Goal: Task Accomplishment & Management: Complete application form

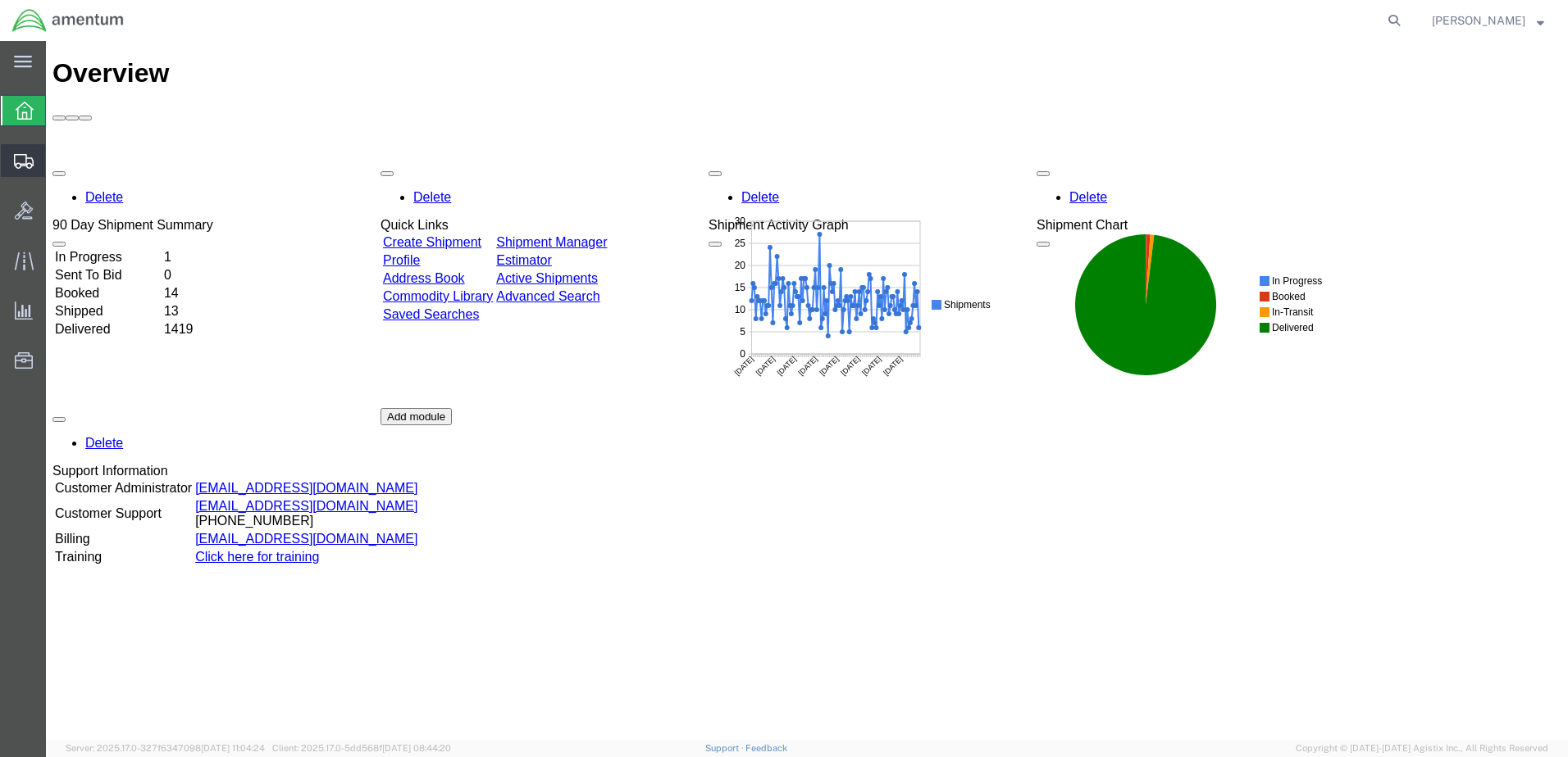
click at [0, 0] on span "Create Shipment" at bounding box center [0, 0] width 0 height 0
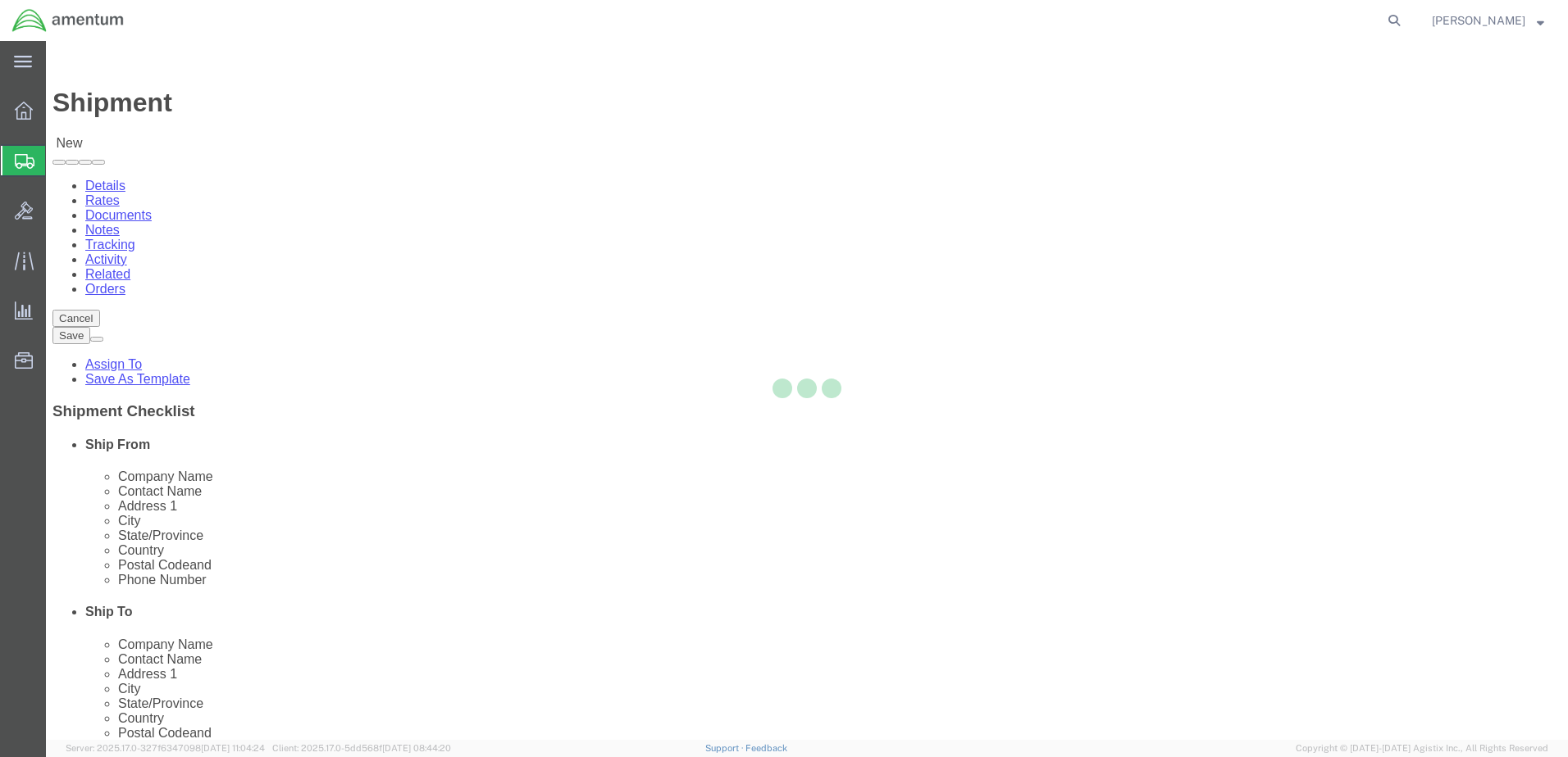
select select
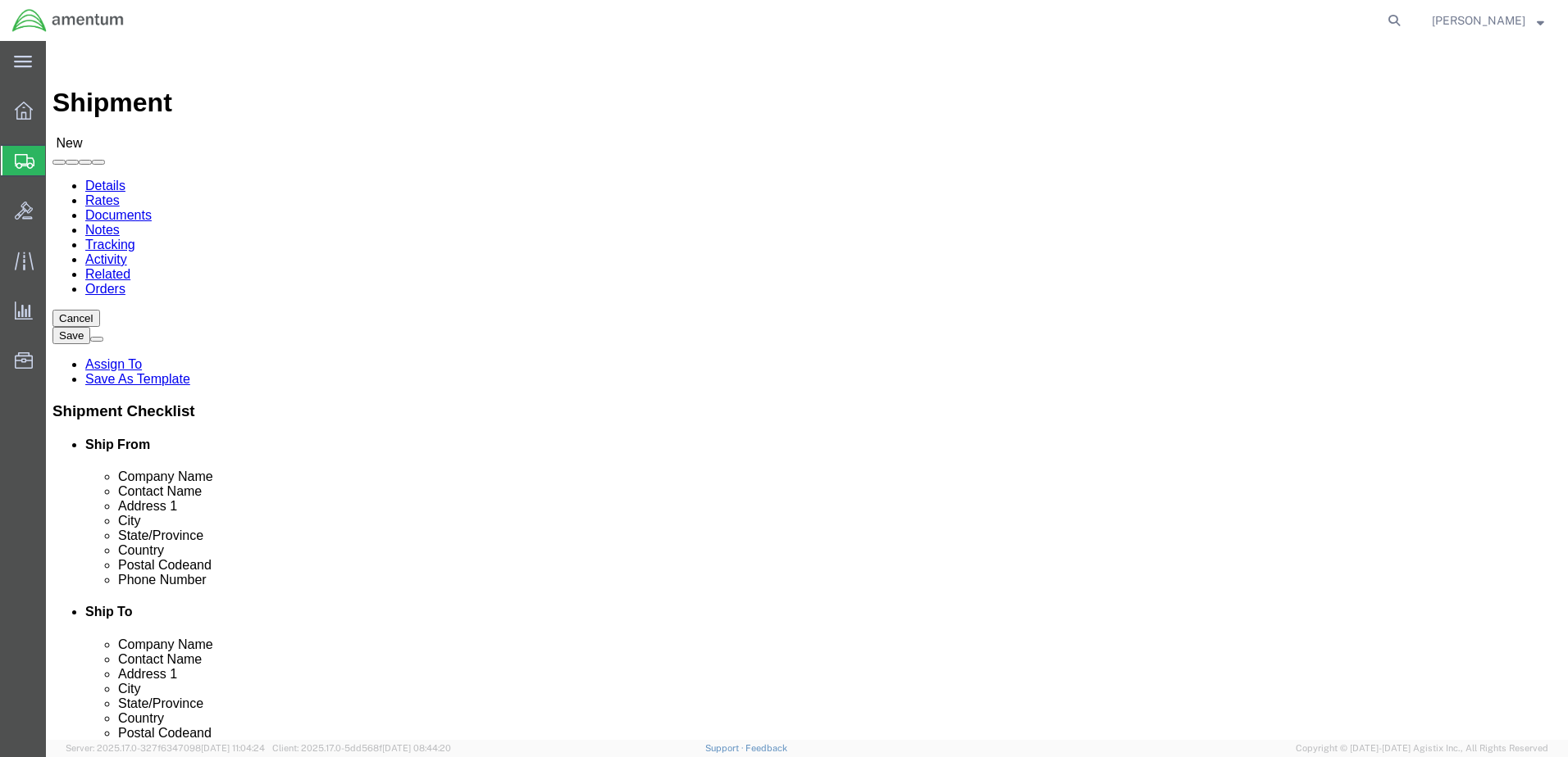
scroll to position [3441, 0]
select select "49949"
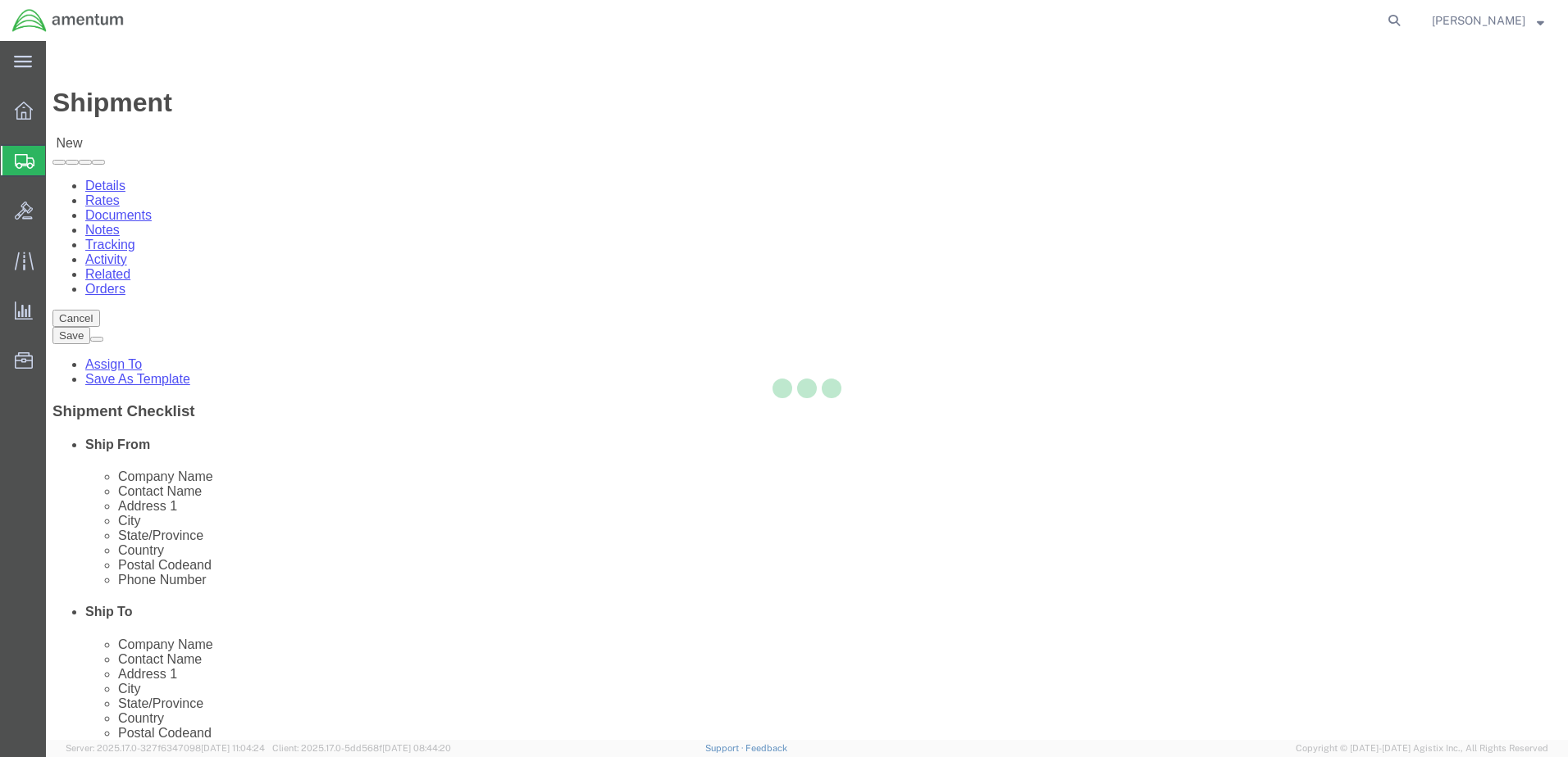
select select "AZ"
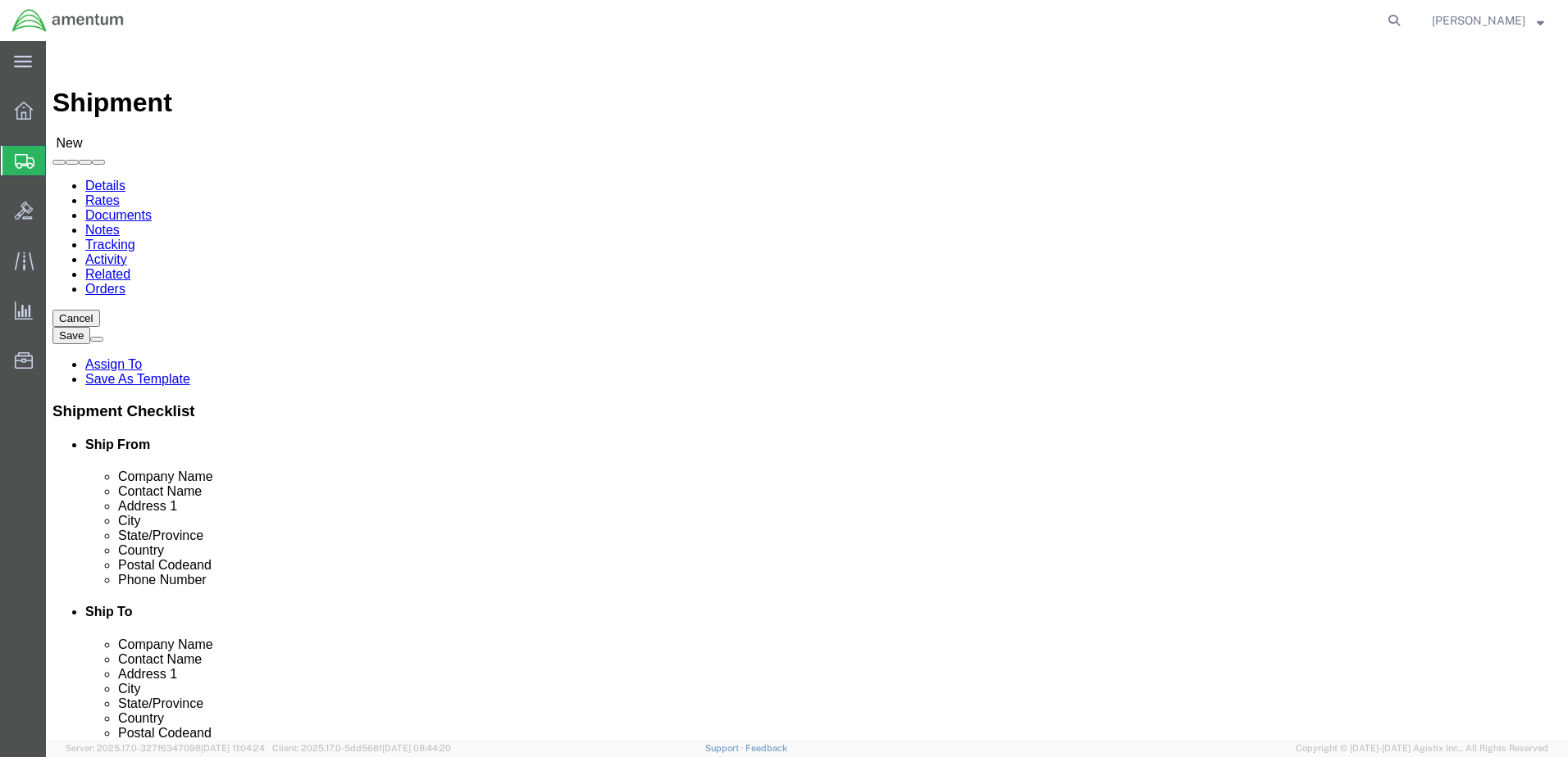
drag, startPoint x: 298, startPoint y: 334, endPoint x: 188, endPoint y: 336, distance: 110.0
click div "Contact Name"
type input "[PERSON_NAME]"
drag, startPoint x: 403, startPoint y: 583, endPoint x: 242, endPoint y: 589, distance: 161.1
click input "text"
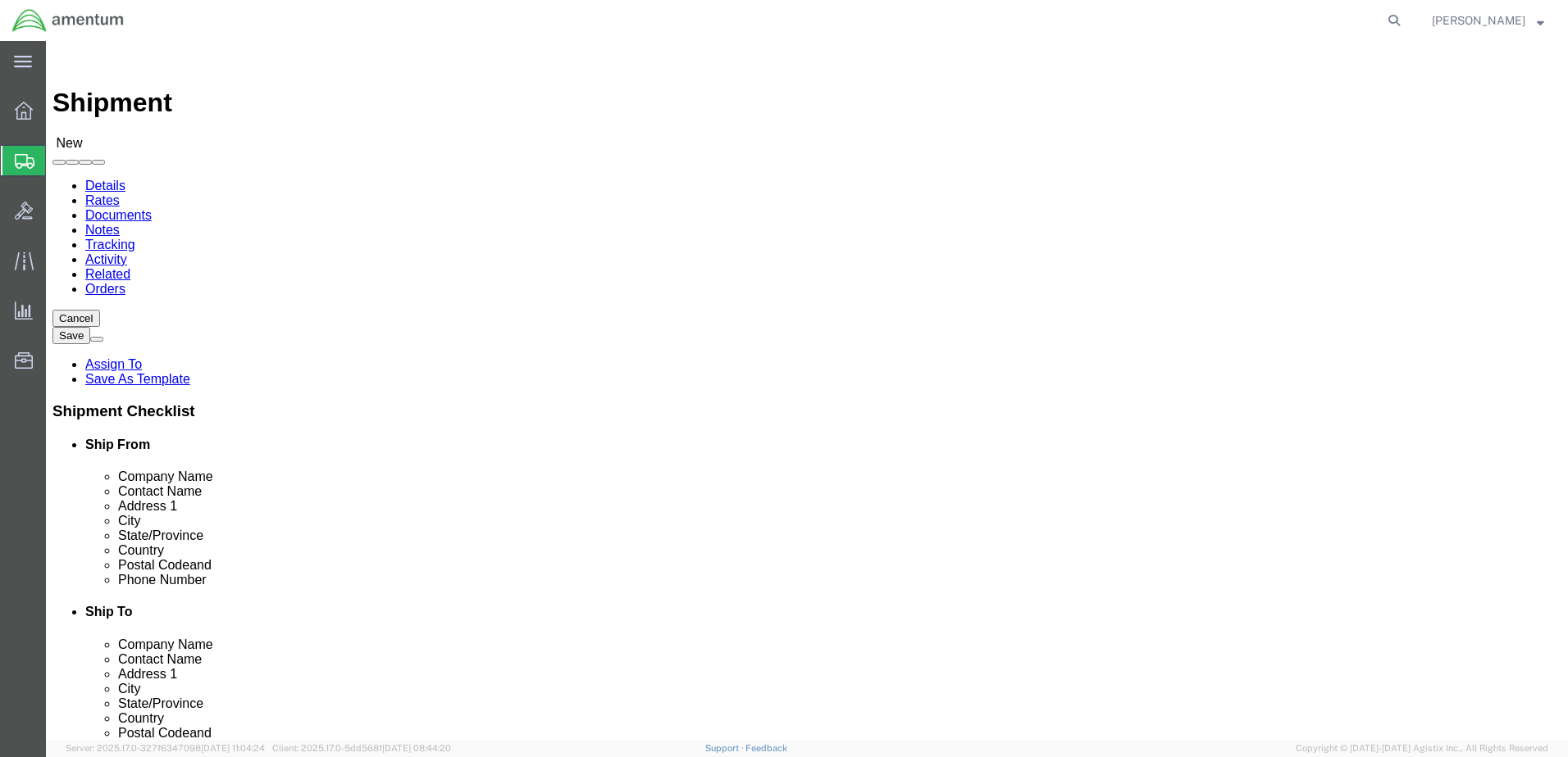
type input "[PERSON_NAME][EMAIL_ADDRESS][PERSON_NAME][DOMAIN_NAME]"
select select "49939"
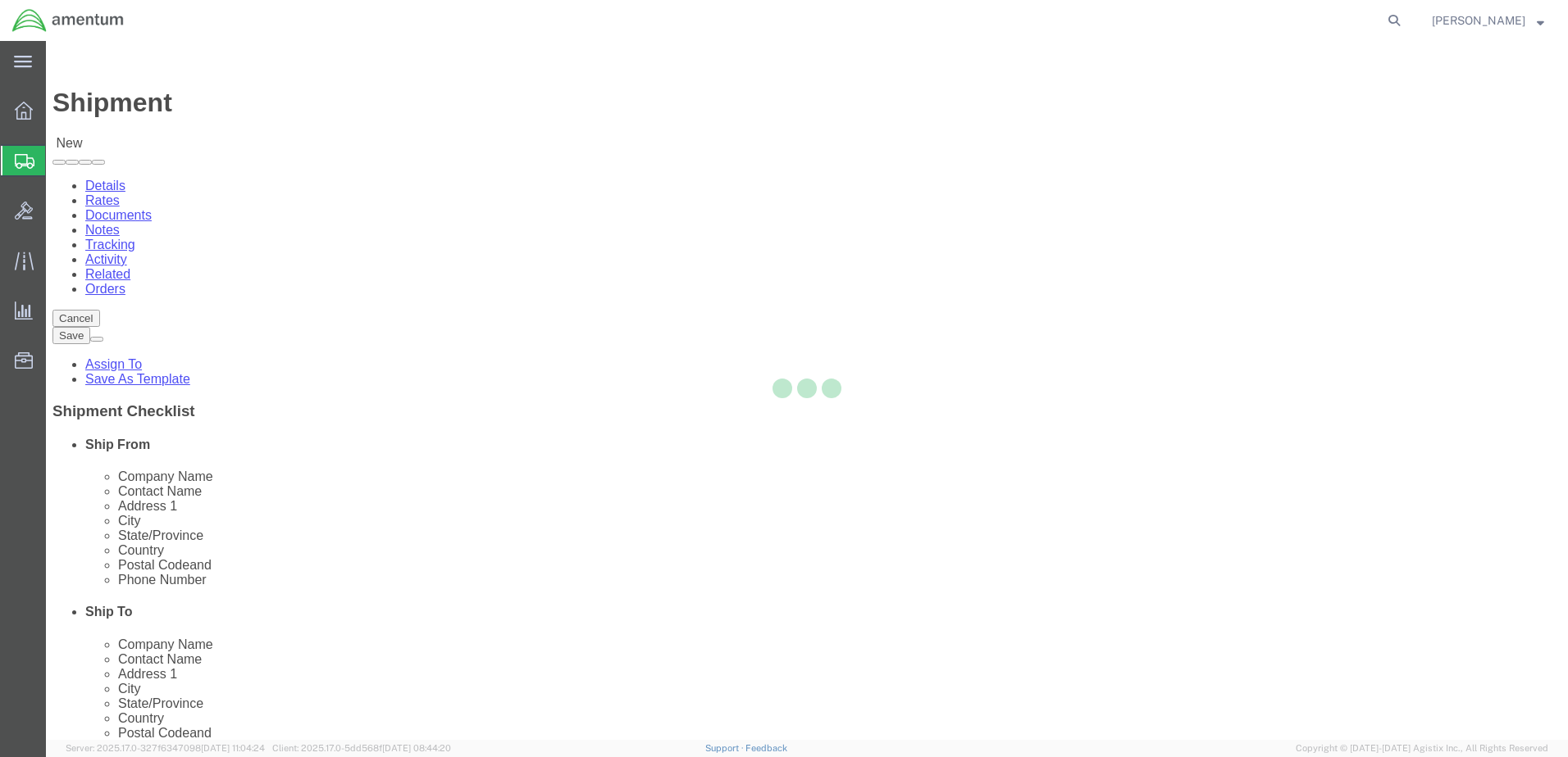
select select "[GEOGRAPHIC_DATA]"
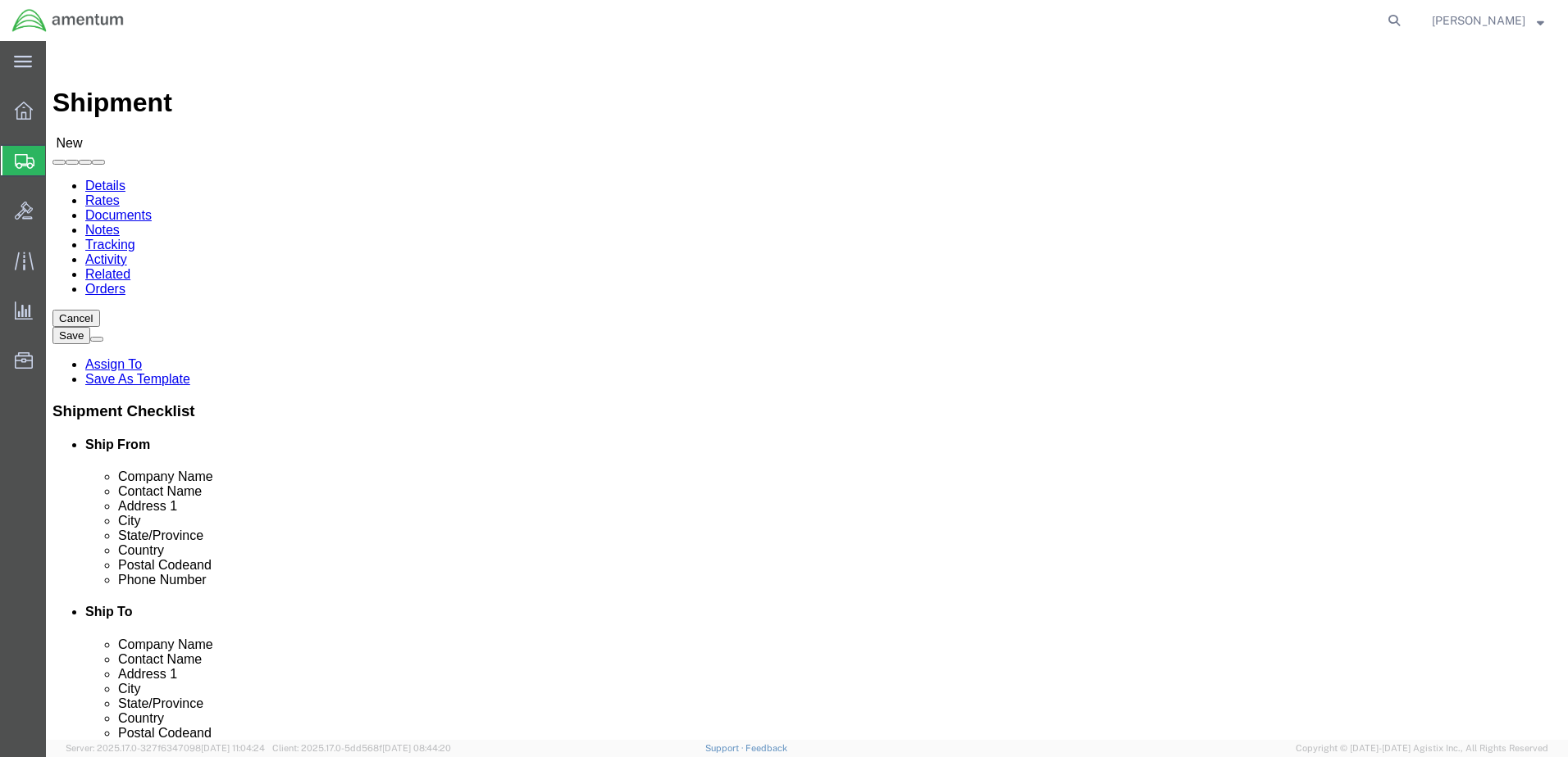
drag, startPoint x: 887, startPoint y: 332, endPoint x: 818, endPoint y: 338, distance: 69.3
click input "text"
type input "[DATE][PERSON_NAME]"
paste input "[PERSON_NAME]"
type input "[PERSON_NAME]"
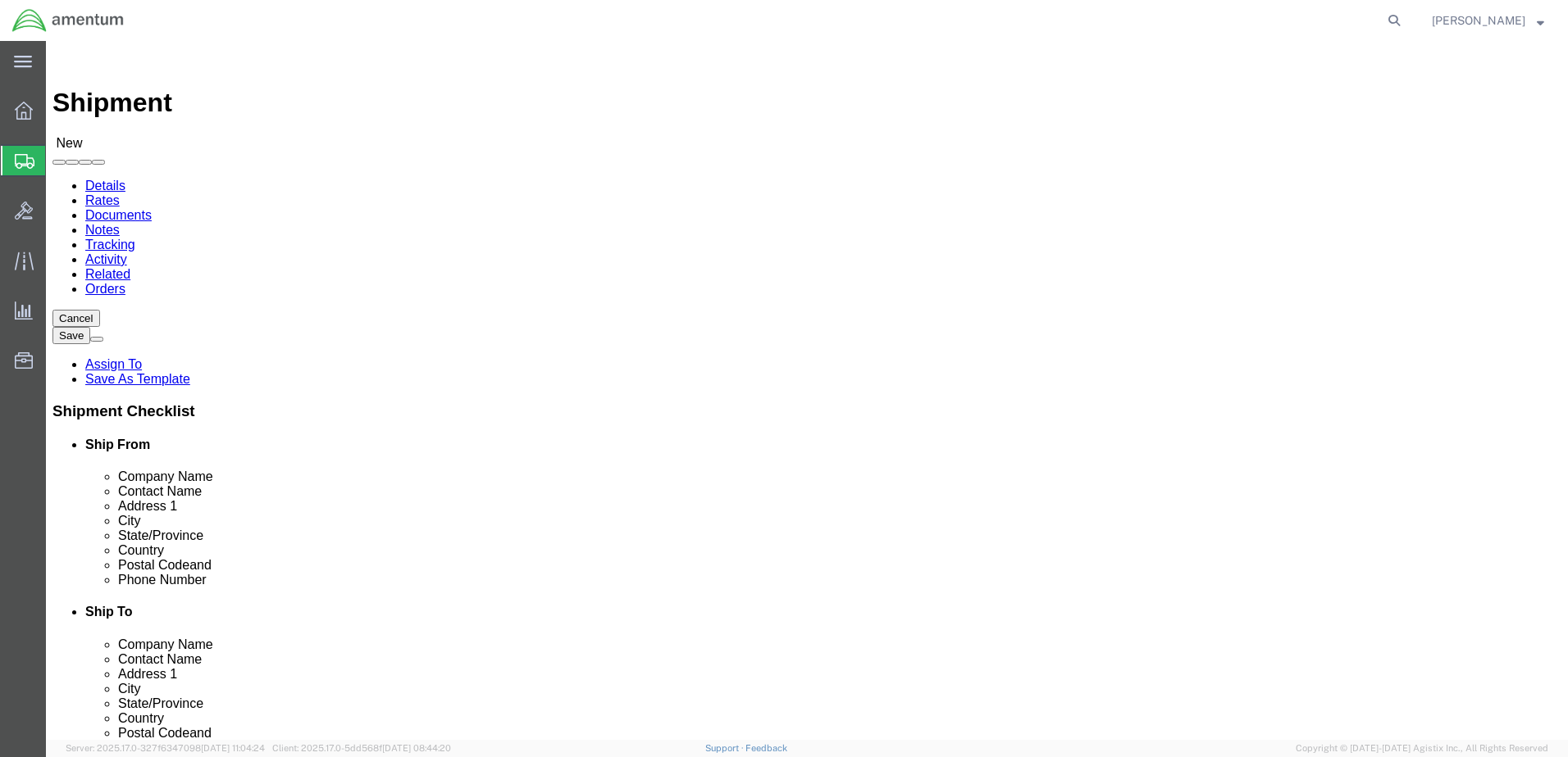
drag, startPoint x: 927, startPoint y: 556, endPoint x: 837, endPoint y: 560, distance: 90.1
click input "text"
type input "[PHONE_NUMBER]"
drag, startPoint x: 1051, startPoint y: 588, endPoint x: 828, endPoint y: 590, distance: 223.0
click div
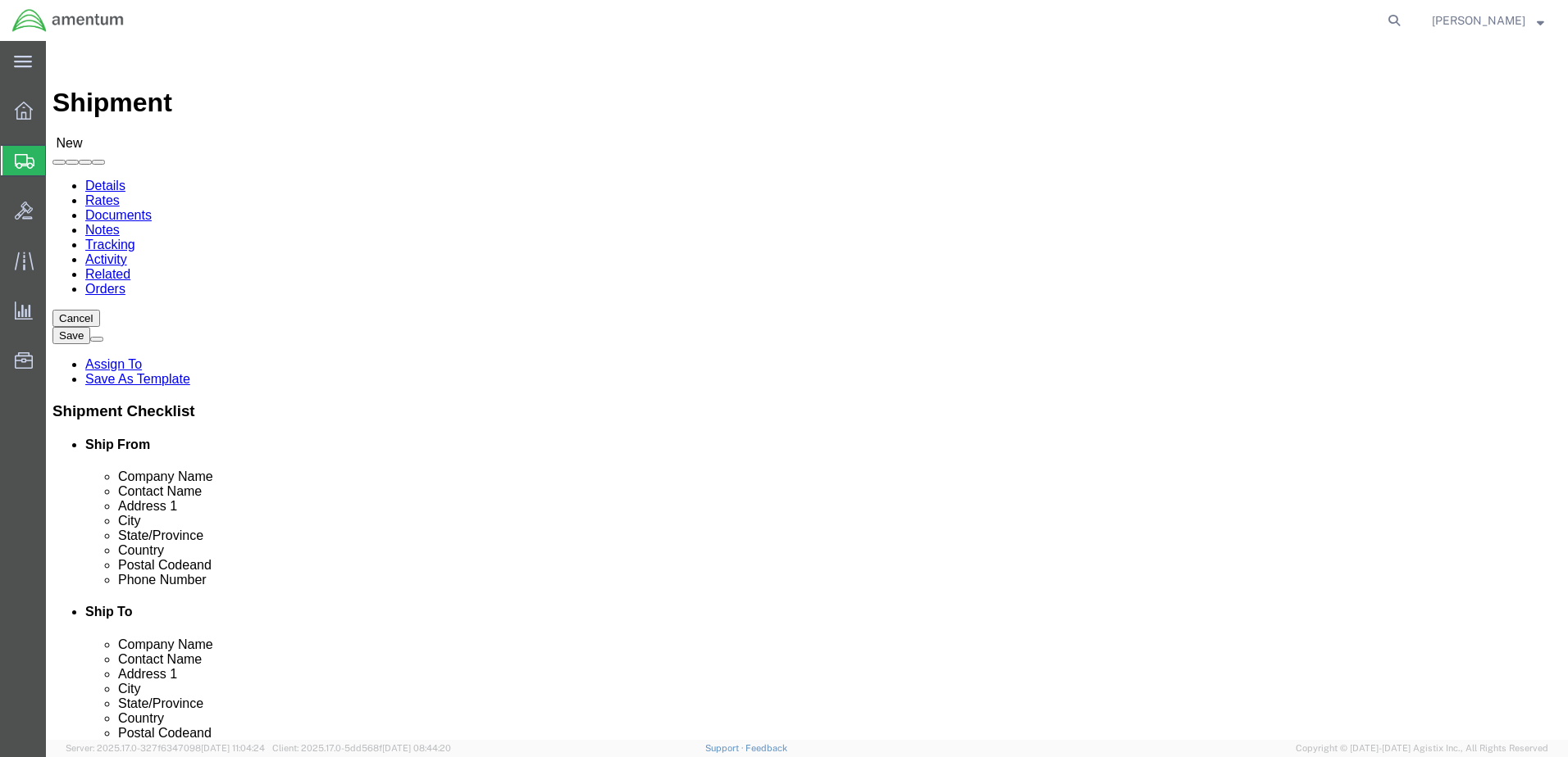
type input "[DATE][EMAIL_ADDRESS][PERSON_NAME][DOMAIN_NAME]"
paste input "[PERSON_NAME][EMAIL_ADDRESS][DOMAIN_NAME]"
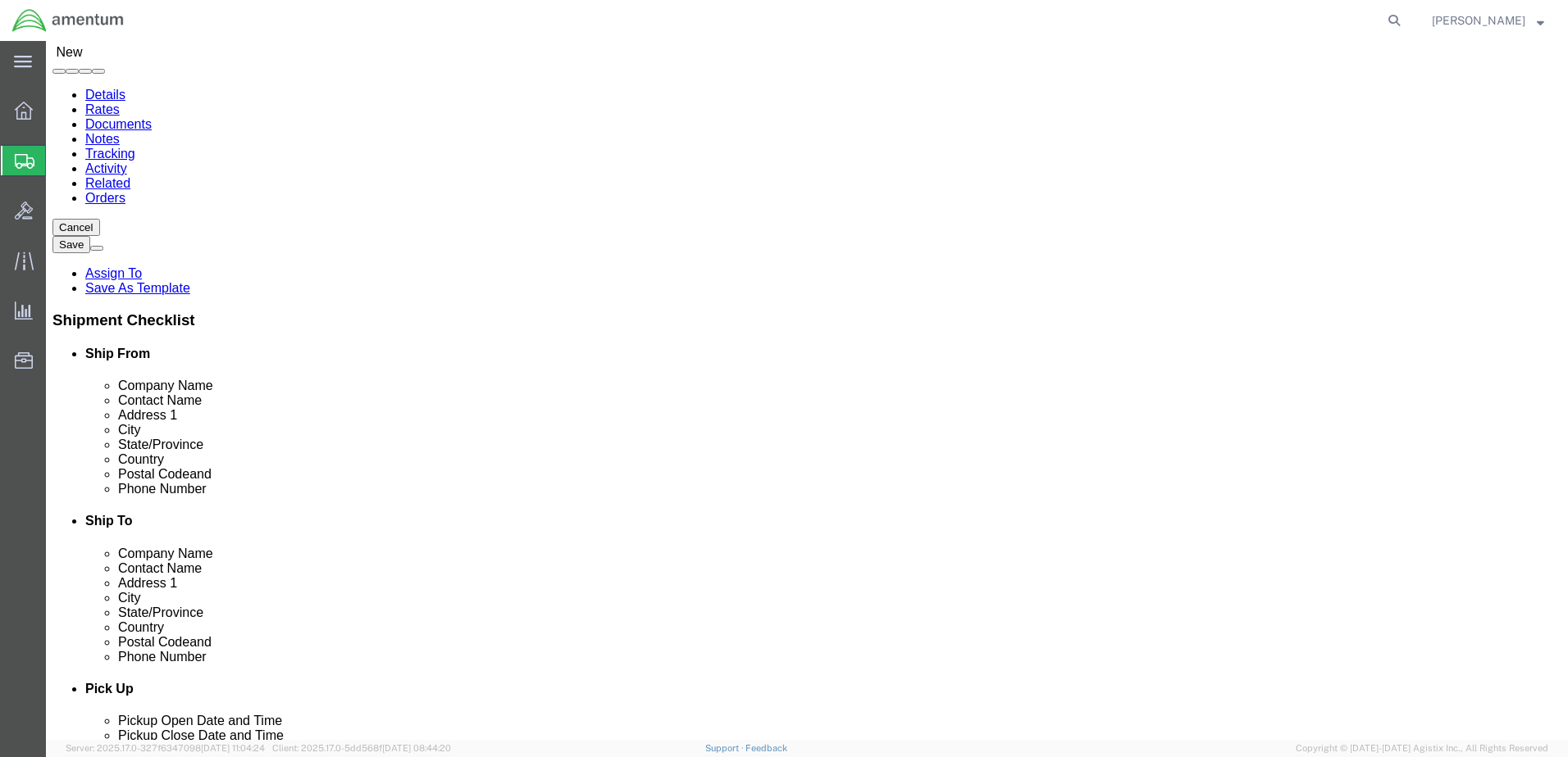
scroll to position [328, 0]
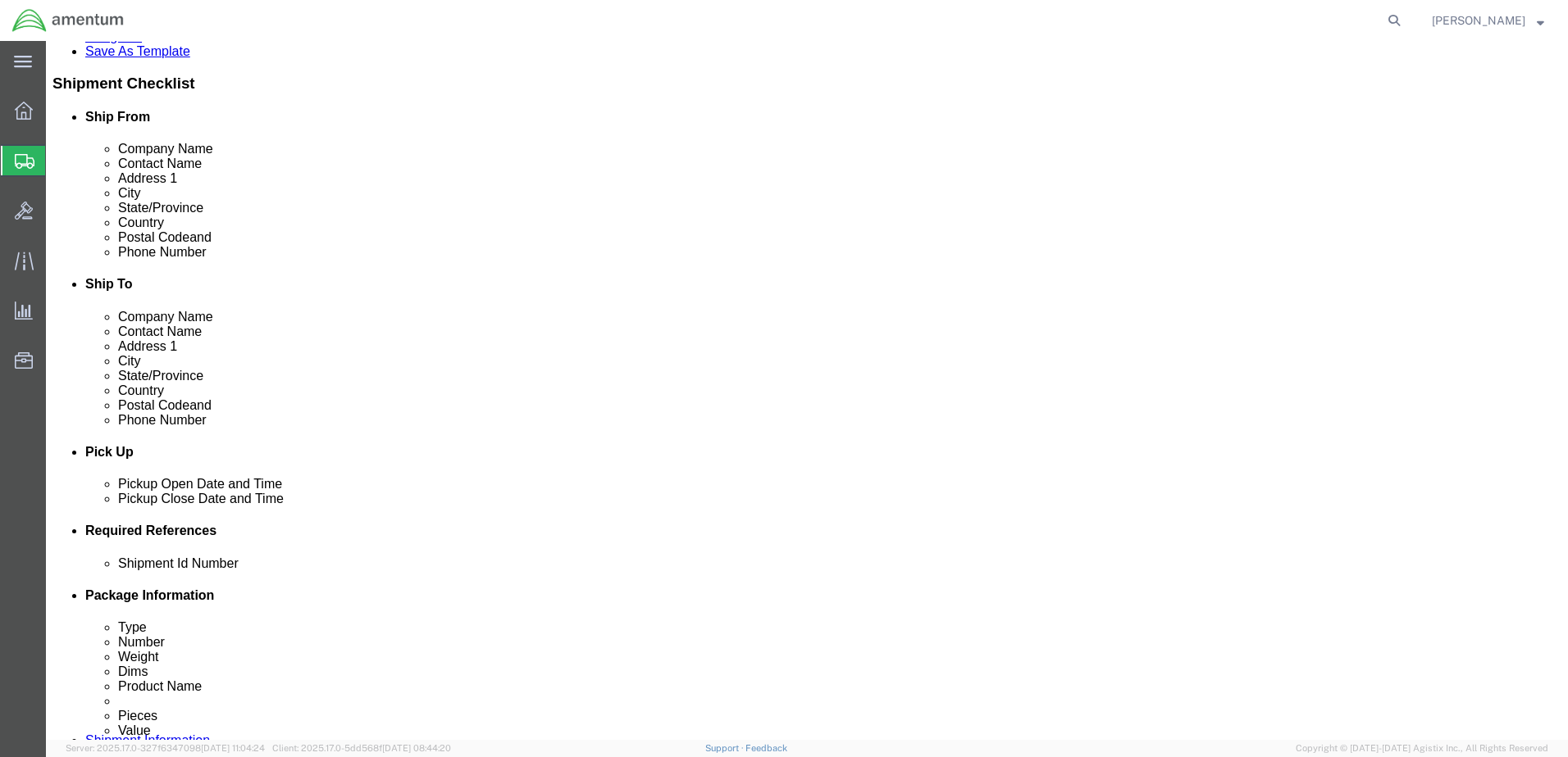
type input "[PERSON_NAME][EMAIL_ADDRESS][DOMAIN_NAME]"
click div "[DATE] 2:00 PM"
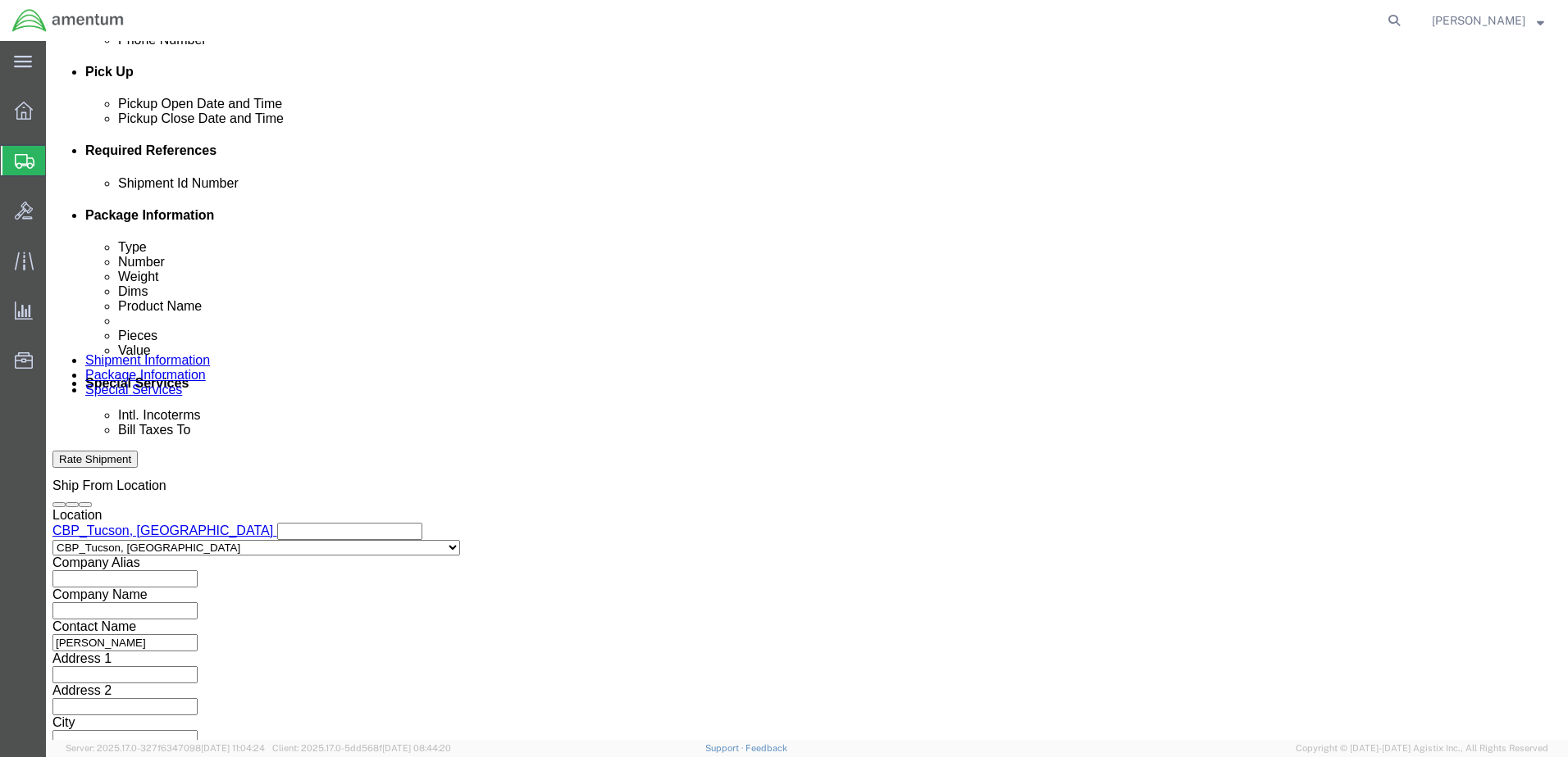
type input "3:00 PM"
click button "Apply"
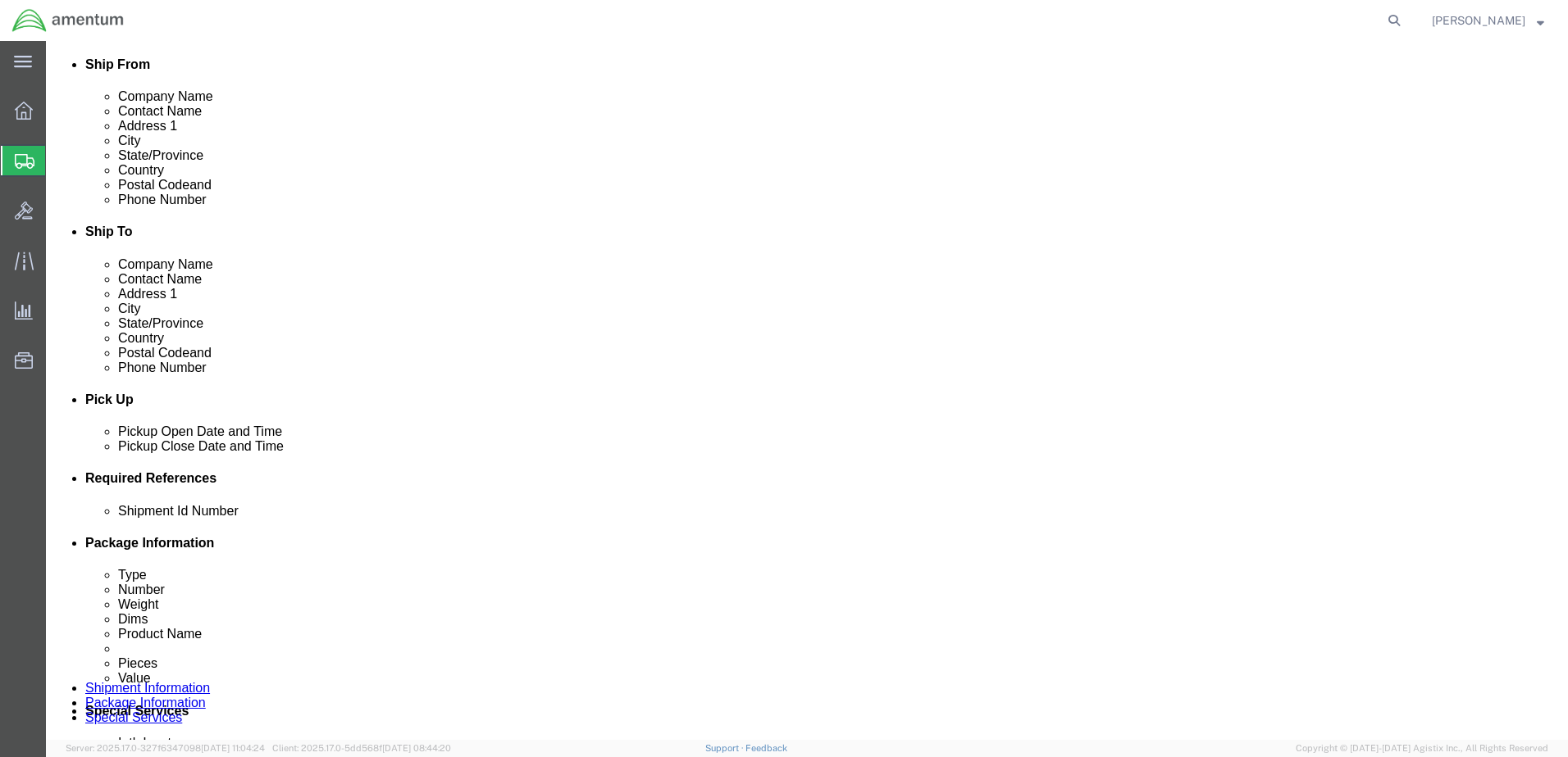
click button "Save"
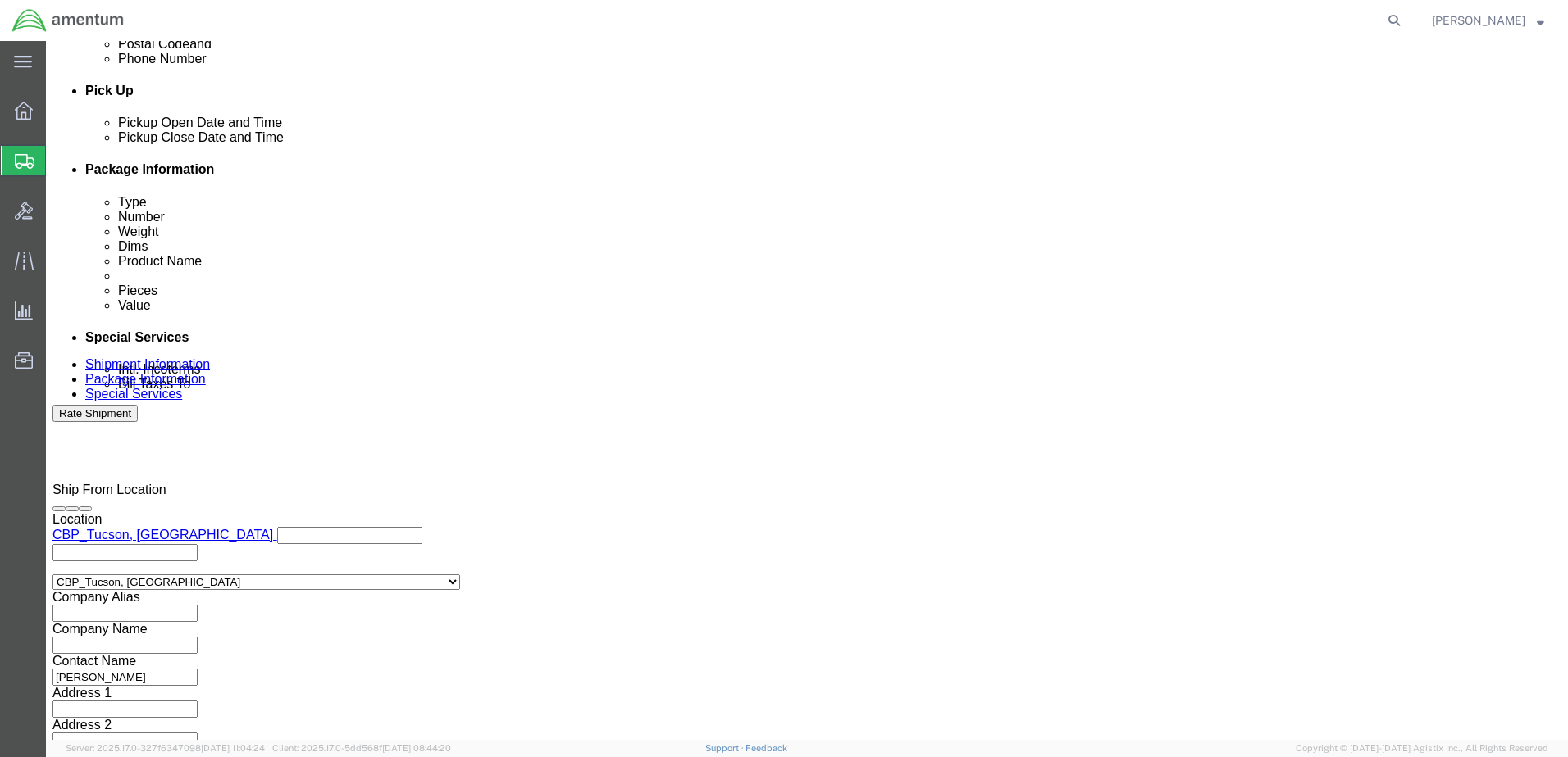
scroll to position [708, 0]
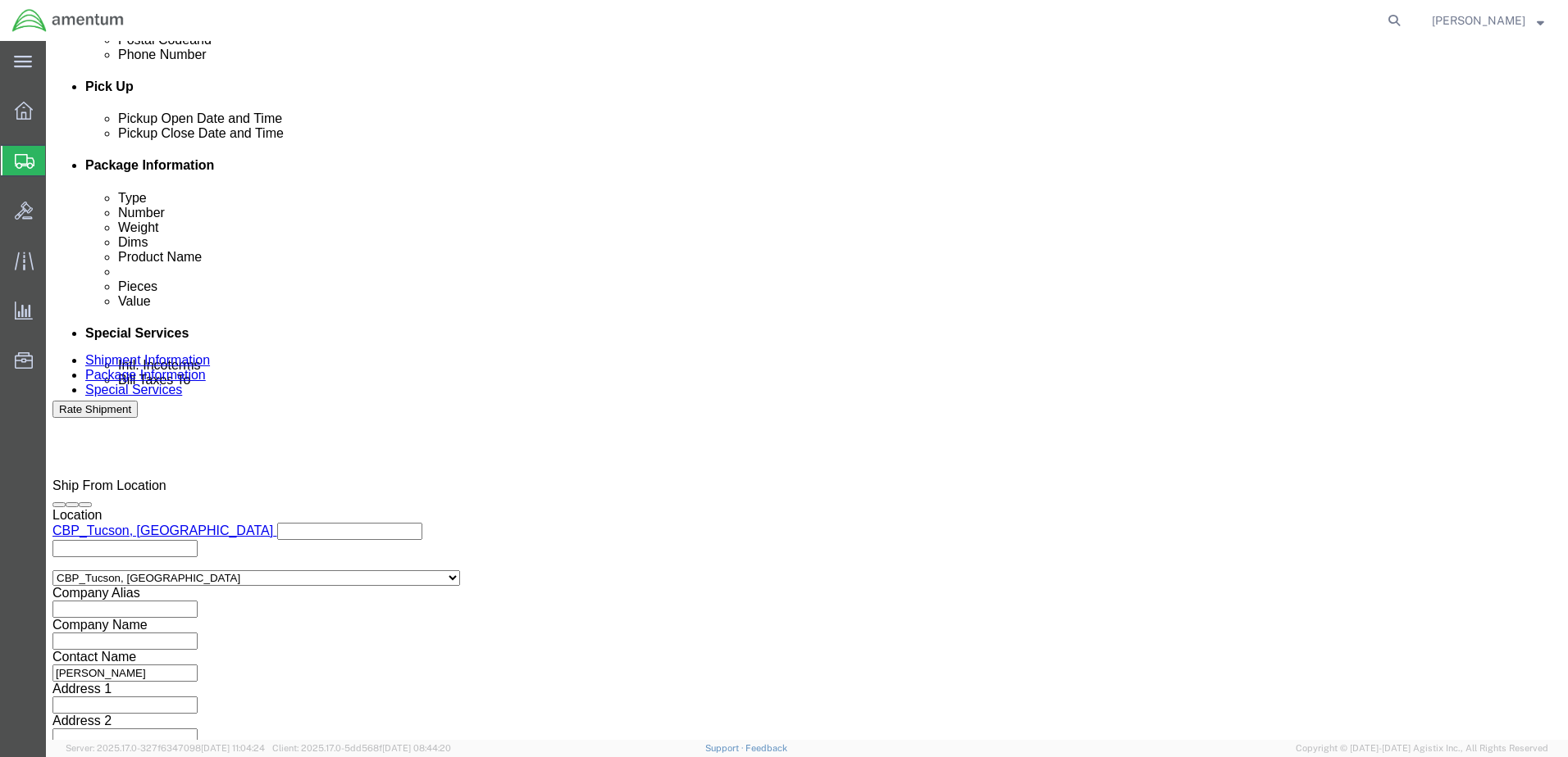
click button "Add reference"
click select "Select Account Type Activity ID Airline Appointment Number ASN Batch Request # …"
select select "PROJNUM"
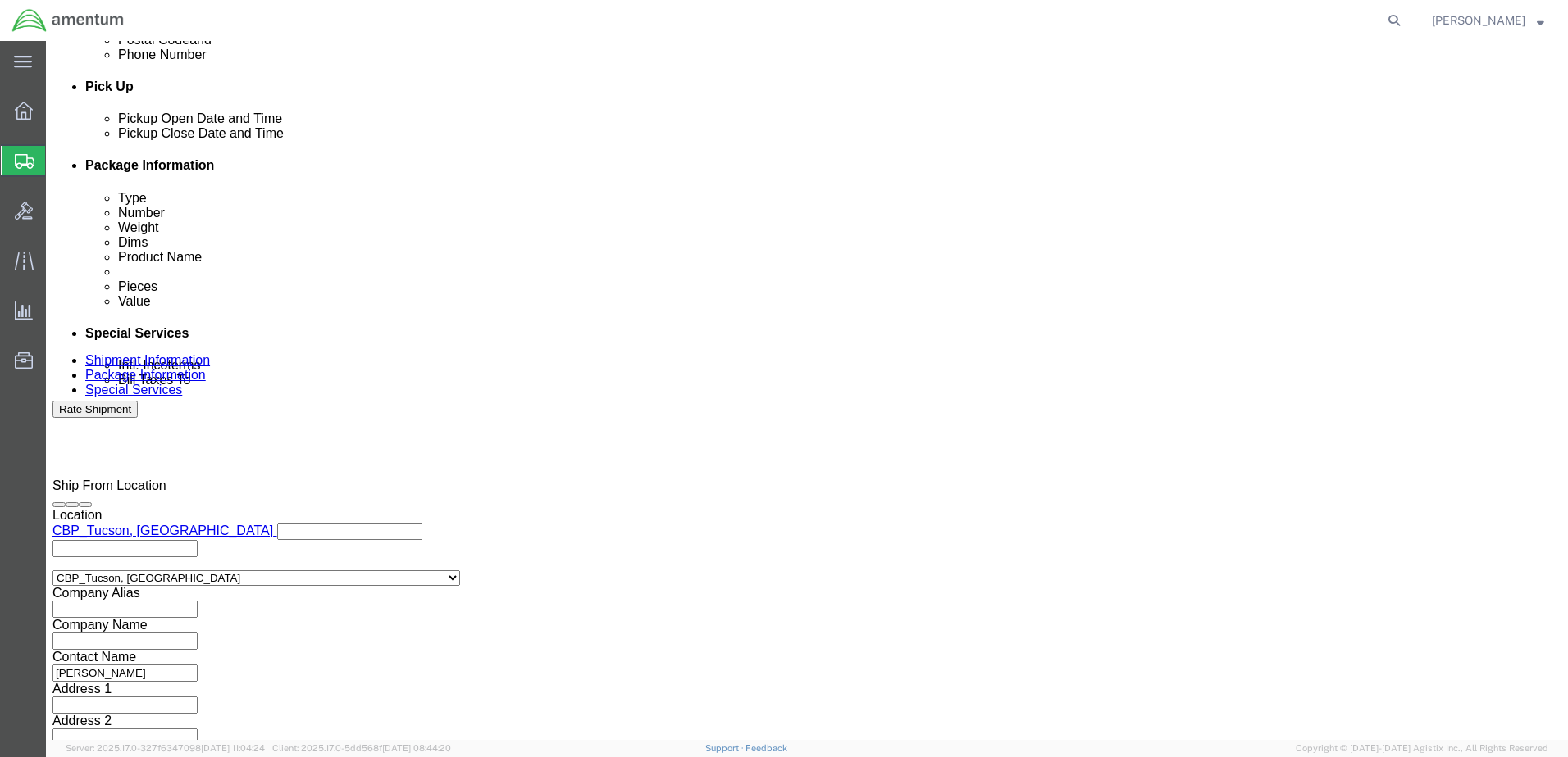
click select "Select Account Type Activity ID Airline Appointment Number ASN Batch Request # …"
click input "text"
type input "6118.03.03.2219.000.WTU.0000"
click input "text"
type input "USAGE 325618"
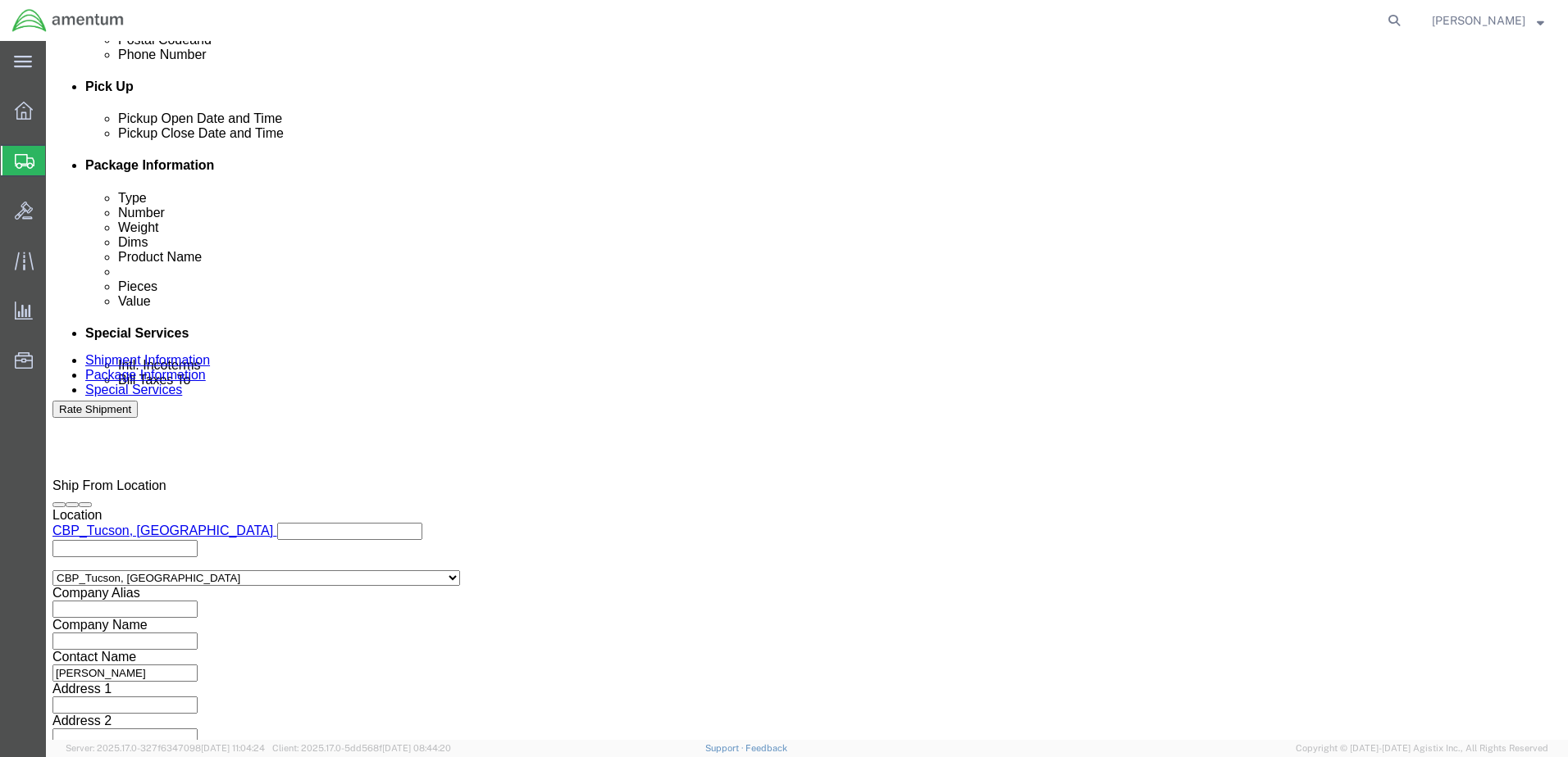
click select "Select Account Type Activity ID Airline Appointment Number ASN Batch Request # …"
select select "CUSTREF"
click select "Select Account Type Activity ID Airline Appointment Number ASN Batch Request # …"
drag, startPoint x: 302, startPoint y: 300, endPoint x: 210, endPoint y: 295, distance: 92.1
click input "USAGE 325618"
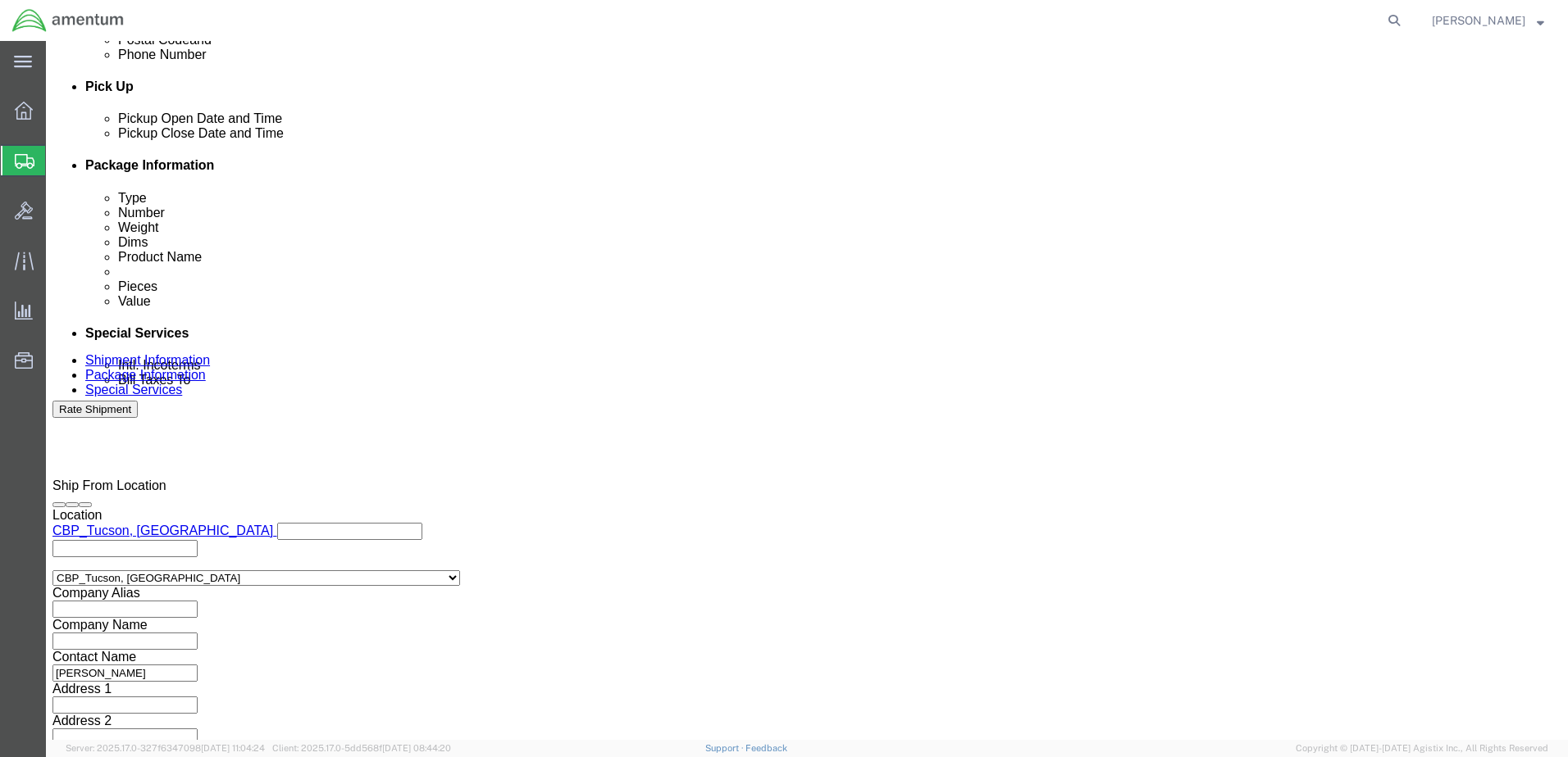
paste input "USAGE 325618"
type input "USAGE 325618"
click select "Select Account Type Activity ID Airline Appointment Number ASN Batch Request # …"
select select "DEPT"
click select "Select Account Type Activity ID Airline Appointment Number ASN Batch Request # …"
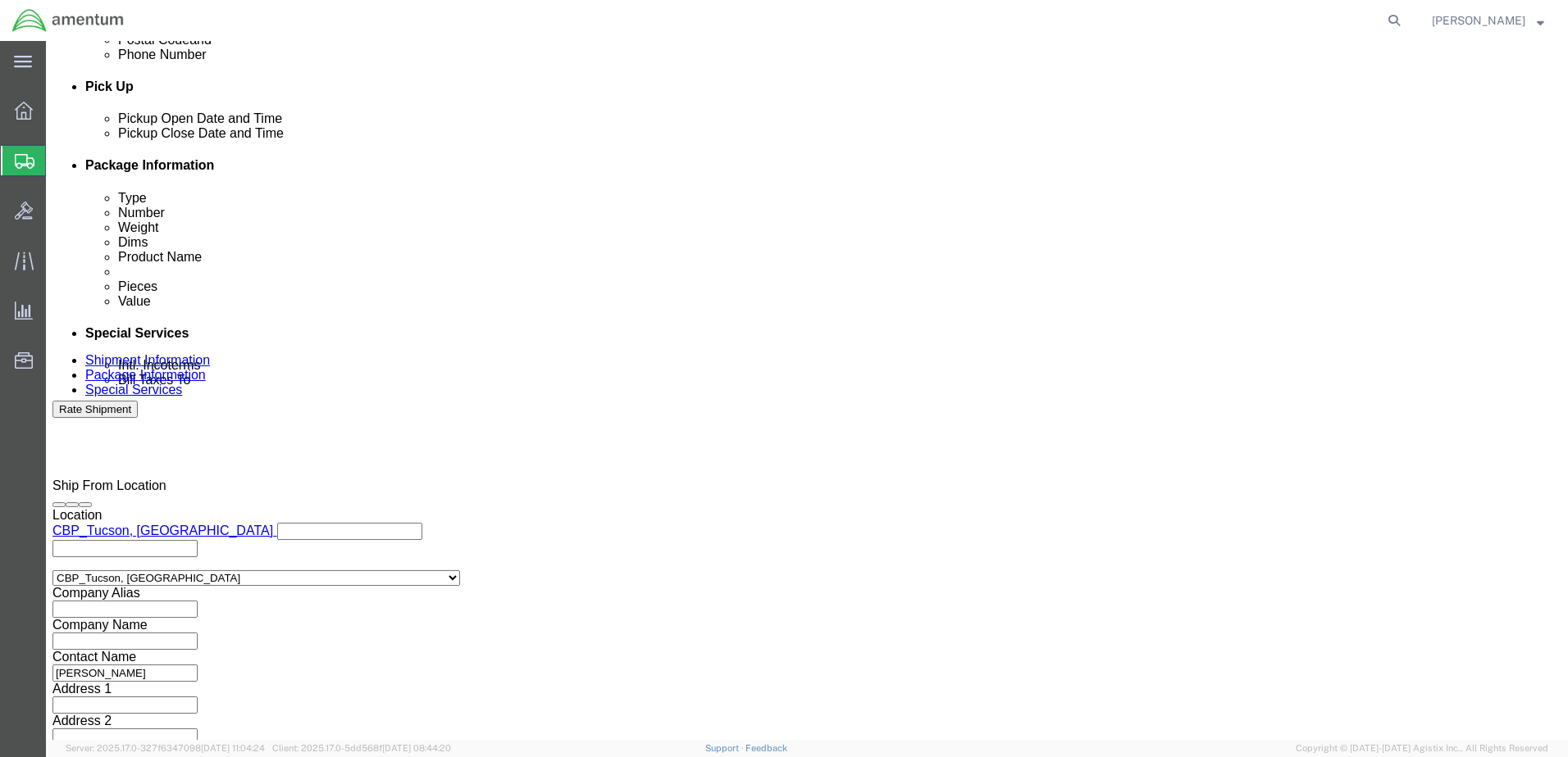
click input "text"
type input "CBP"
click button "Continue"
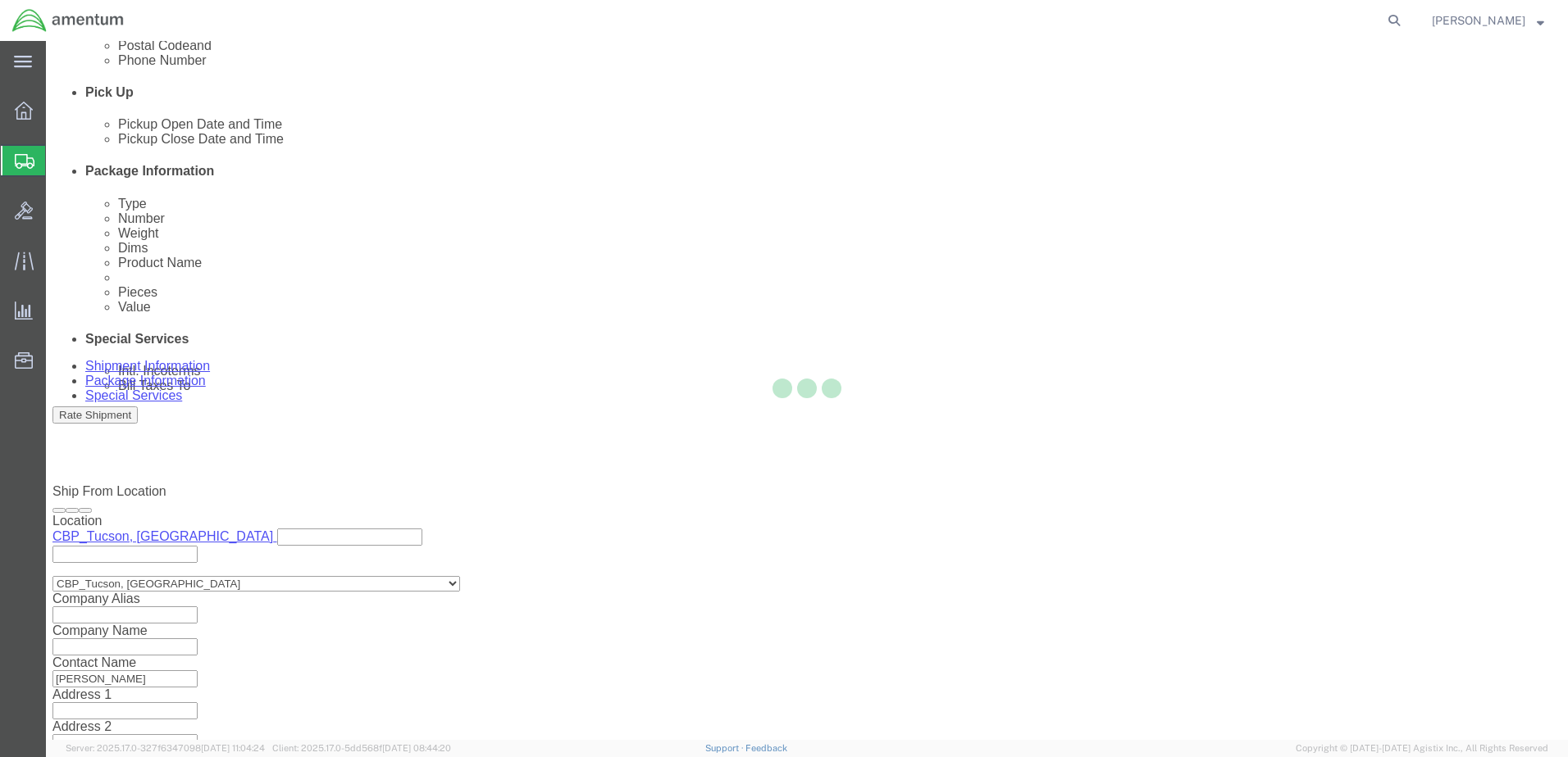
scroll to position [0, 0]
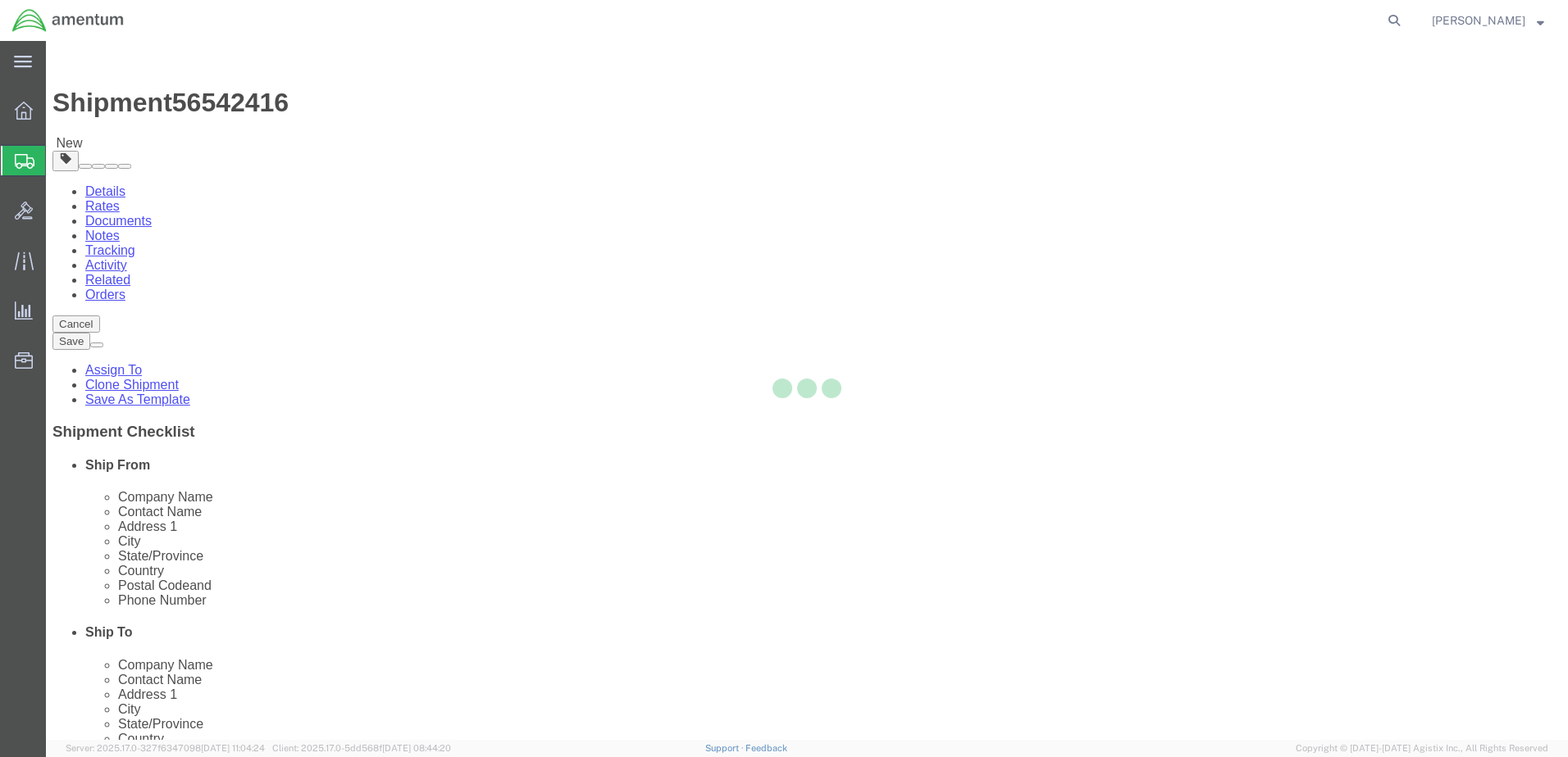
select select "CBOX"
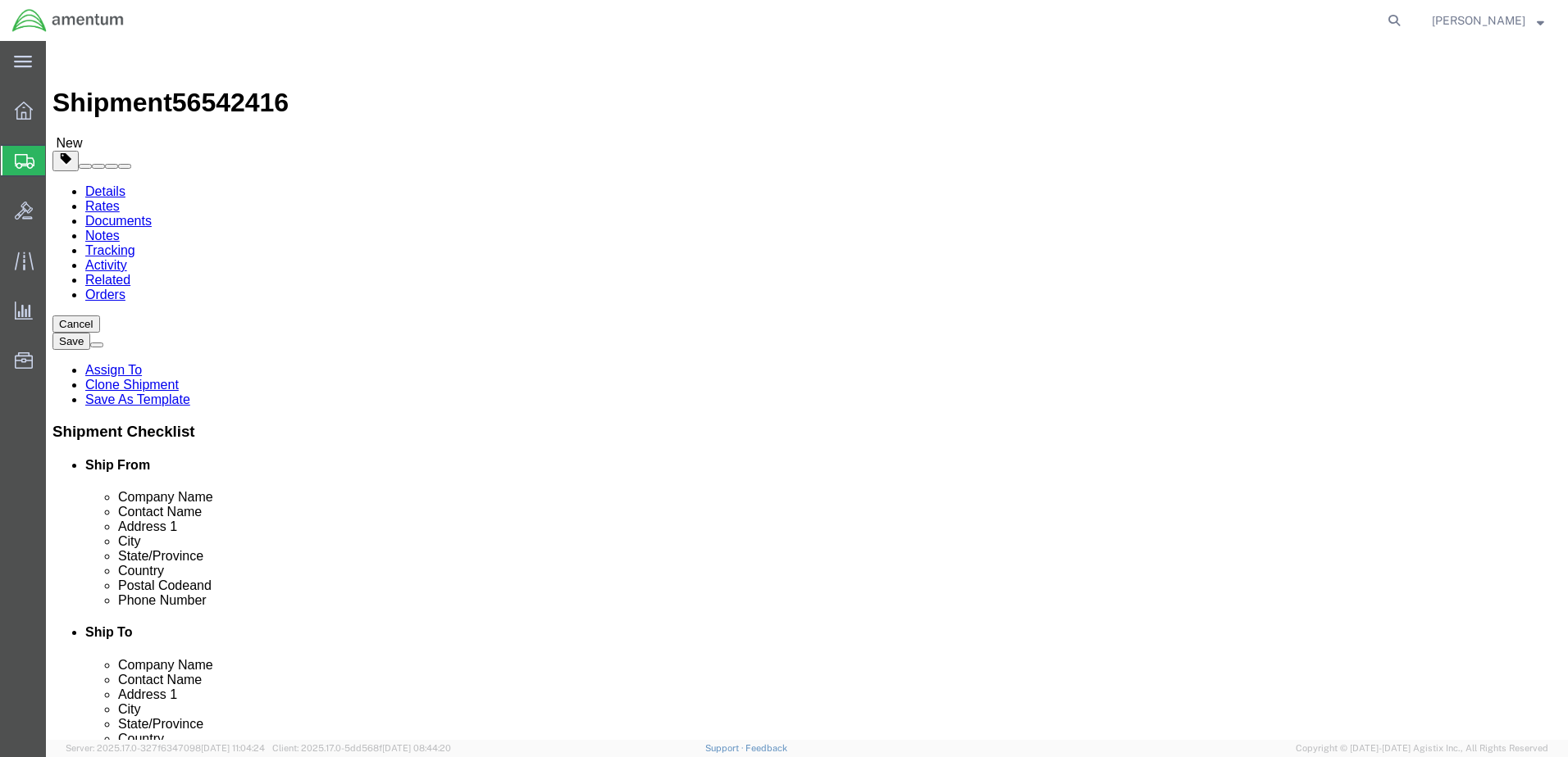
click input "text"
type input "10"
type input "3"
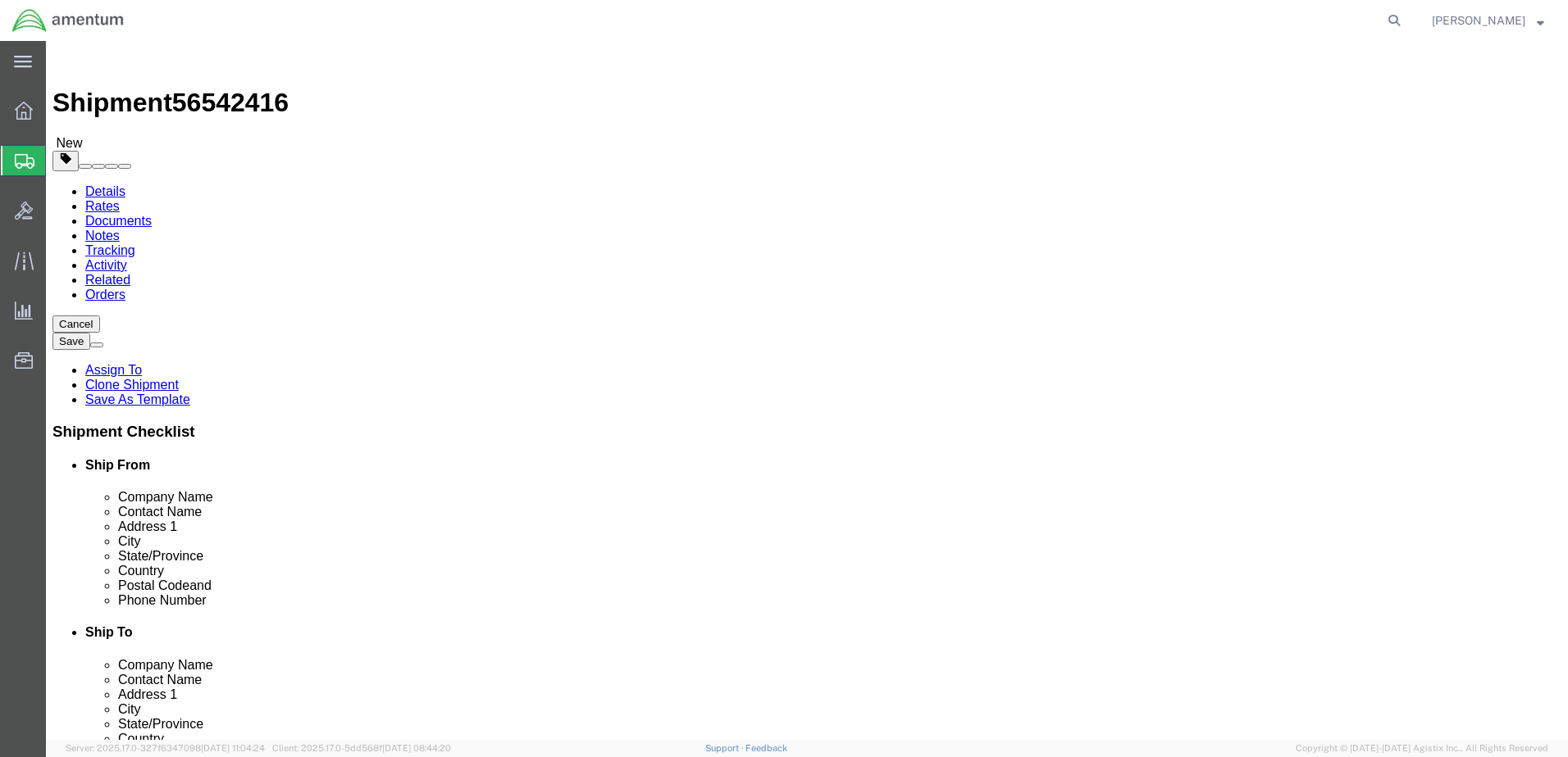
click link "Add Content"
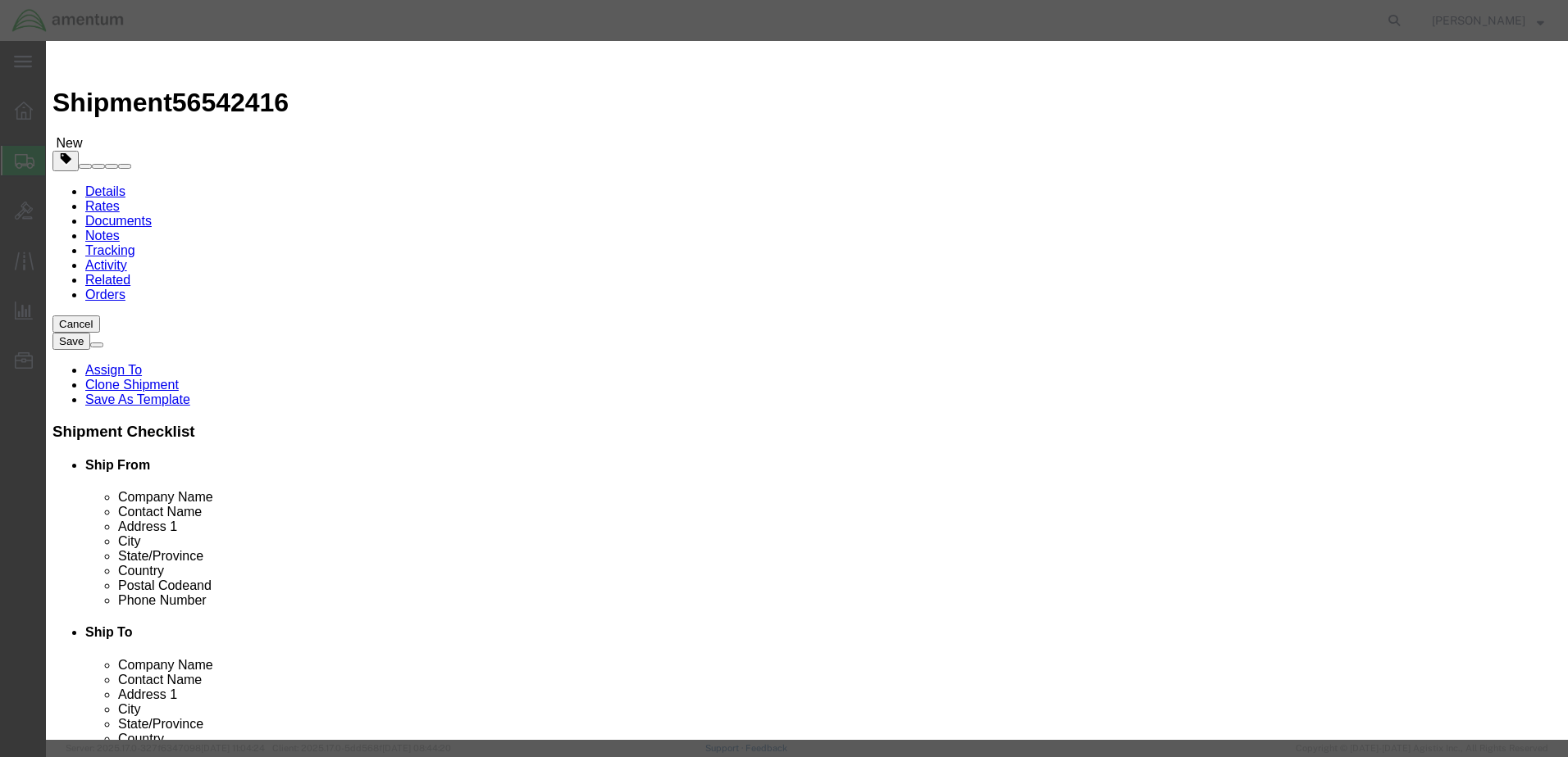
click input "text"
type input "ACFT PART"
drag, startPoint x: 495, startPoint y: 159, endPoint x: 481, endPoint y: 160, distance: 14.0
click input "0"
type input "1"
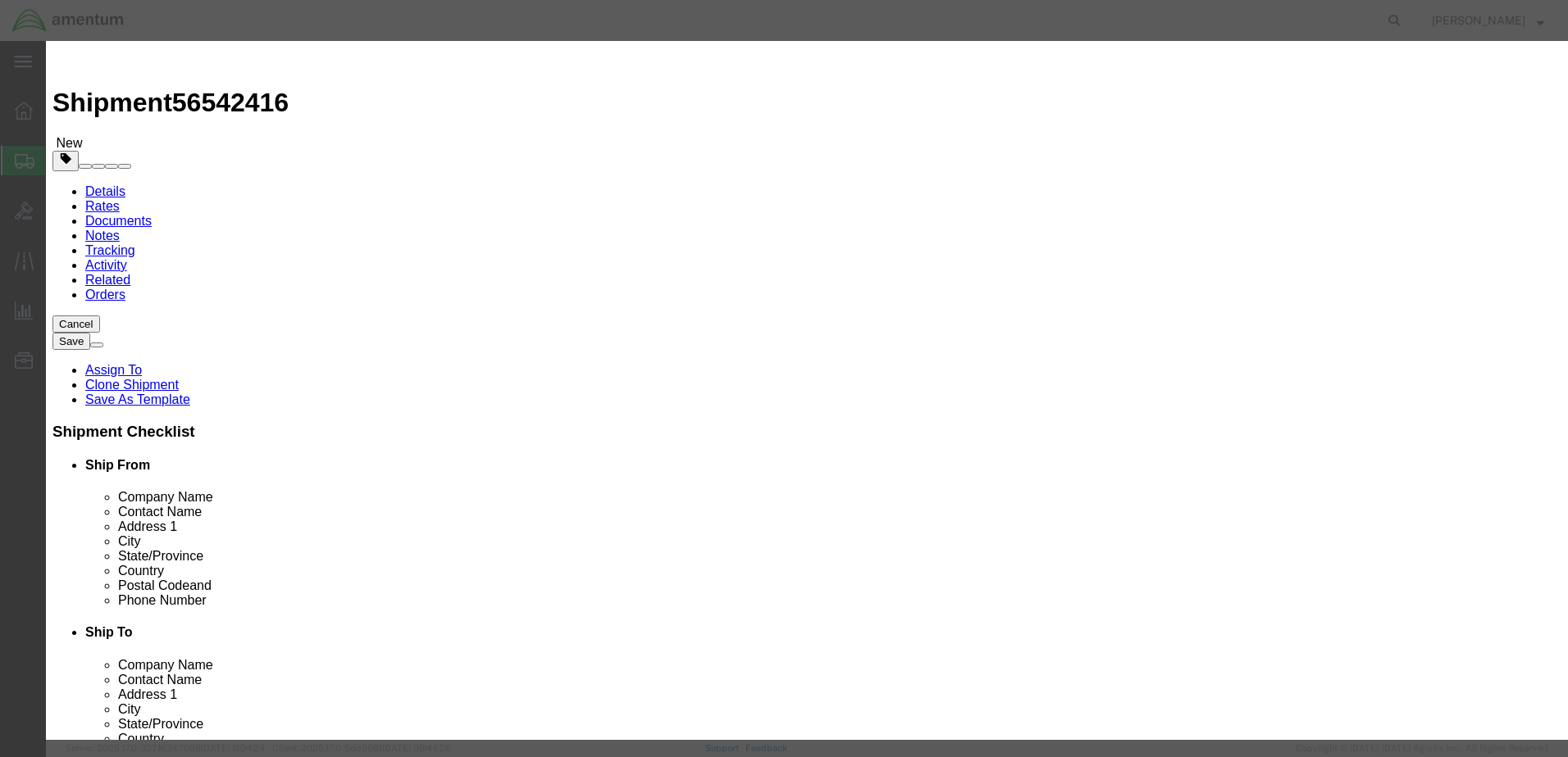
click input "text"
type input "1556.00"
select select "USD"
click select "Select 50 55 60 65 70 85 92.5 100 125 175 250 300 400"
select select "175"
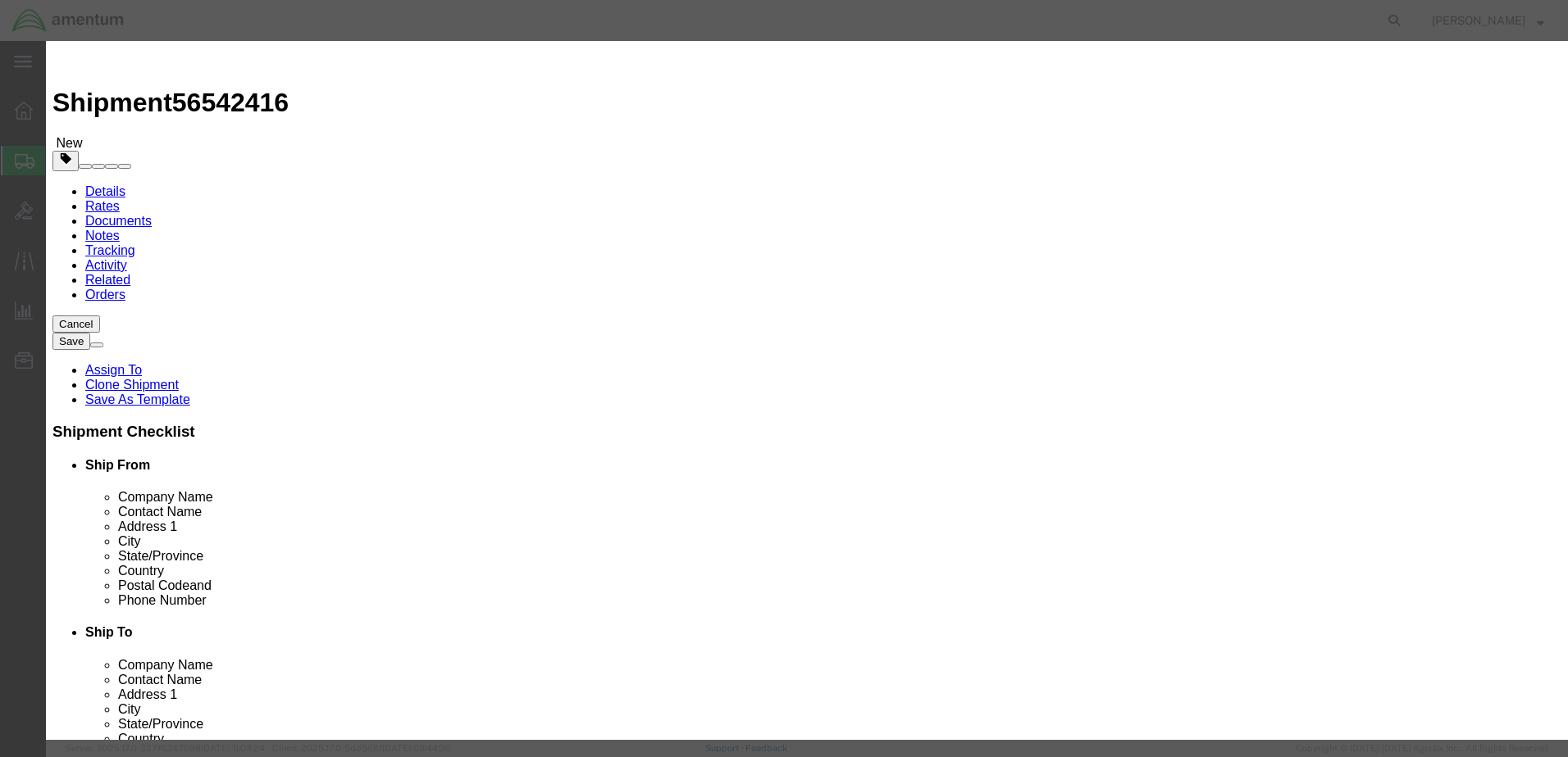
click select "Select 50 55 60 65 70 85 92.5 100 125 175 250 300 400"
click textarea
paste textarea "325618 S6115-20520-001"
type textarea "325618 S6115-20520-001, SN: 92727"
click button "Save & Close"
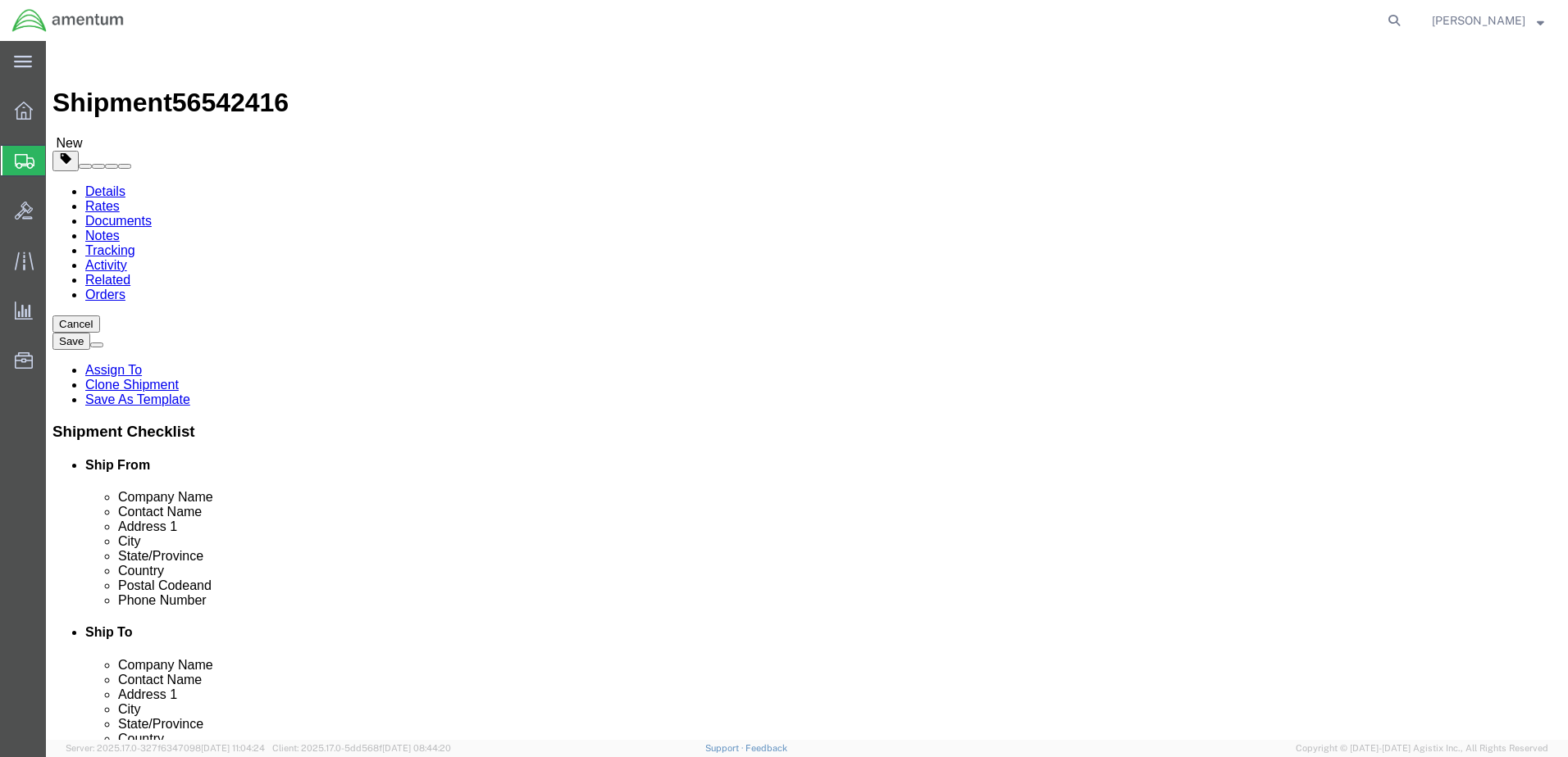
click button "Continue"
click button "Rate Shipment"
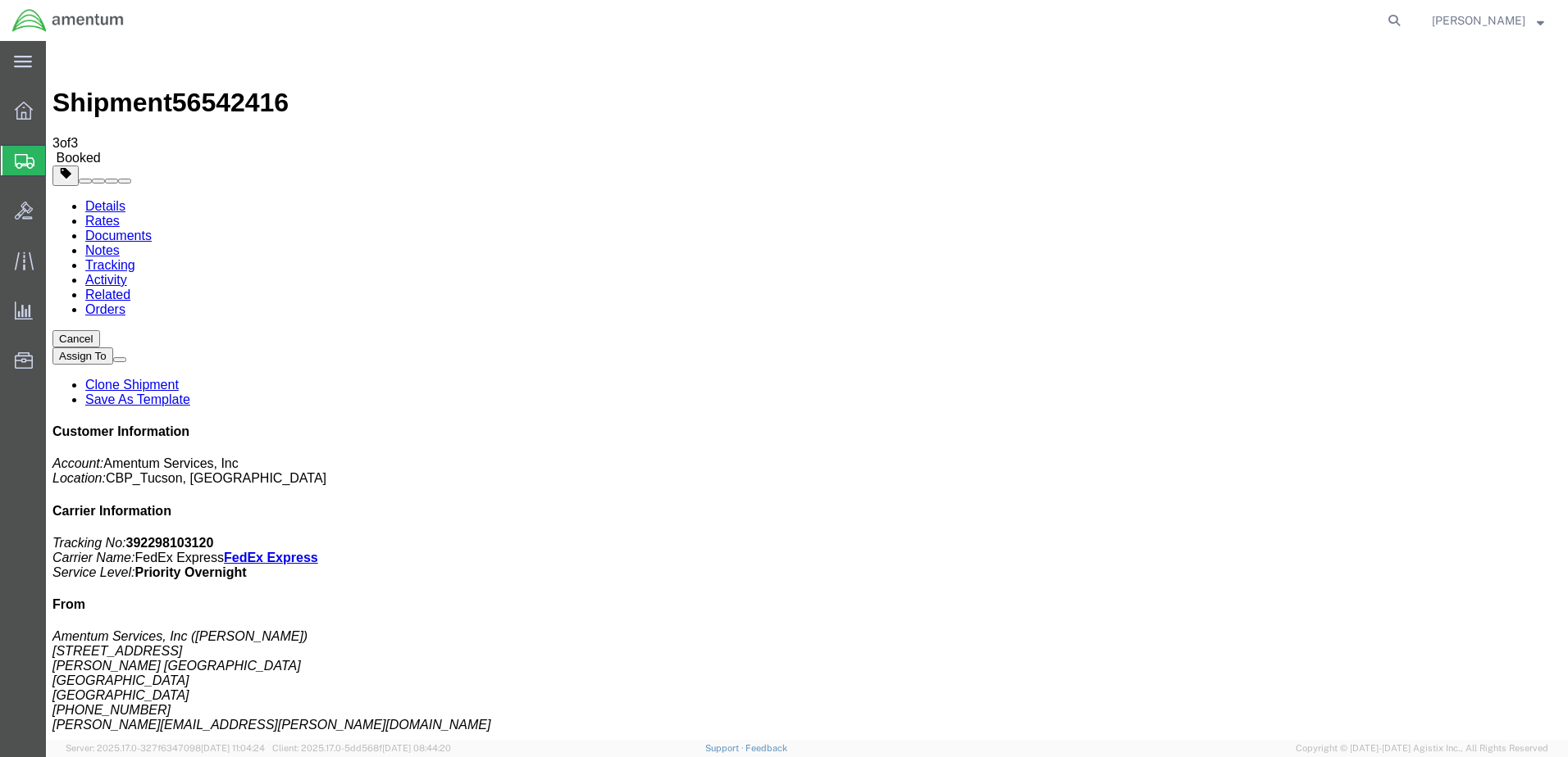
click at [0, 0] on span "Create Shipment" at bounding box center [0, 0] width 0 height 0
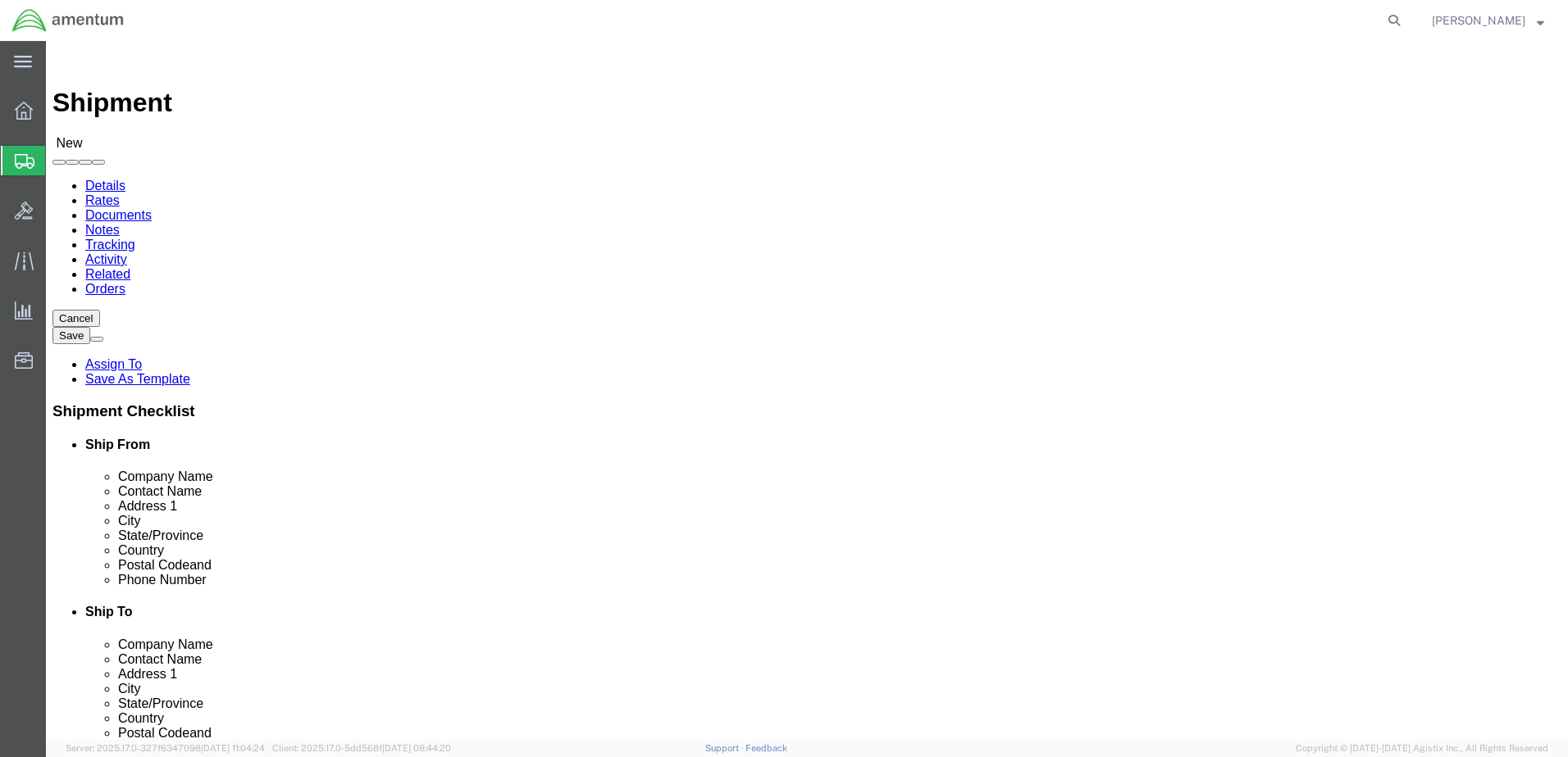
scroll to position [1311, 0]
click input "text"
click at [0, 0] on span "Create from Template" at bounding box center [0, 0] width 0 height 0
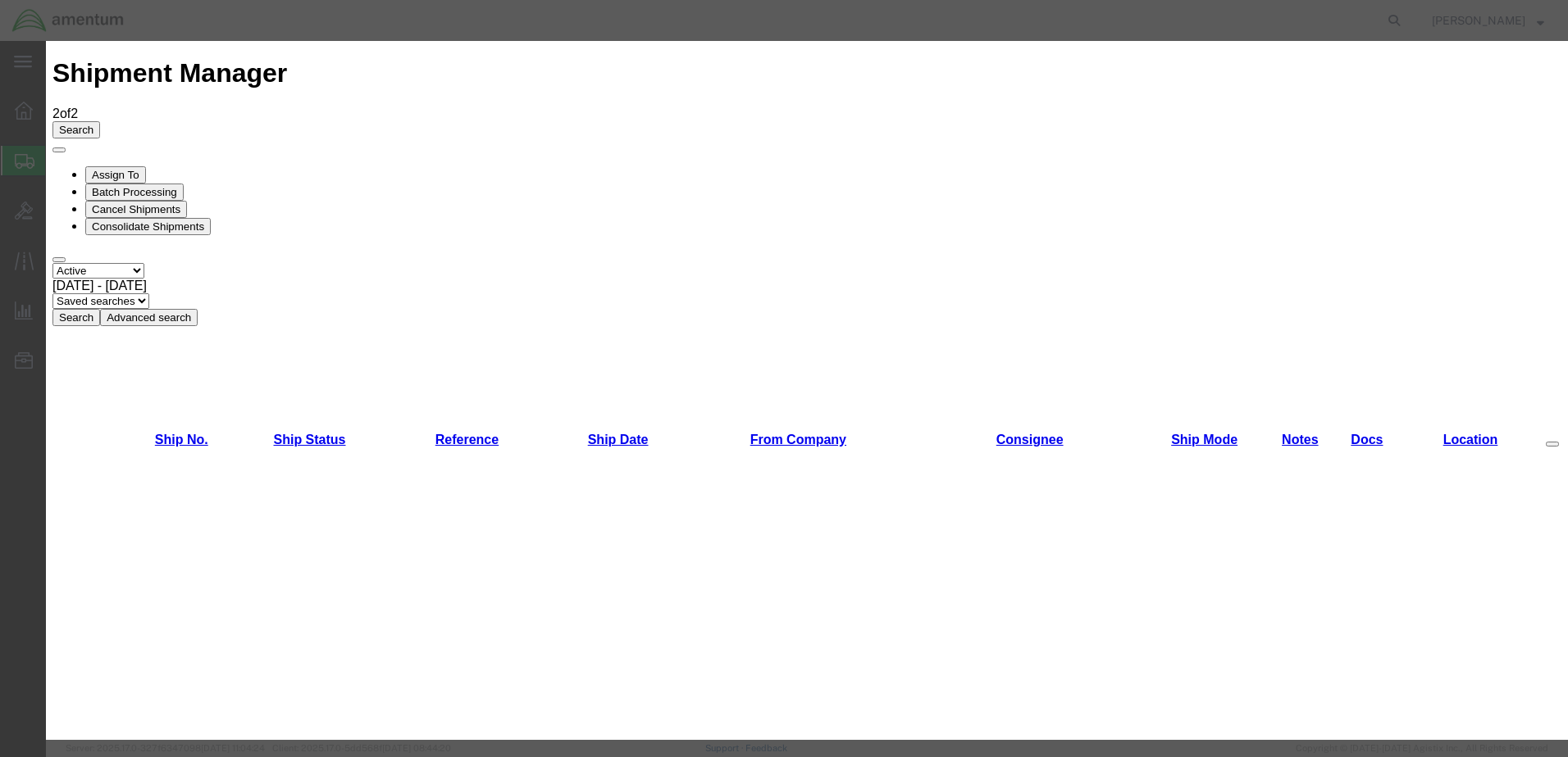
scroll to position [82, 0]
drag, startPoint x: 633, startPoint y: 409, endPoint x: 491, endPoint y: 493, distance: 165.0
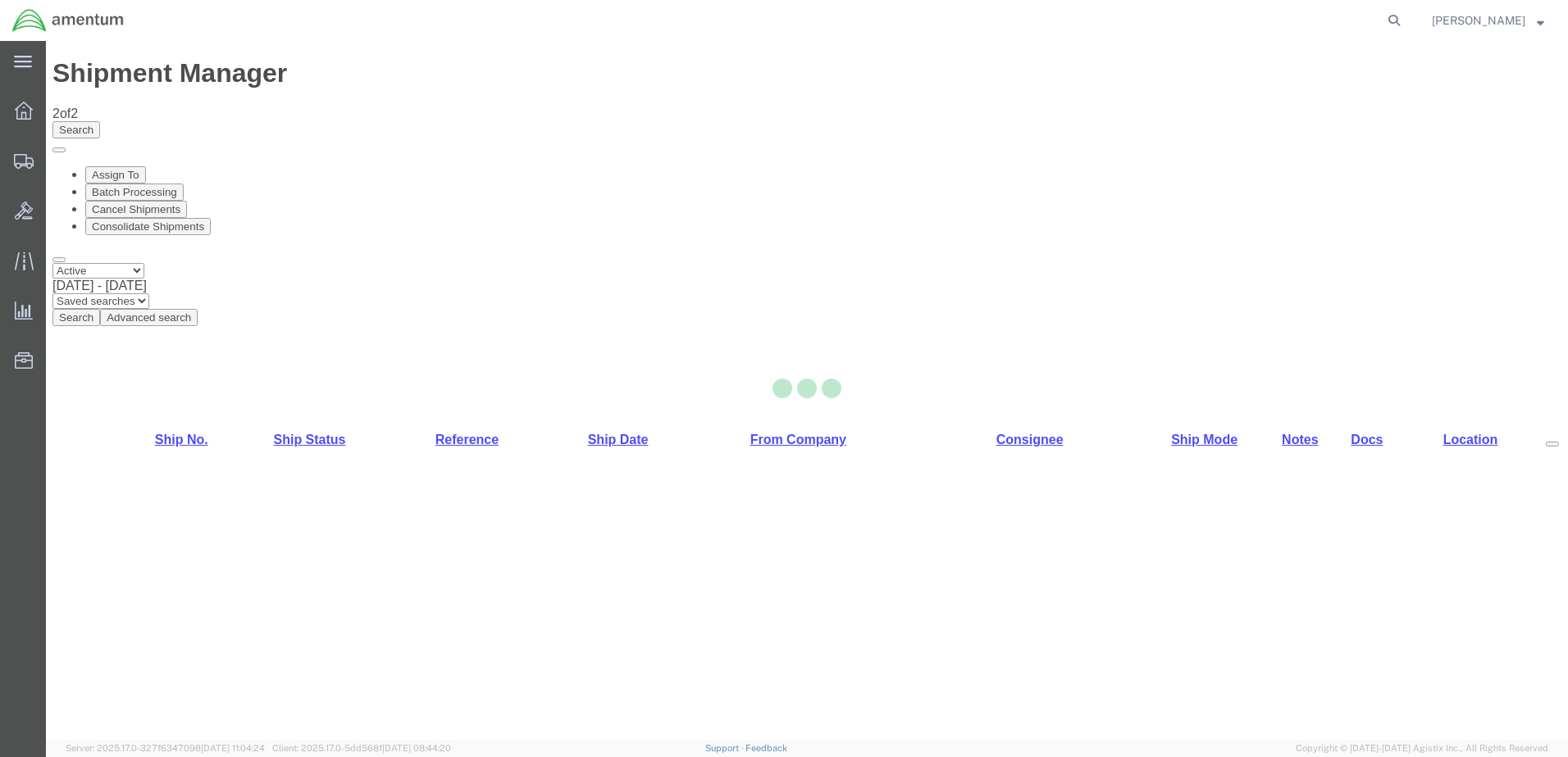
select select "49949"
select select "49946"
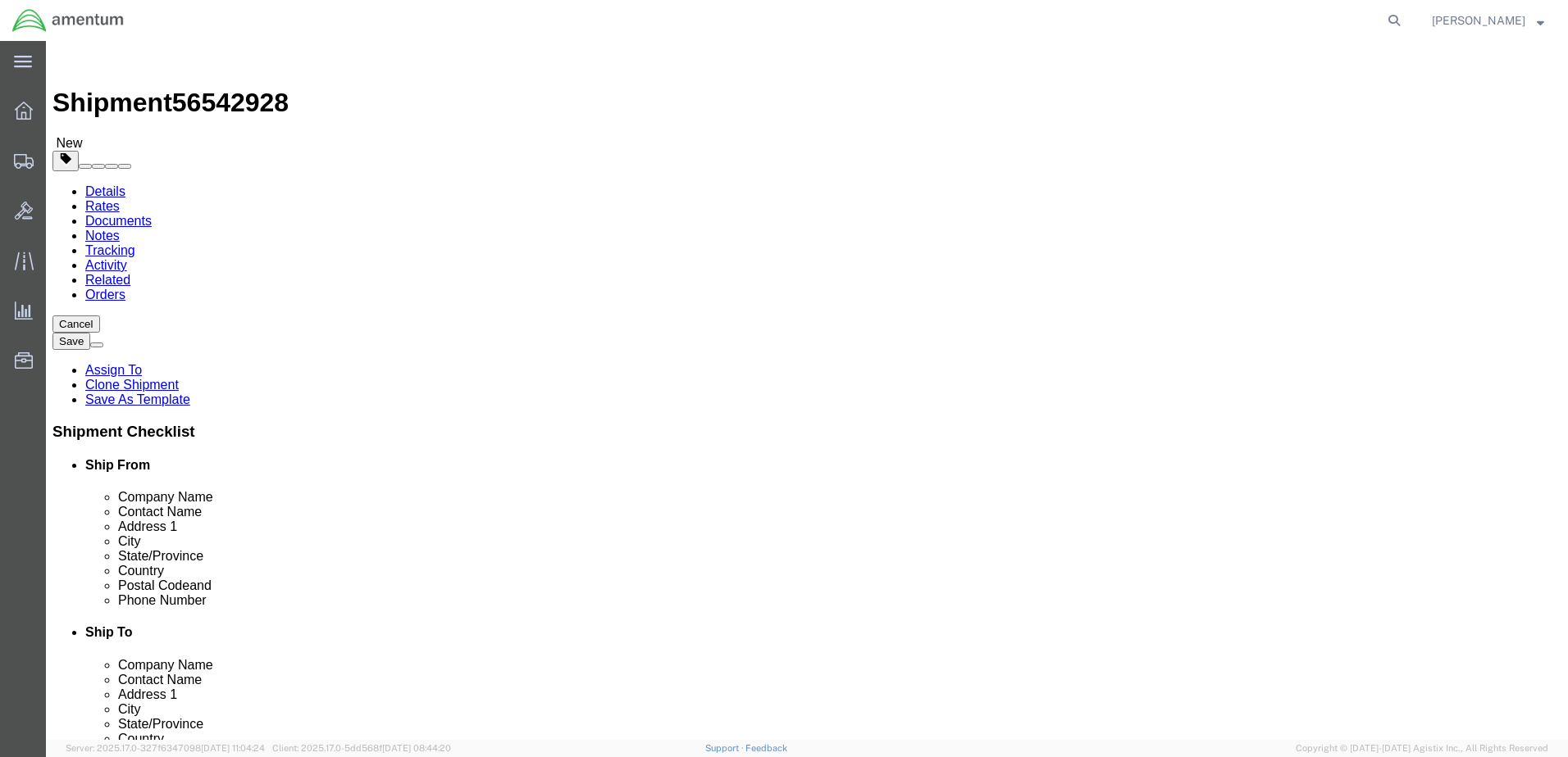
drag, startPoint x: 409, startPoint y: 591, endPoint x: 243, endPoint y: 587, distance: 166.0
click input "[PERSON_NAME][EMAIL_ADDRESS][PERSON_NAME][DOMAIN_NAME]"
type input "[PERSON_NAME][EMAIL_ADDRESS][PERSON_NAME][DOMAIN_NAME]"
click input "[PHONE_NUMBER]"
type input "[PHONE_NUMBER]"
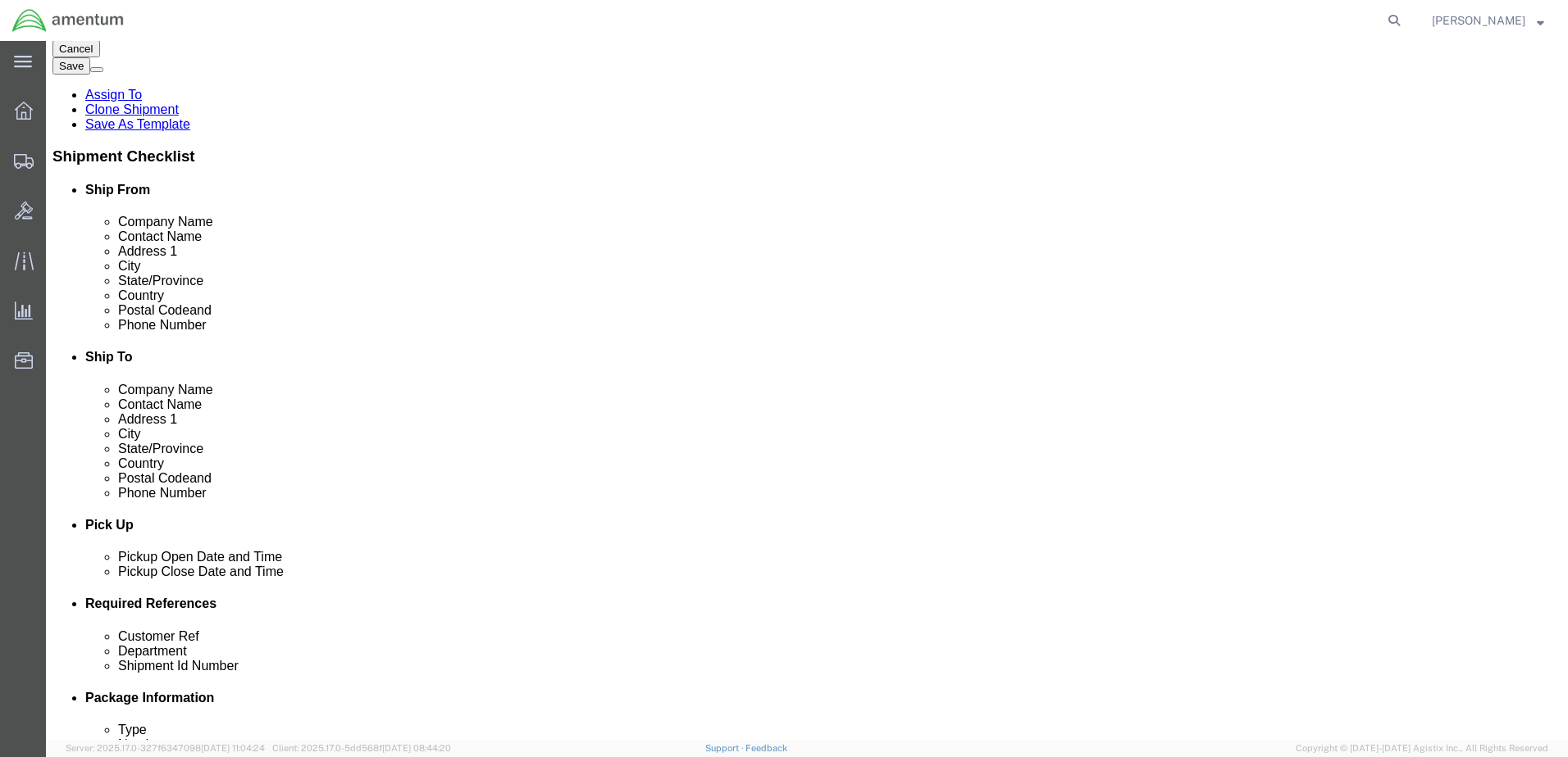
scroll to position [328, 0]
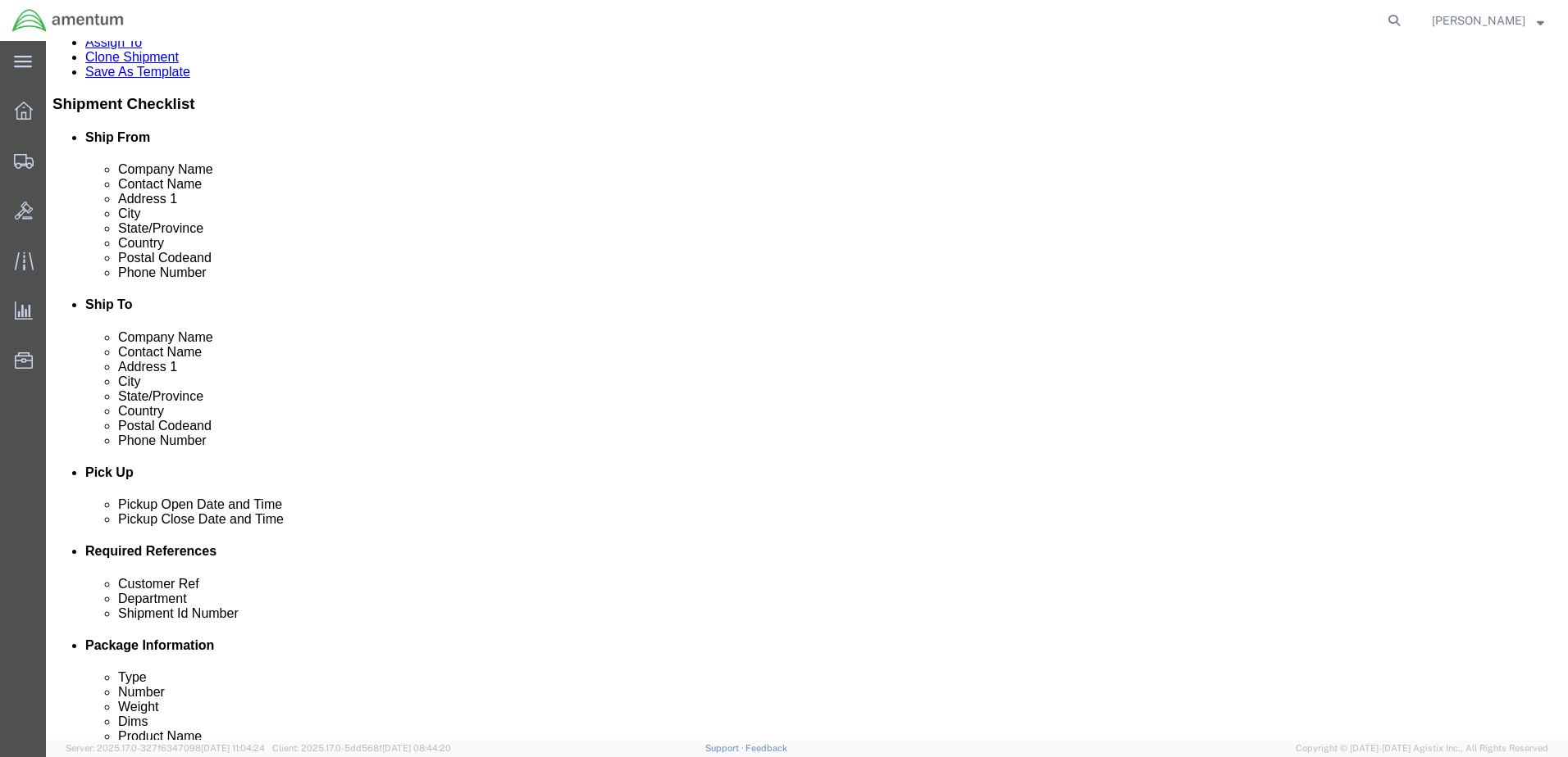
click div "[DATE] 2:23 PM"
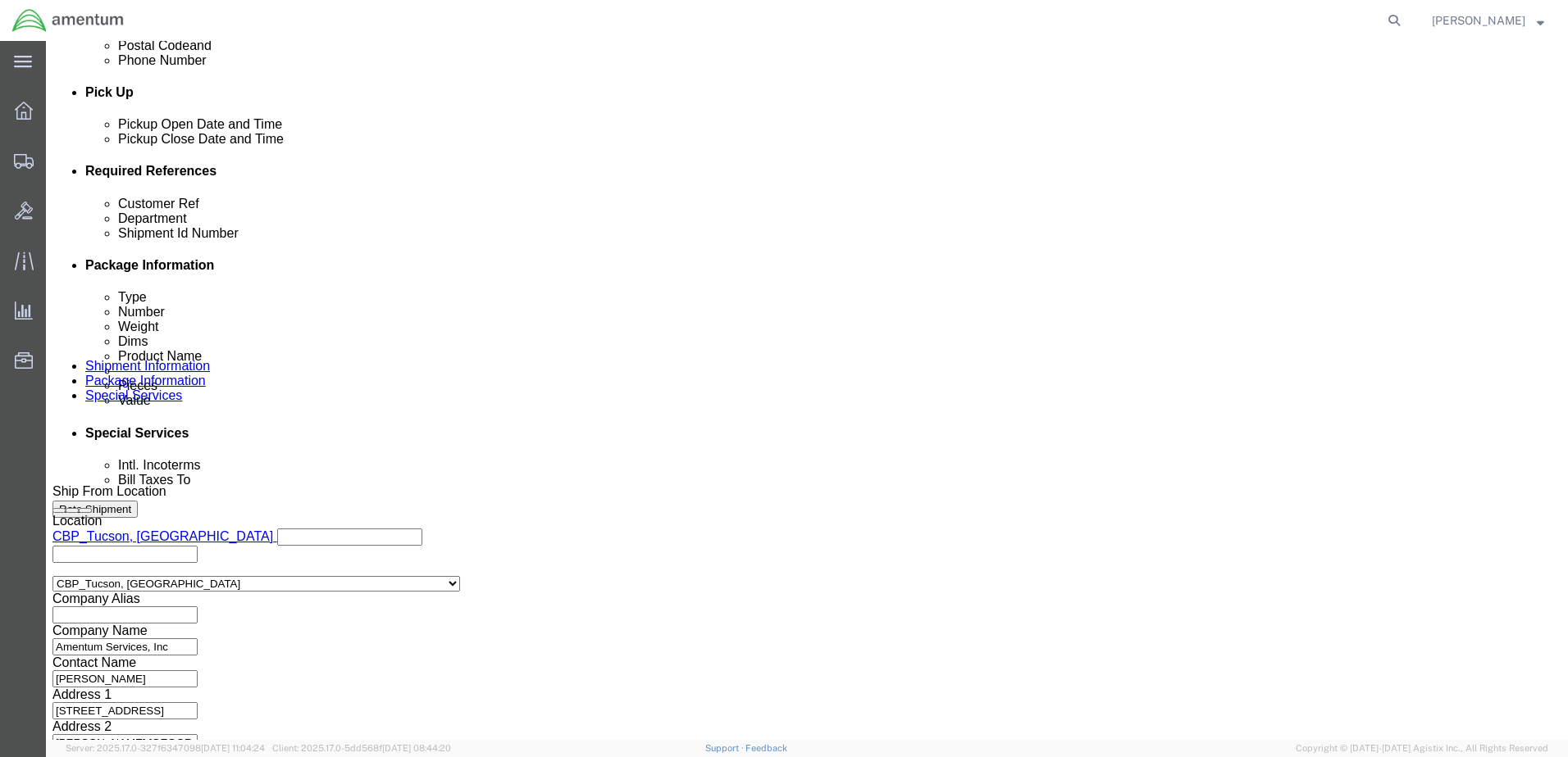
type input "3:00 PM"
click button "Apply"
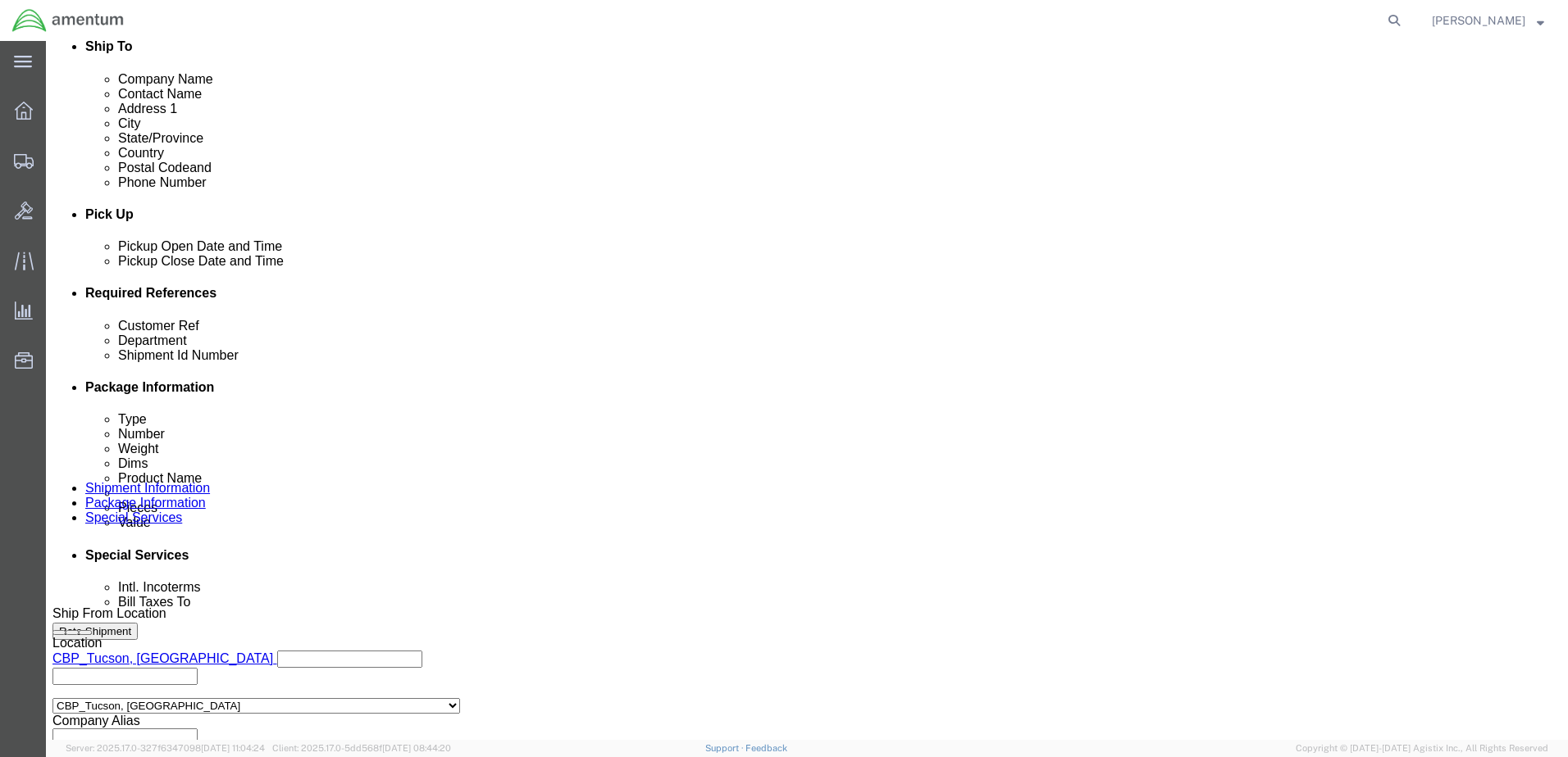
scroll to position [626, 0]
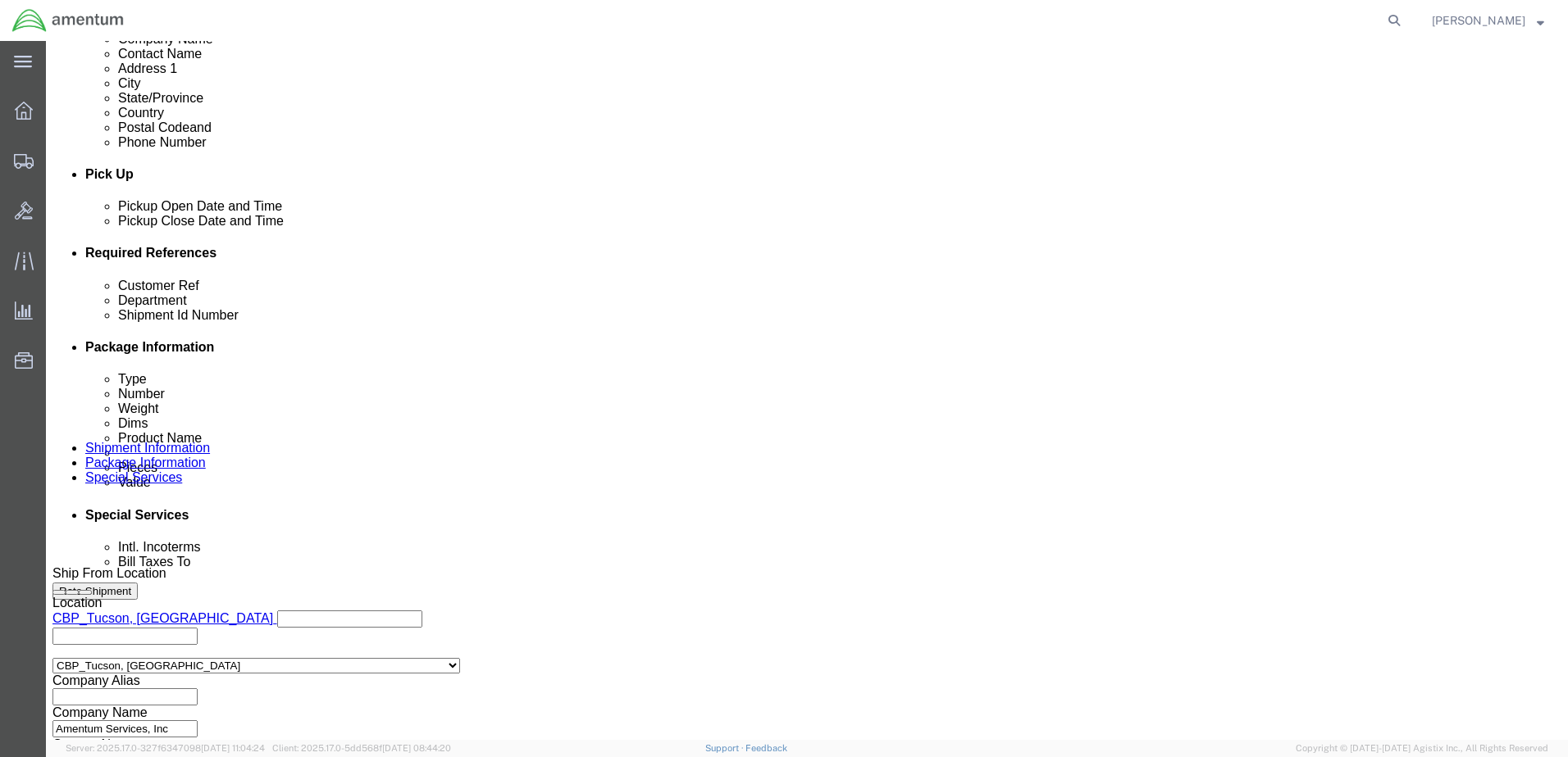
click button "Add reference"
drag, startPoint x: 335, startPoint y: 385, endPoint x: 180, endPoint y: 386, distance: 155.0
click div "Customer Ref AIRCRAFT PARTS"
type input "b"
type input "USAGE 325657"
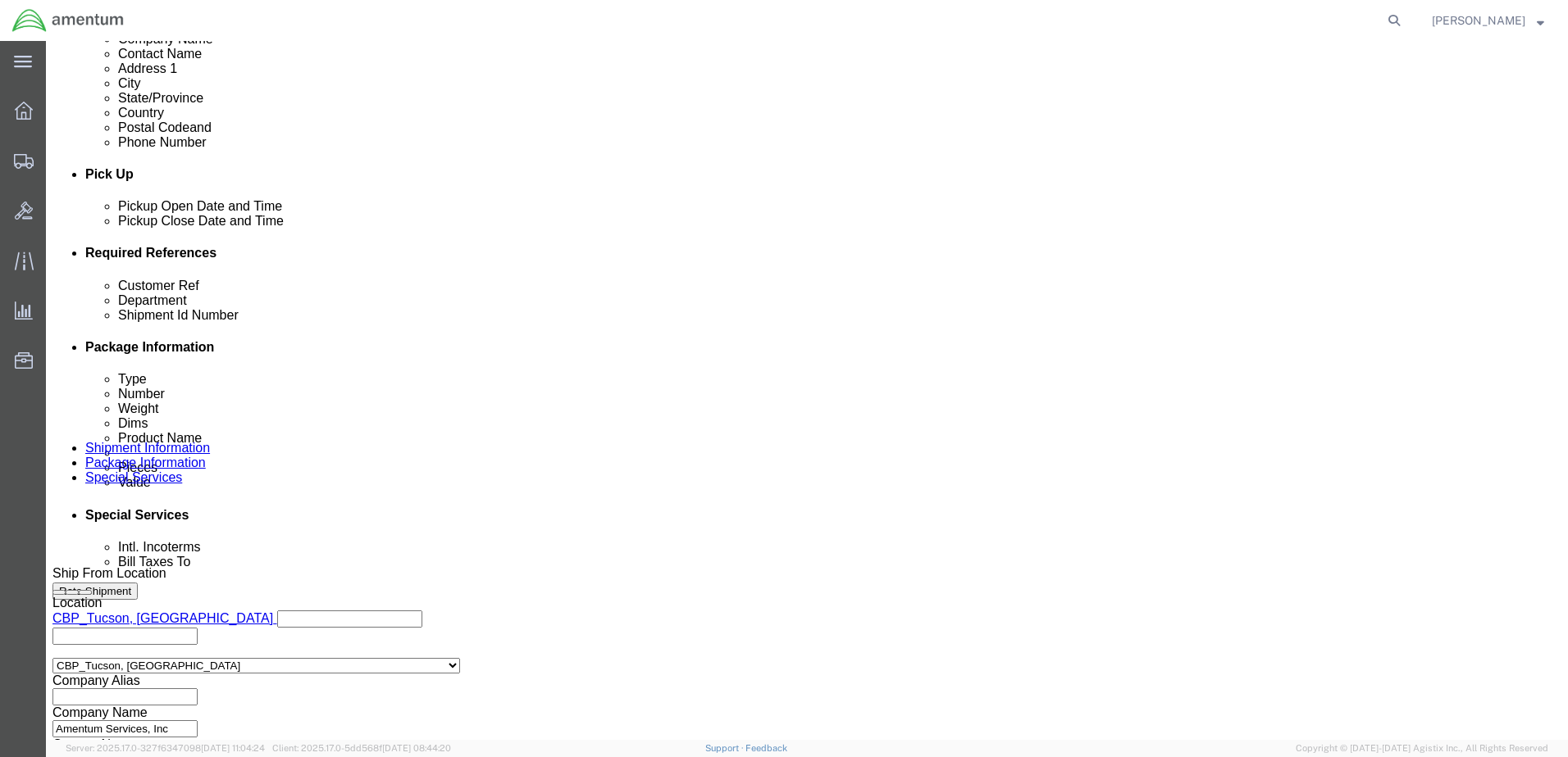
click select "Select Account Type Activity ID Airline Appointment Number ASN Batch Request # …"
select select "CUSTREF"
click select "Select Account Type Activity ID Airline Appointment Number ASN Batch Request # …"
click div "Customer Ref USAGE 325657 Department CBP Shipment Id Number 6114.00.03.2219.000…"
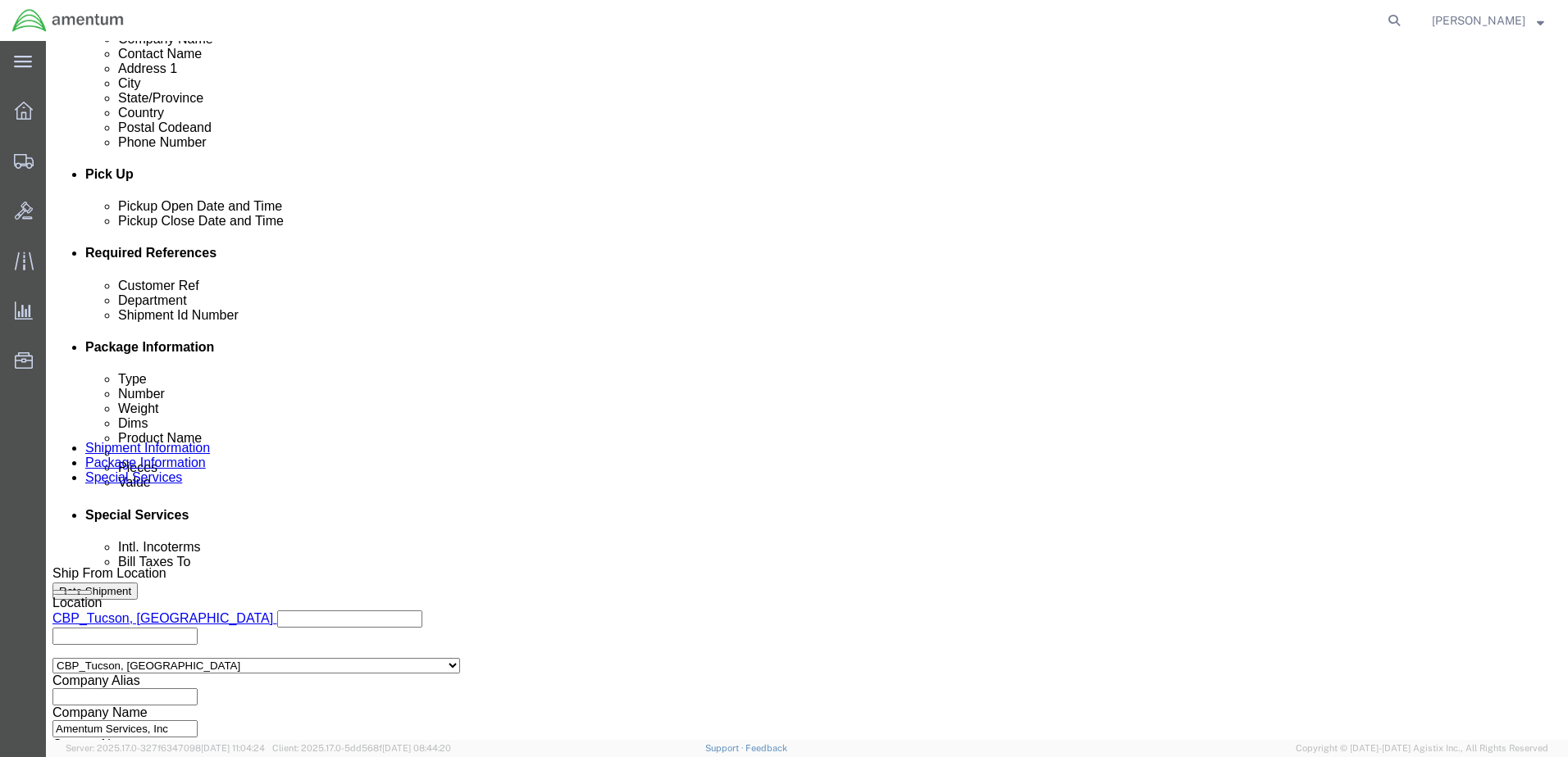
click icon "button"
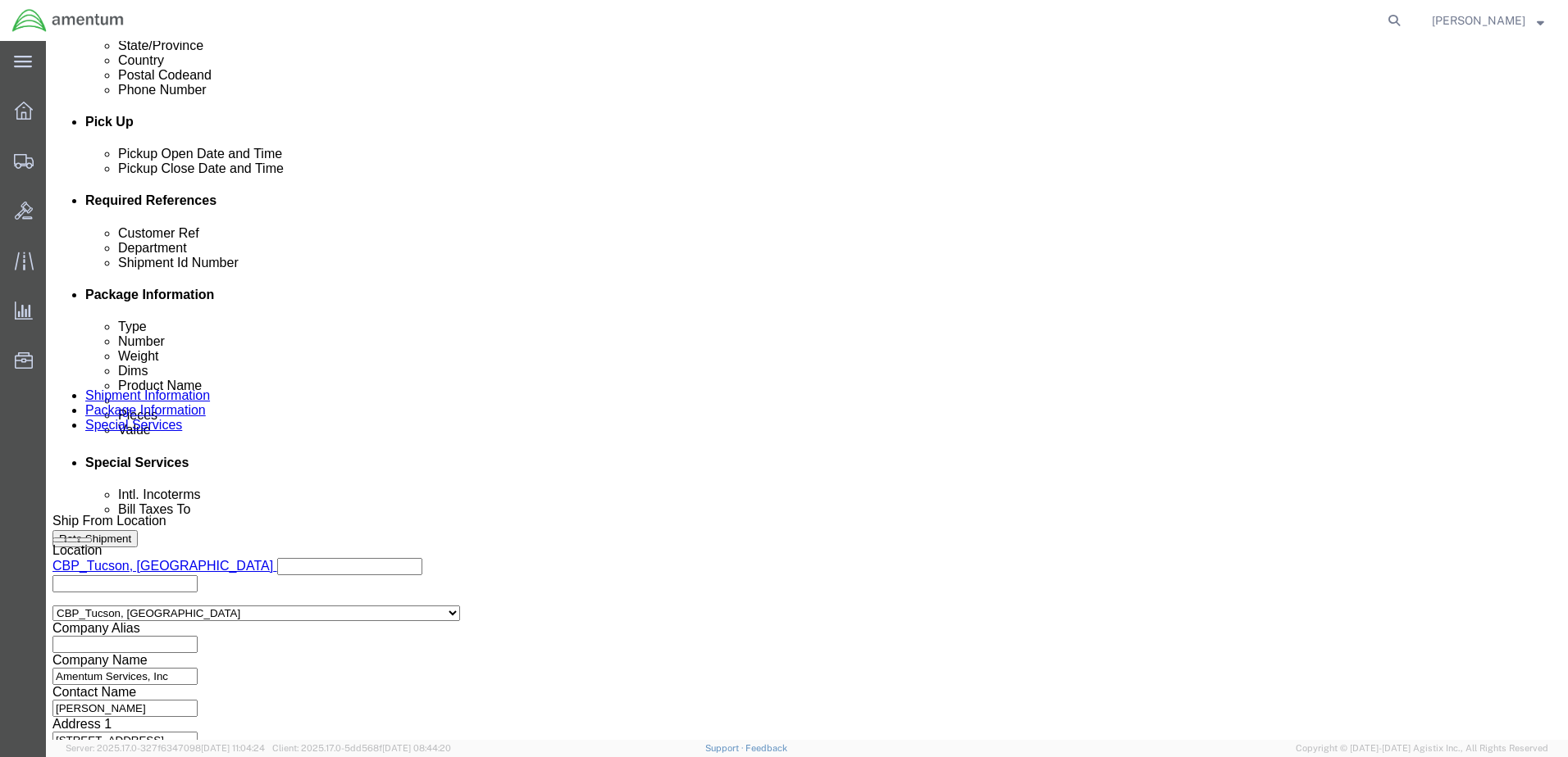
scroll to position [708, 0]
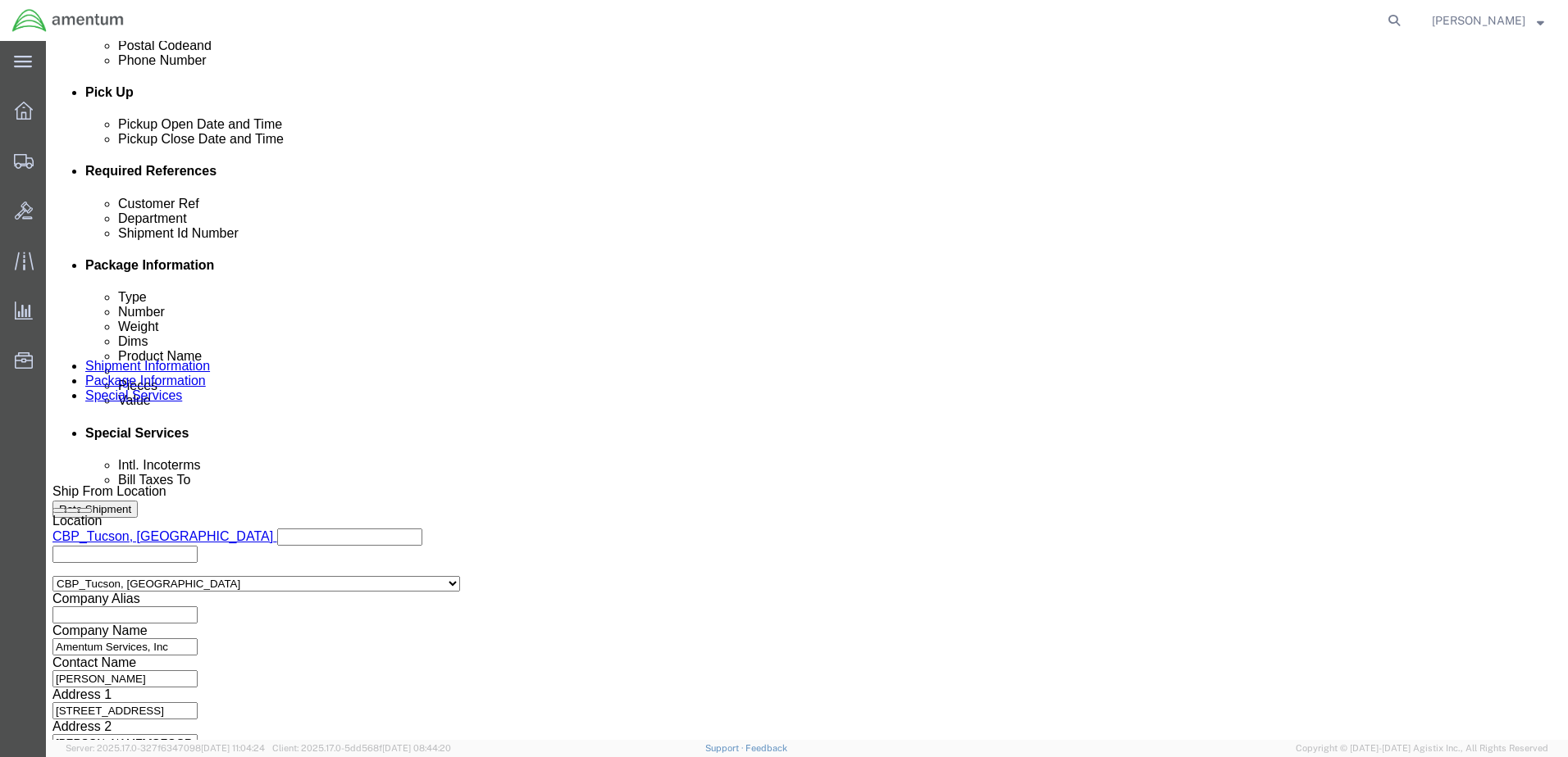
drag, startPoint x: 1147, startPoint y: 635, endPoint x: 1133, endPoint y: 634, distance: 14.0
click button "Continue"
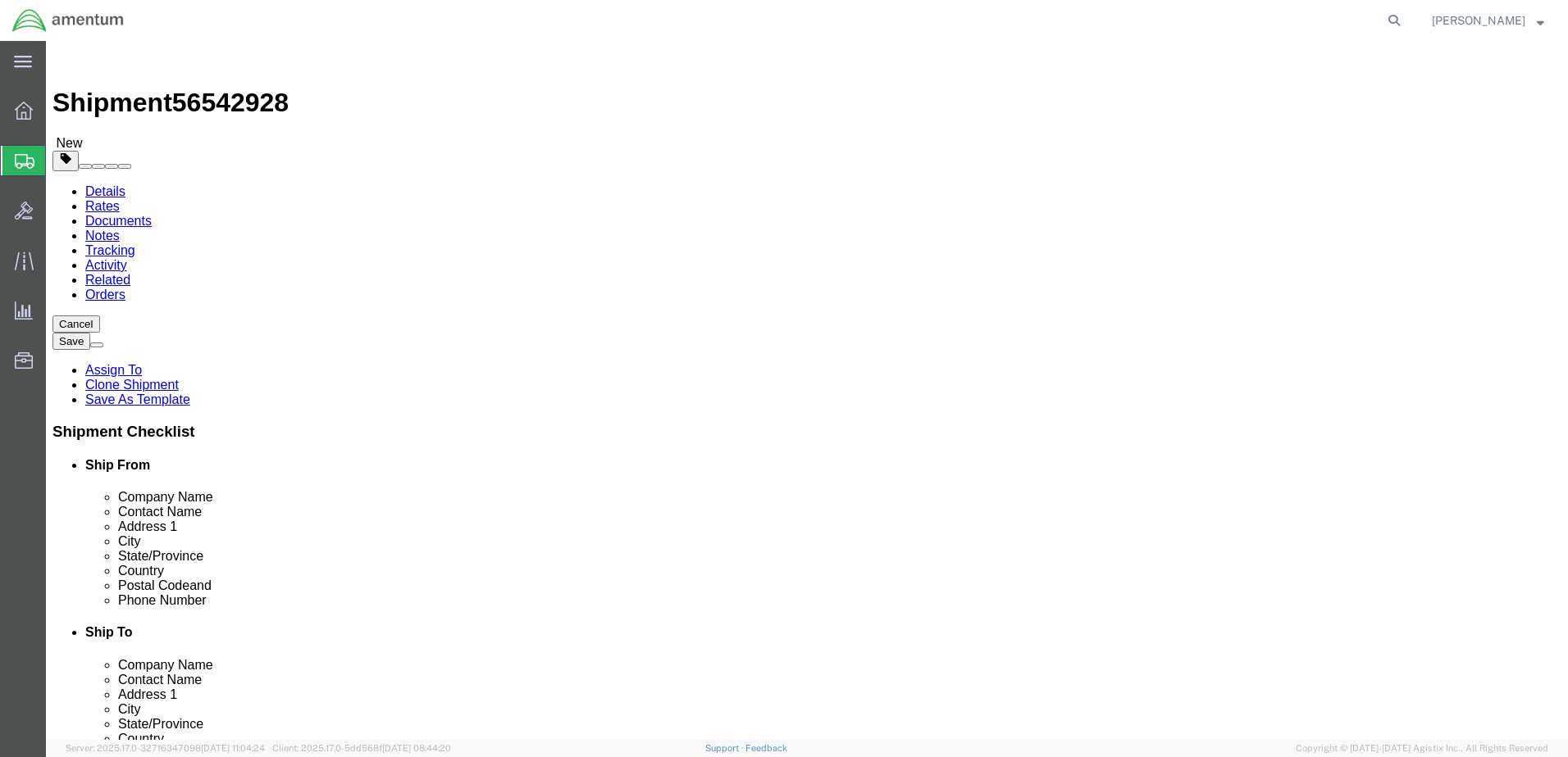
click select "Select Bale(s) Basket(s) Bolt(s) Bottle(s) Buckets Bulk Bundle(s) Can(s) Cardbo…"
select select "SBX"
click select "Select Bale(s) Basket(s) Bolt(s) Bottle(s) Buckets Bulk Bundle(s) Can(s) Cardbo…"
type input "12.25"
type input "11.00"
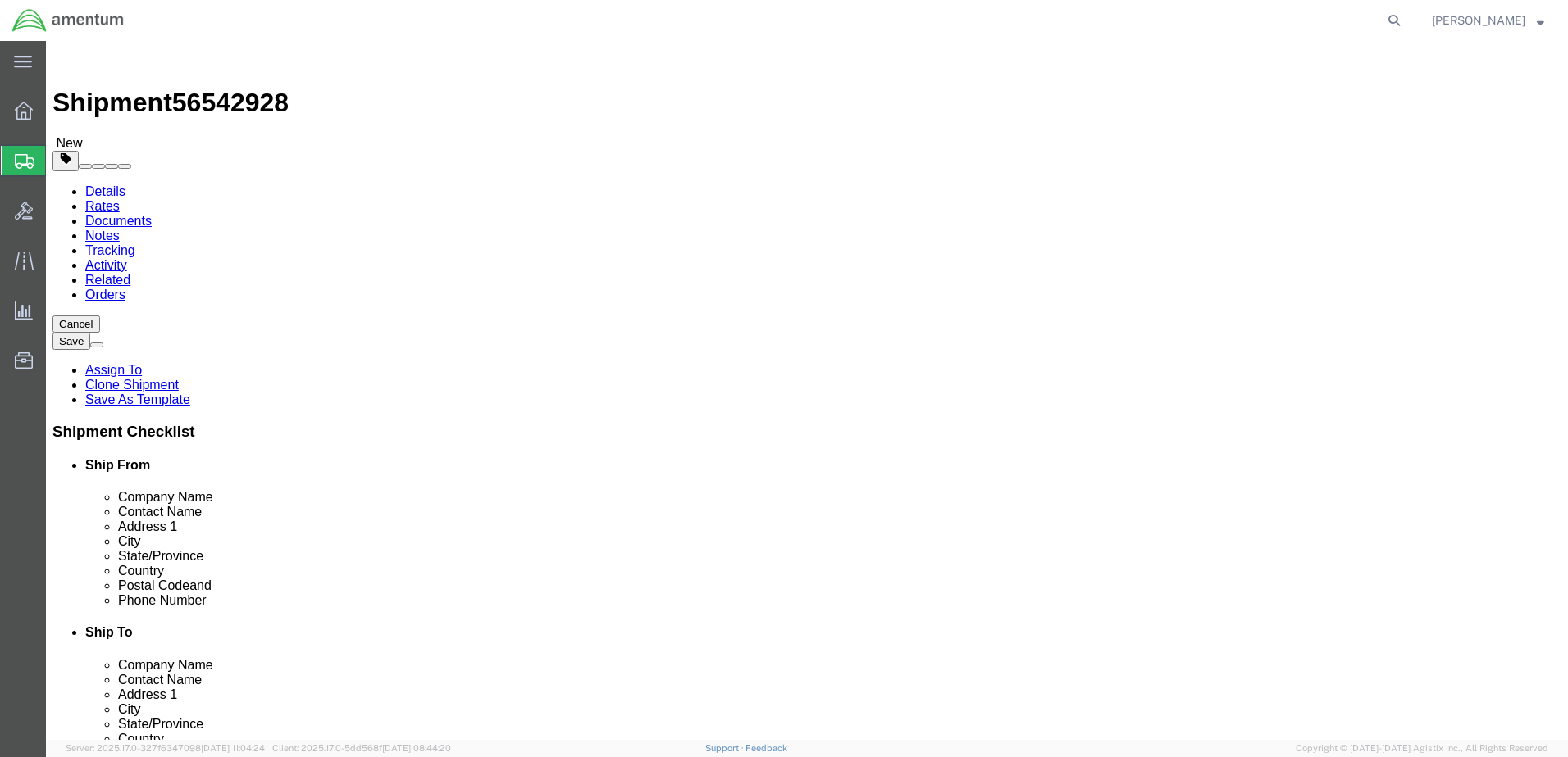
type input "1.50"
drag, startPoint x: 258, startPoint y: 380, endPoint x: 215, endPoint y: 385, distance: 43.3
click div "28.00 Select kgs lbs"
type input "1"
click span
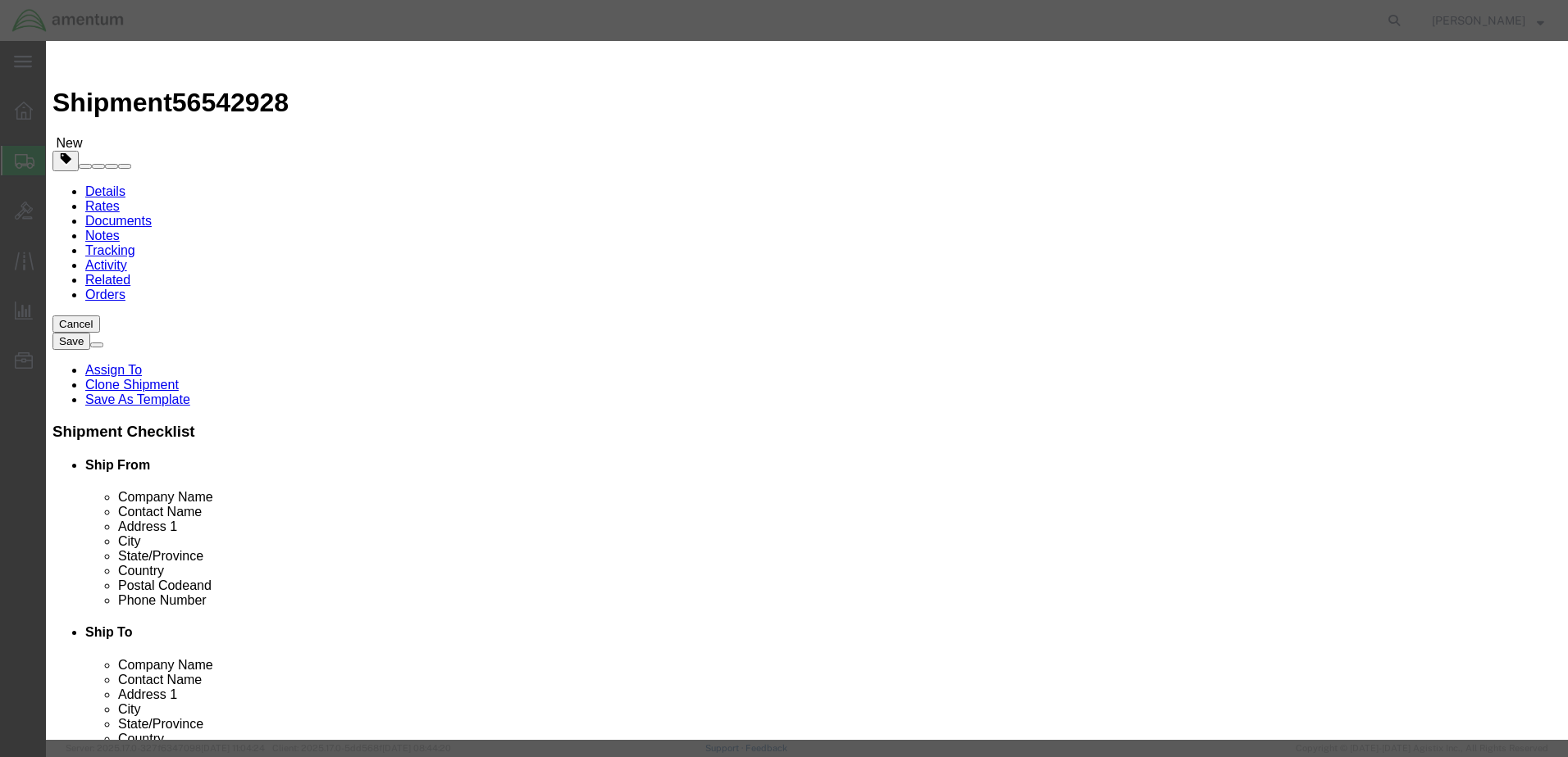
click input "text"
type input "ACFT PART"
drag, startPoint x: 498, startPoint y: 159, endPoint x: 469, endPoint y: 160, distance: 29.0
click div "0"
type input "5"
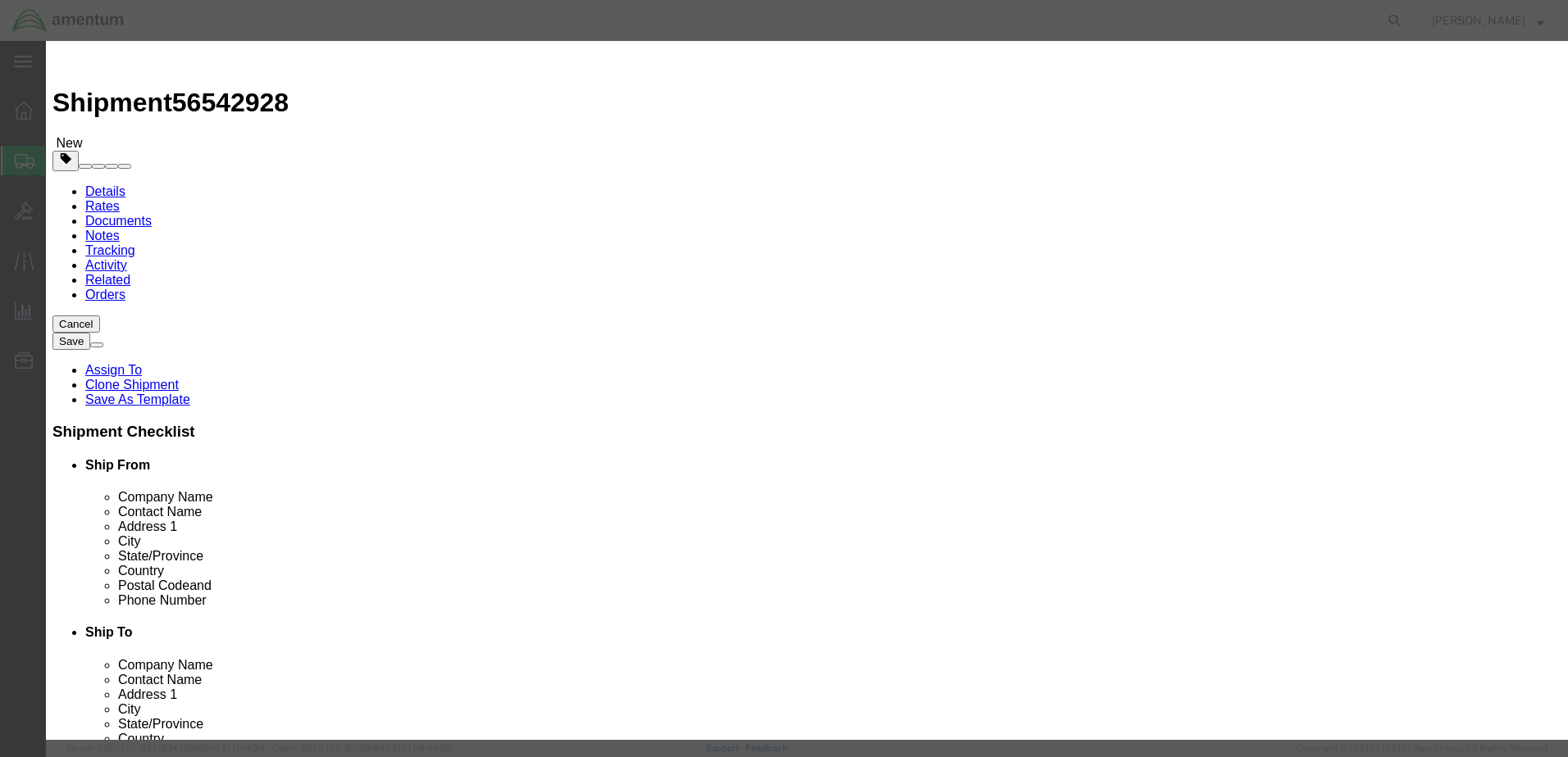
click input "text"
type input "1537.75"
click textarea
drag, startPoint x: 687, startPoint y: 57, endPoint x: 896, endPoint y: 45, distance: 209.3
click h3 "Add content"
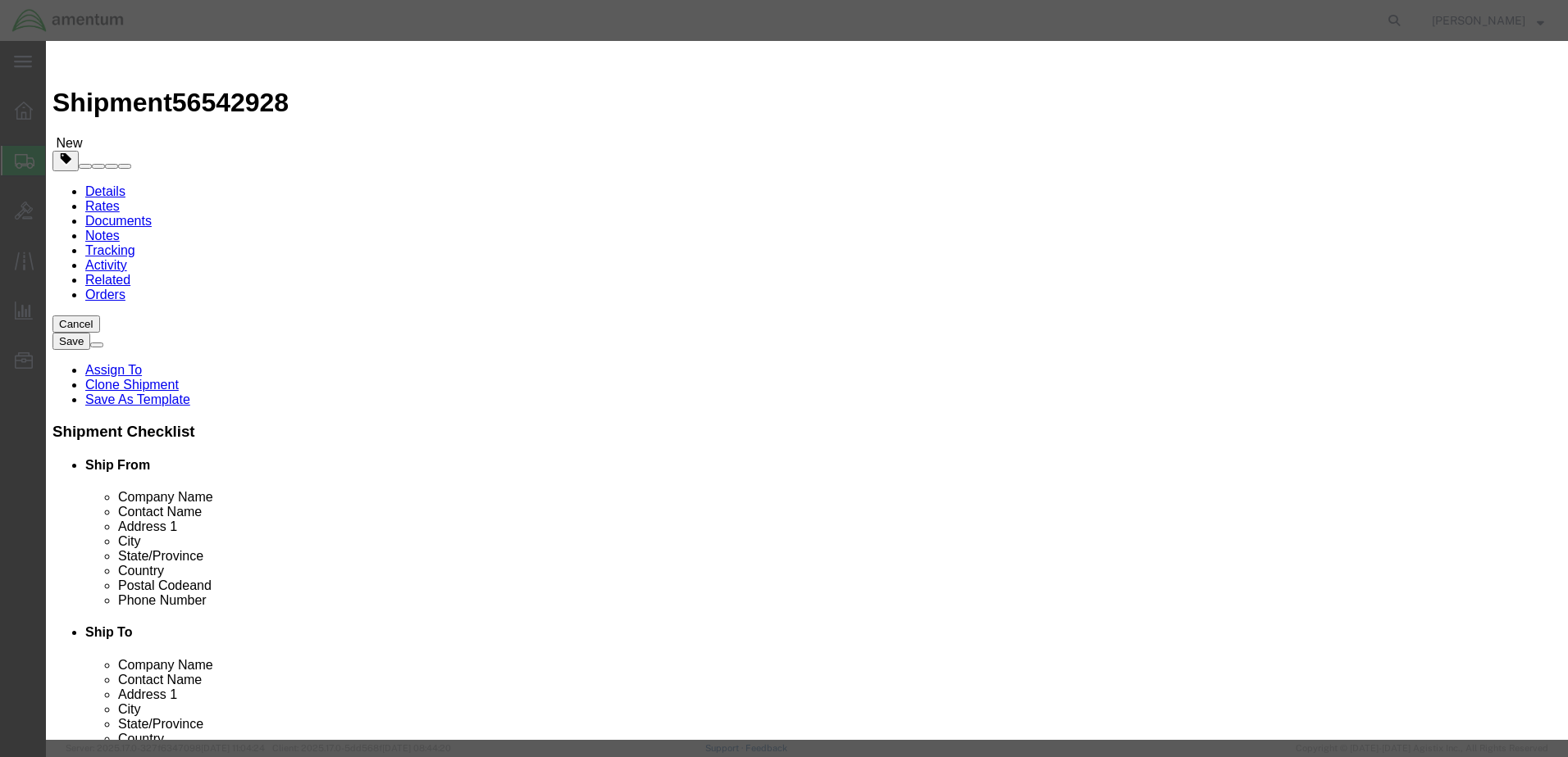
click select "Select 50 55 60 65 70 85 92.5 100 125 175 250 300 400"
select select "125"
click select "Select 50 55 60 65 70 85 92.5 100 125 175 250 300 400"
click textarea
type textarea "BL-14292-2, PIN SPRING"
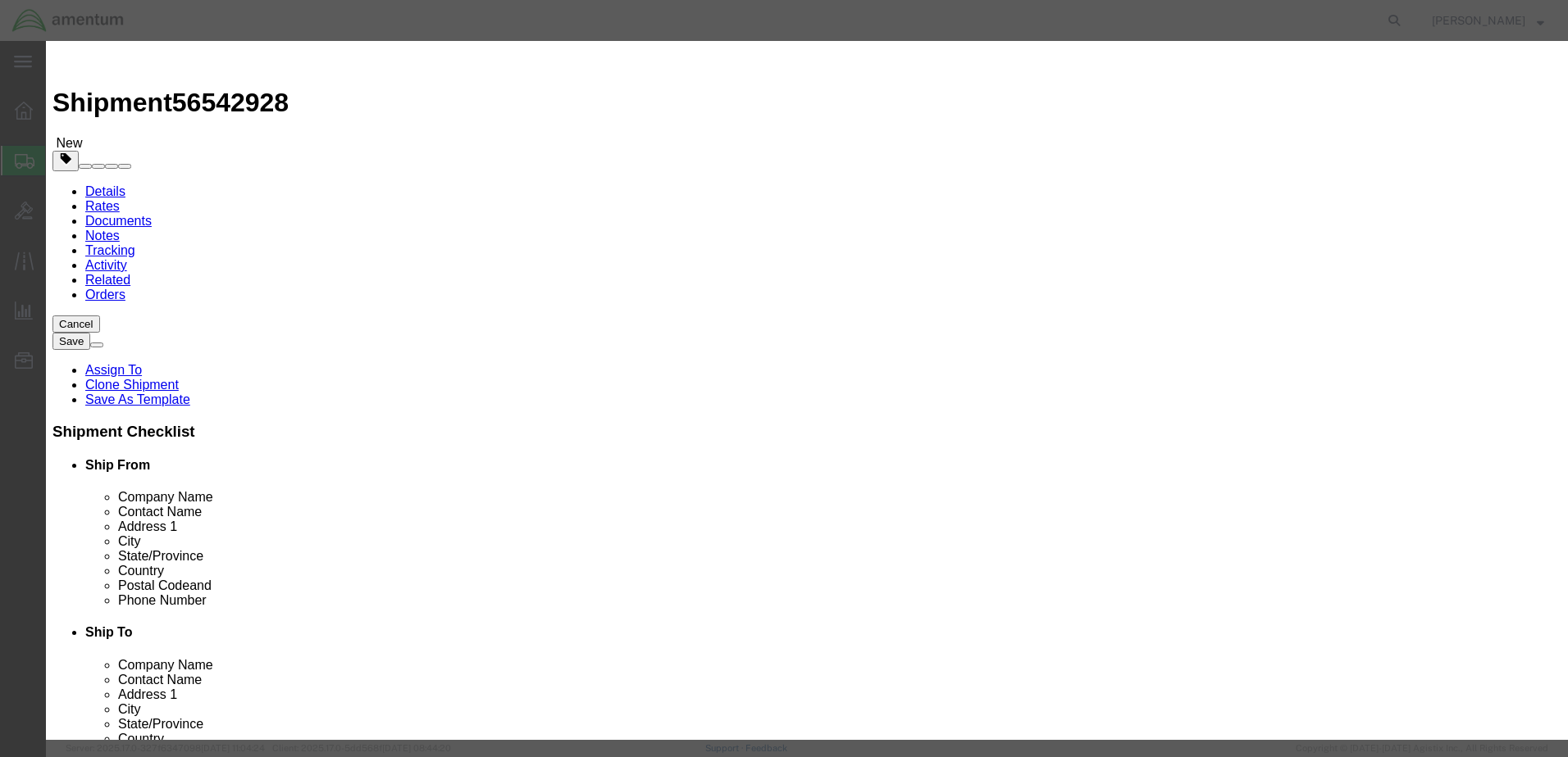
click div "Product Name ACFT PART Pieces 5 Select Bag Barrels 100Board Feet Bottle Box Bli…"
click button "Save & Close"
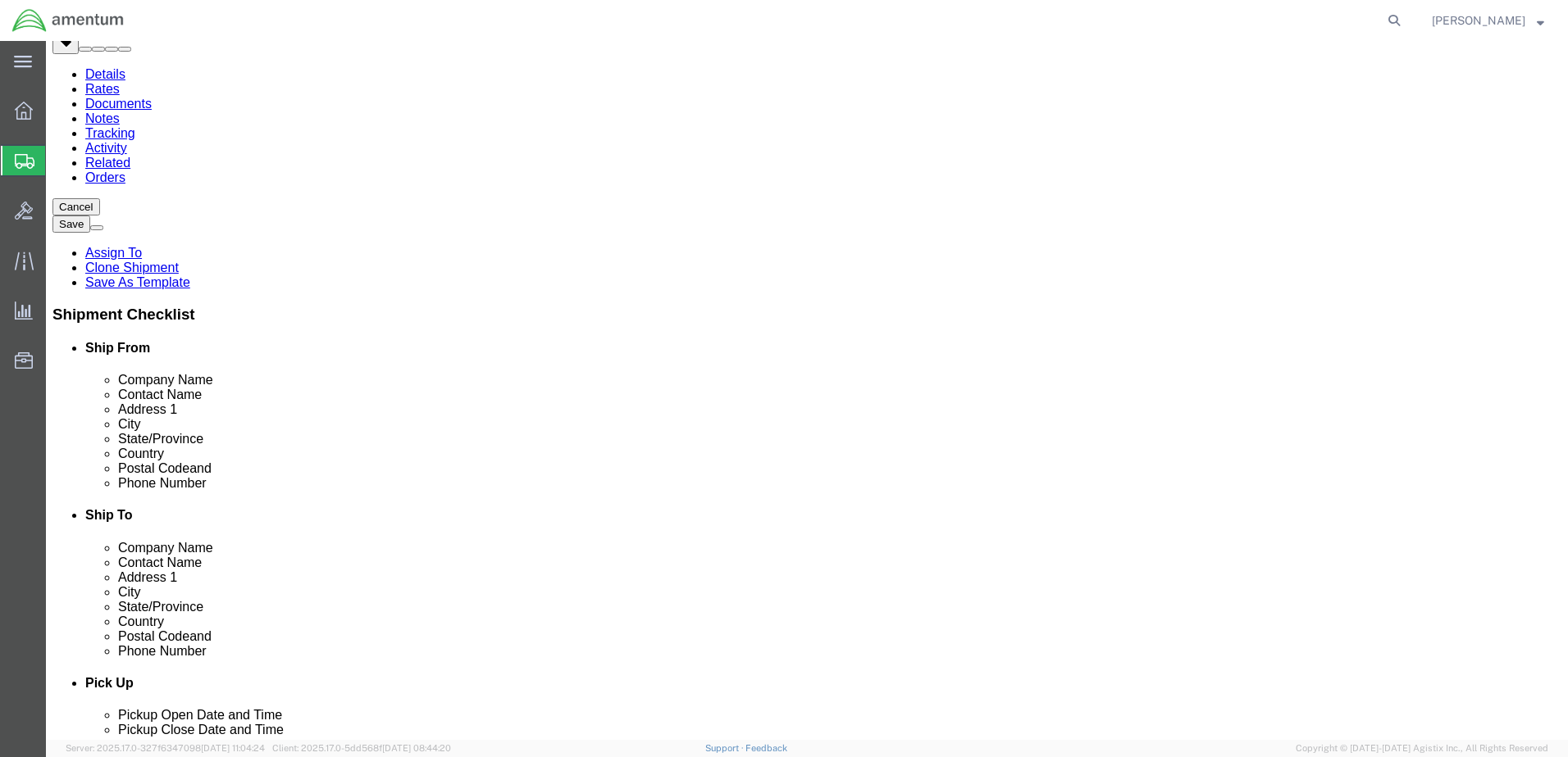
scroll to position [123, 0]
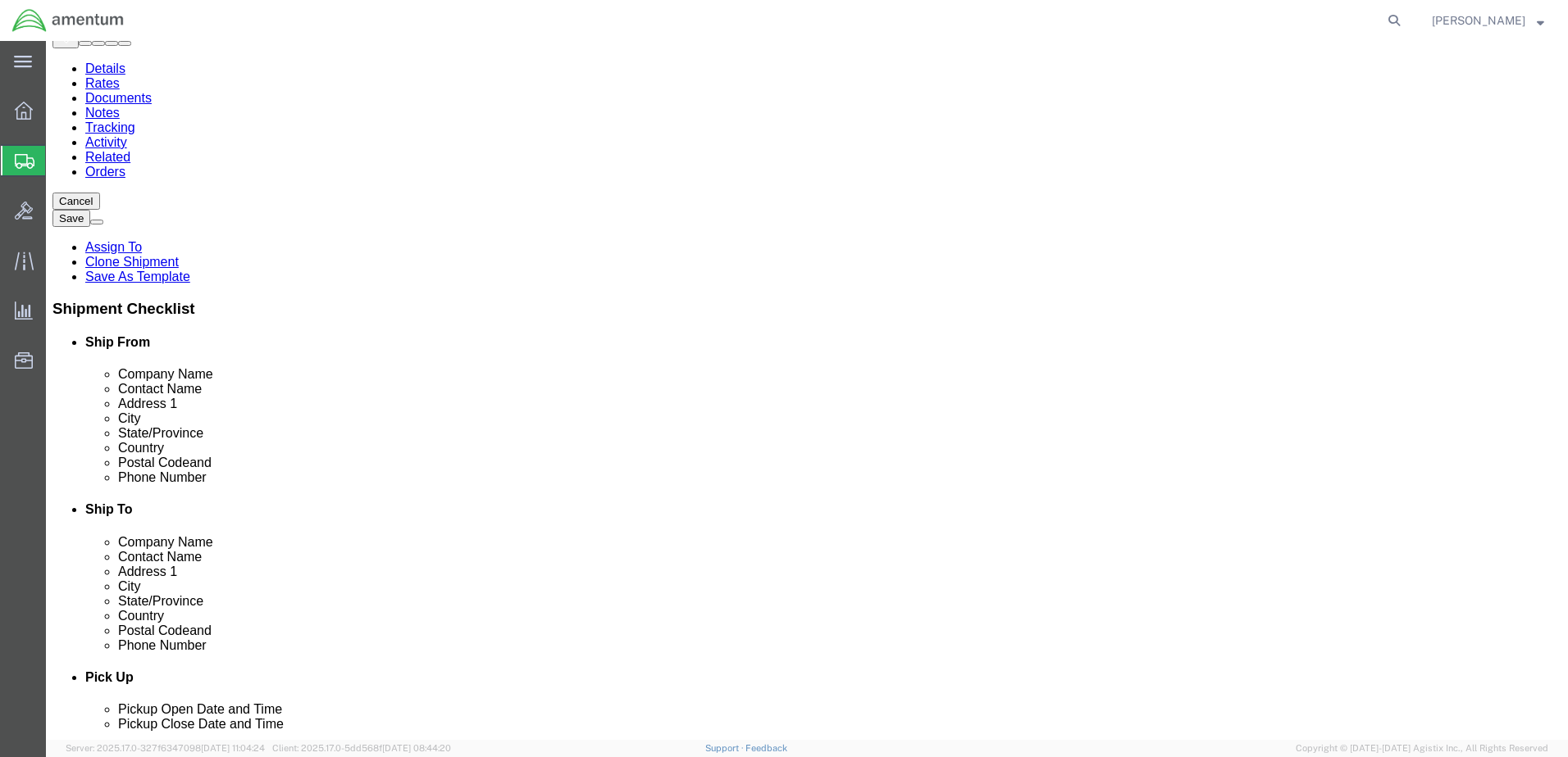
click button "Continue"
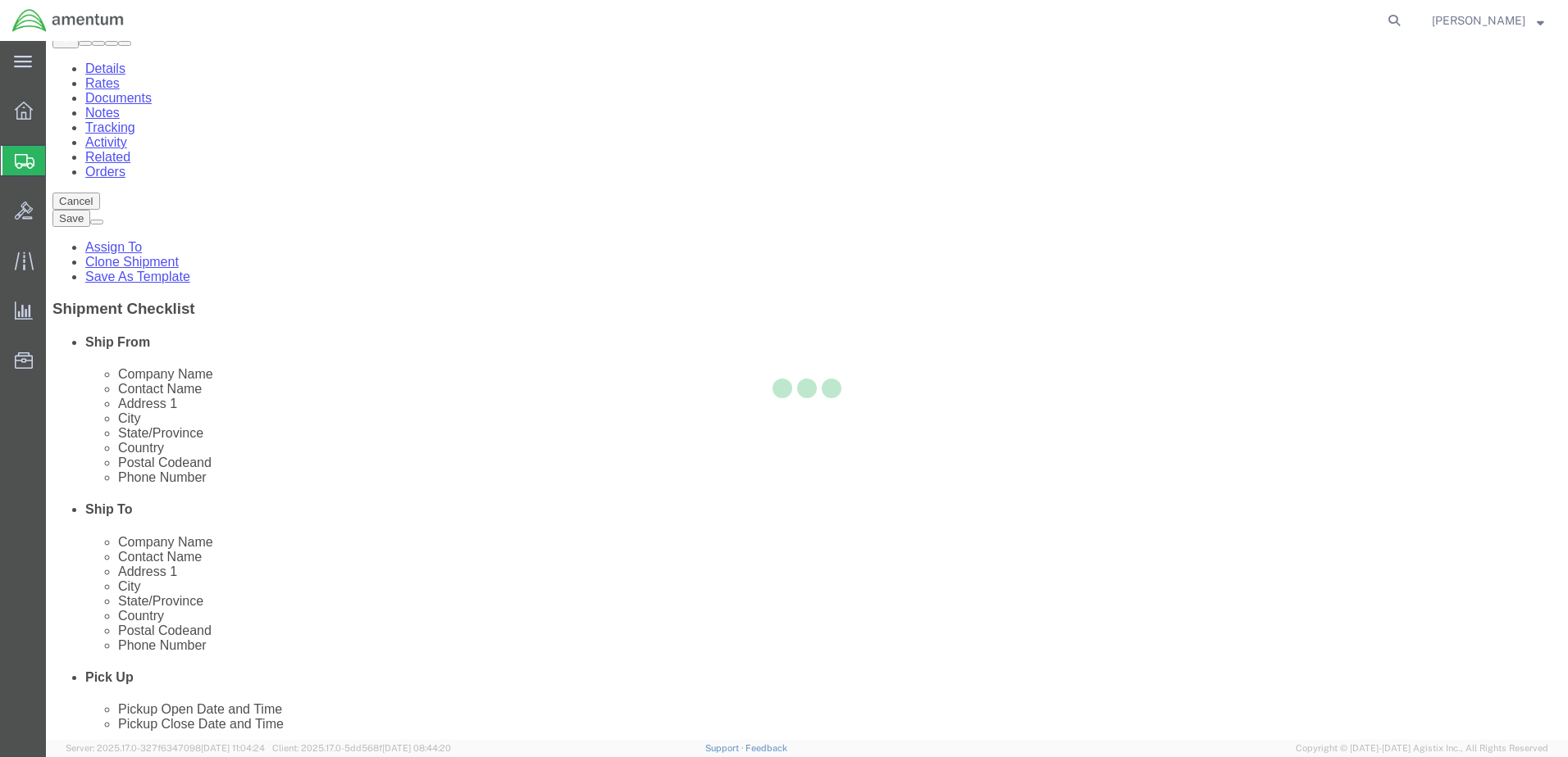
scroll to position [0, 0]
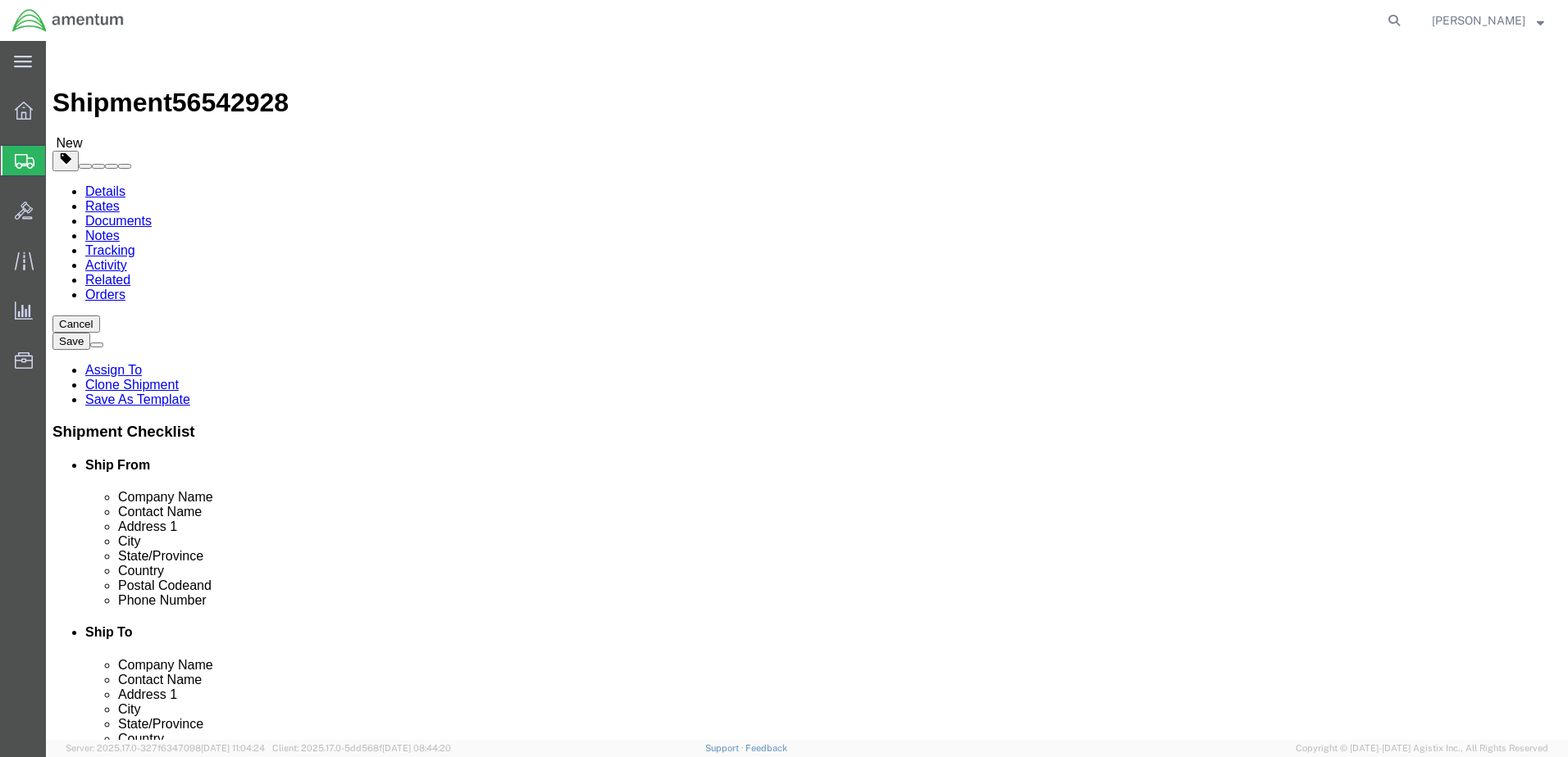
click h4 "Package Information"
click link "Details"
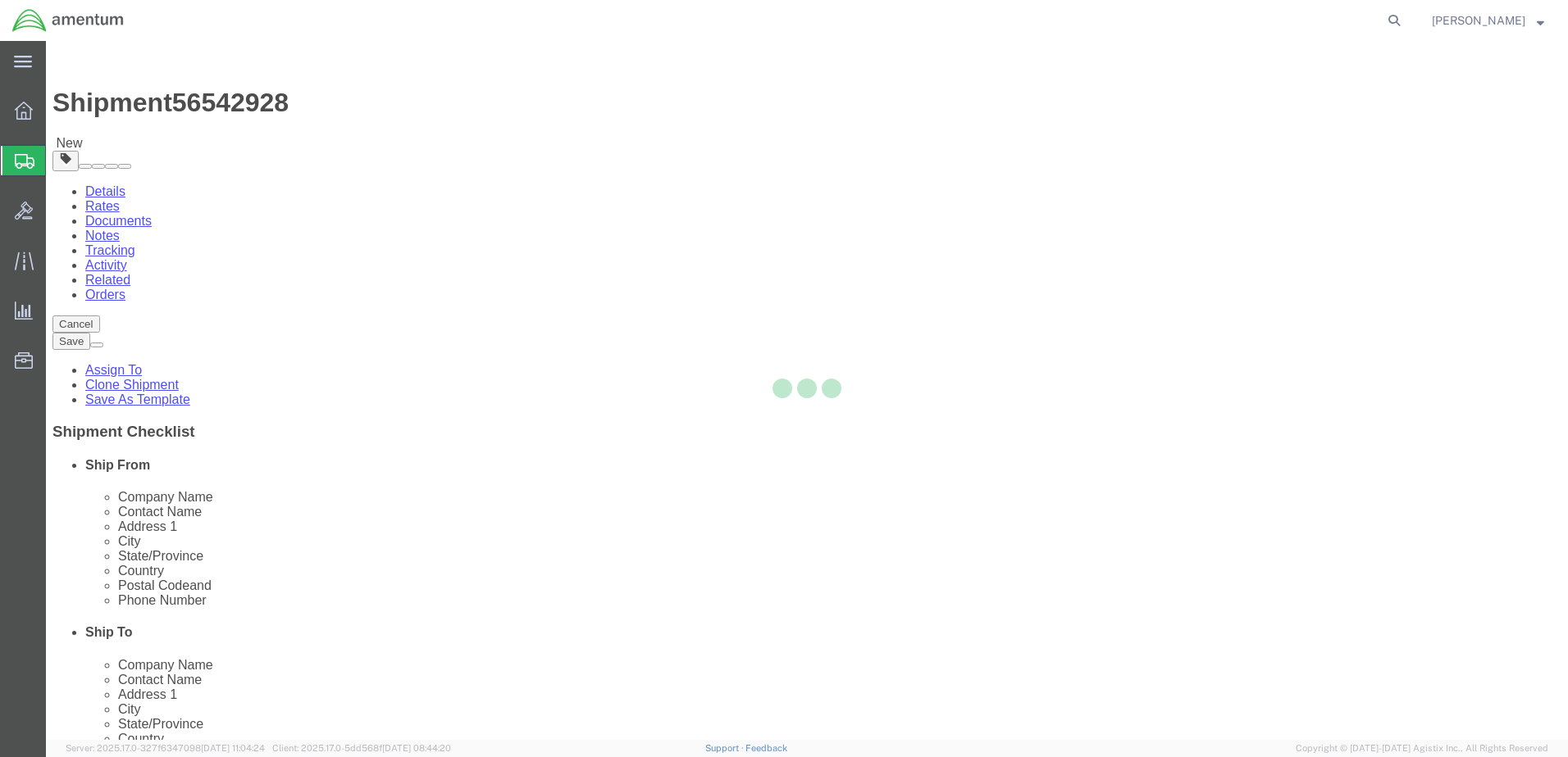
select select "49949"
select select "49946"
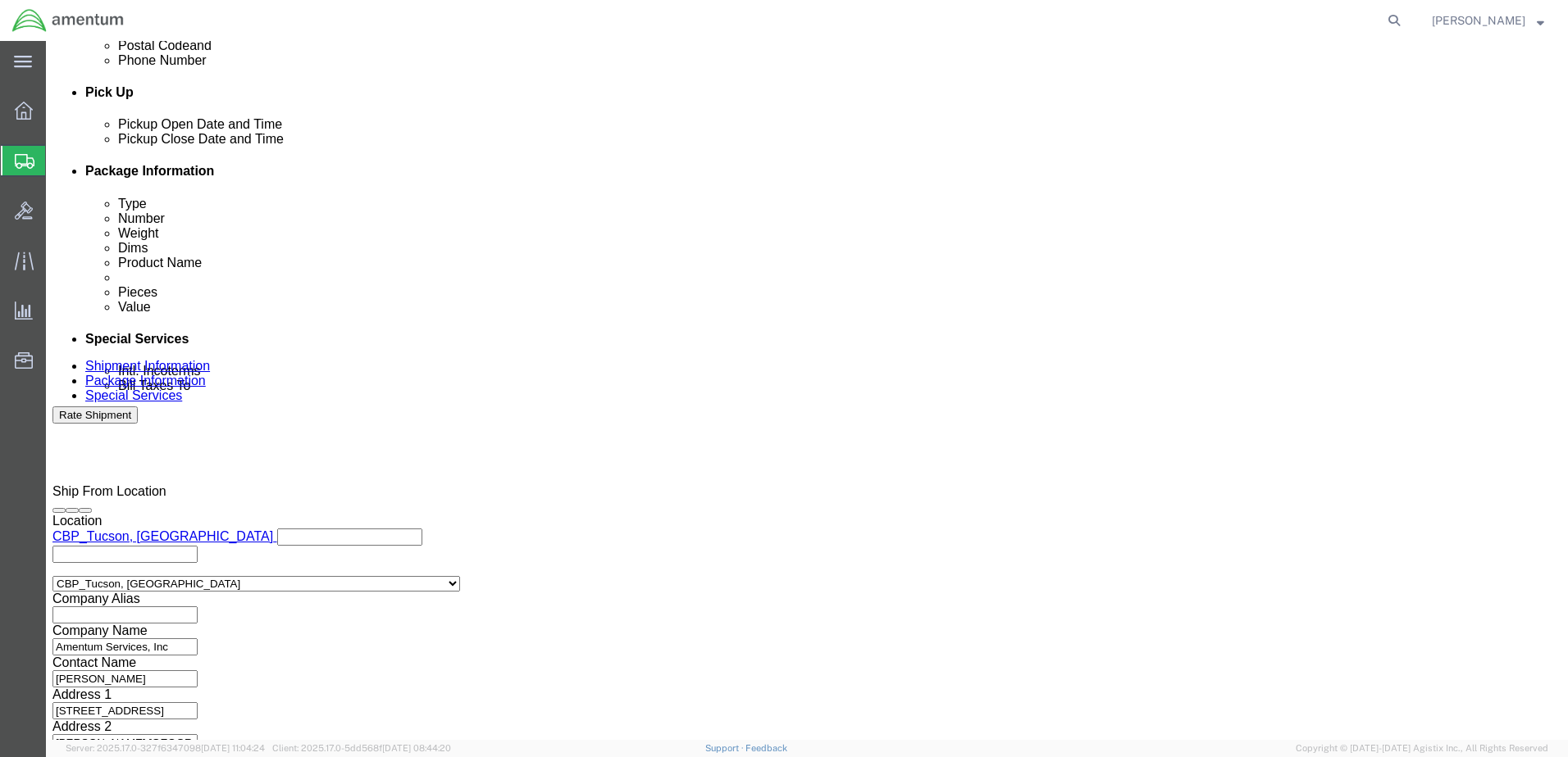
drag, startPoint x: 1128, startPoint y: 638, endPoint x: 873, endPoint y: 604, distance: 257.3
click button "Continue"
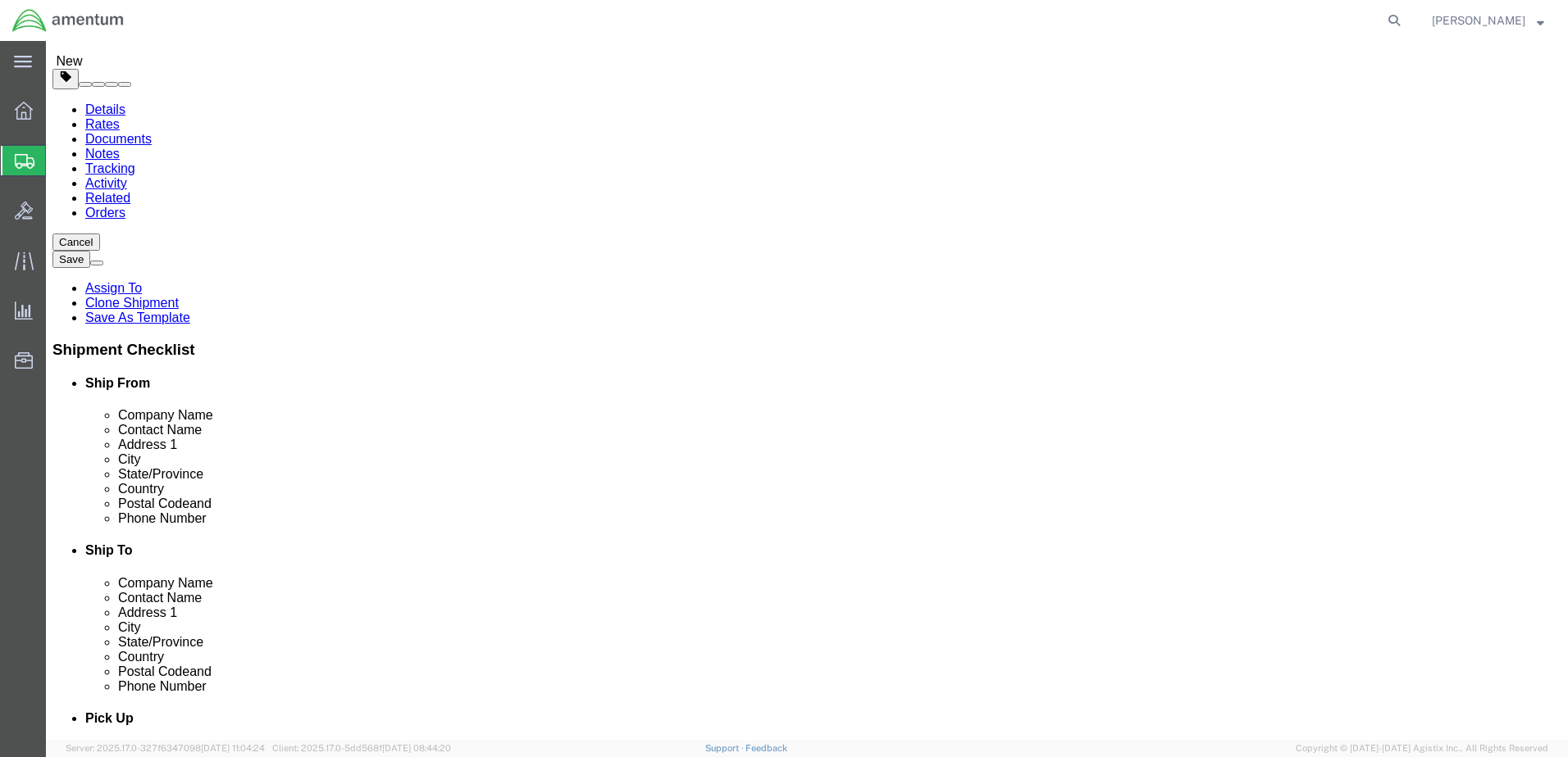
scroll to position [111, 0]
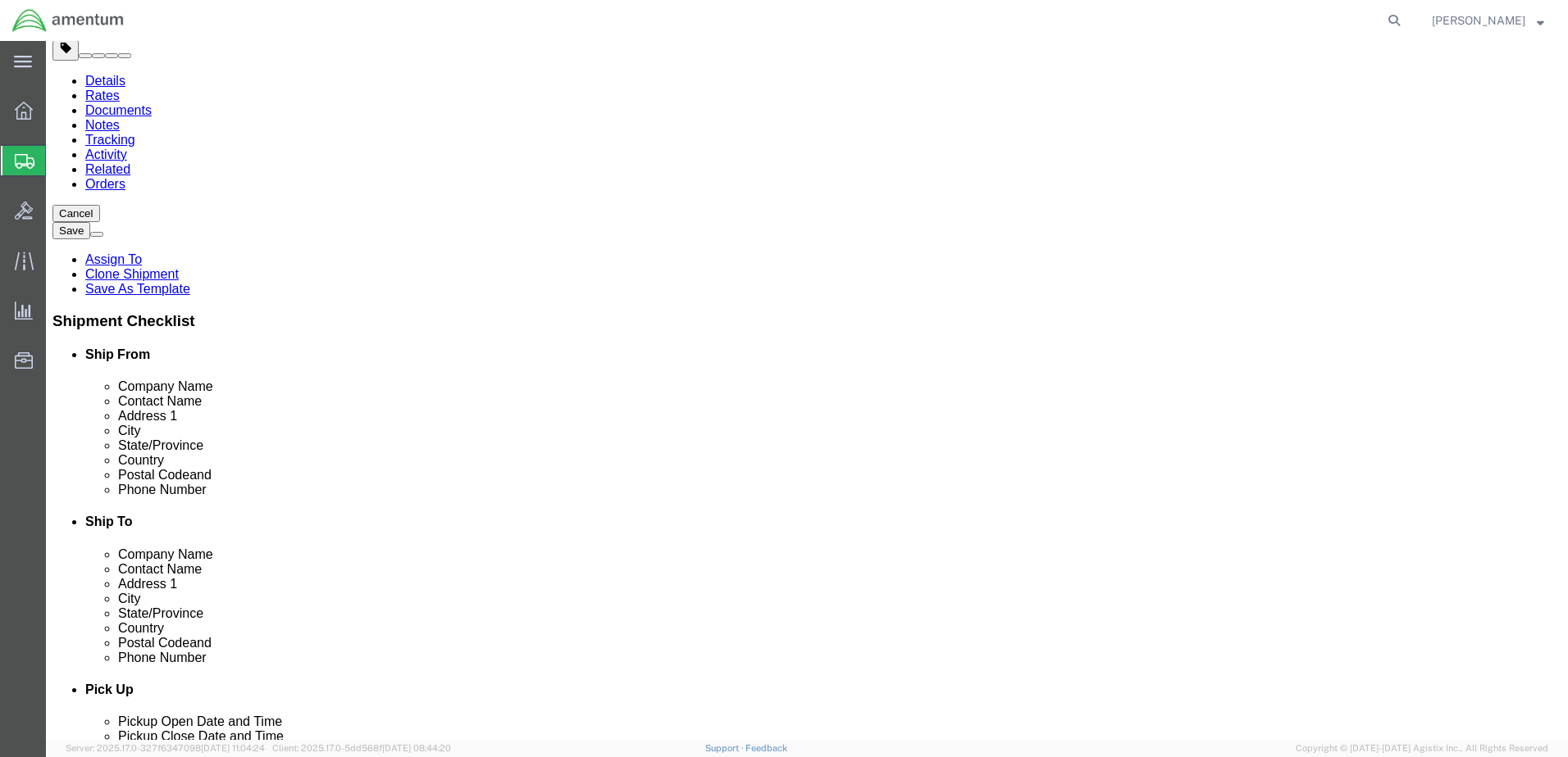
click link "Delete this content"
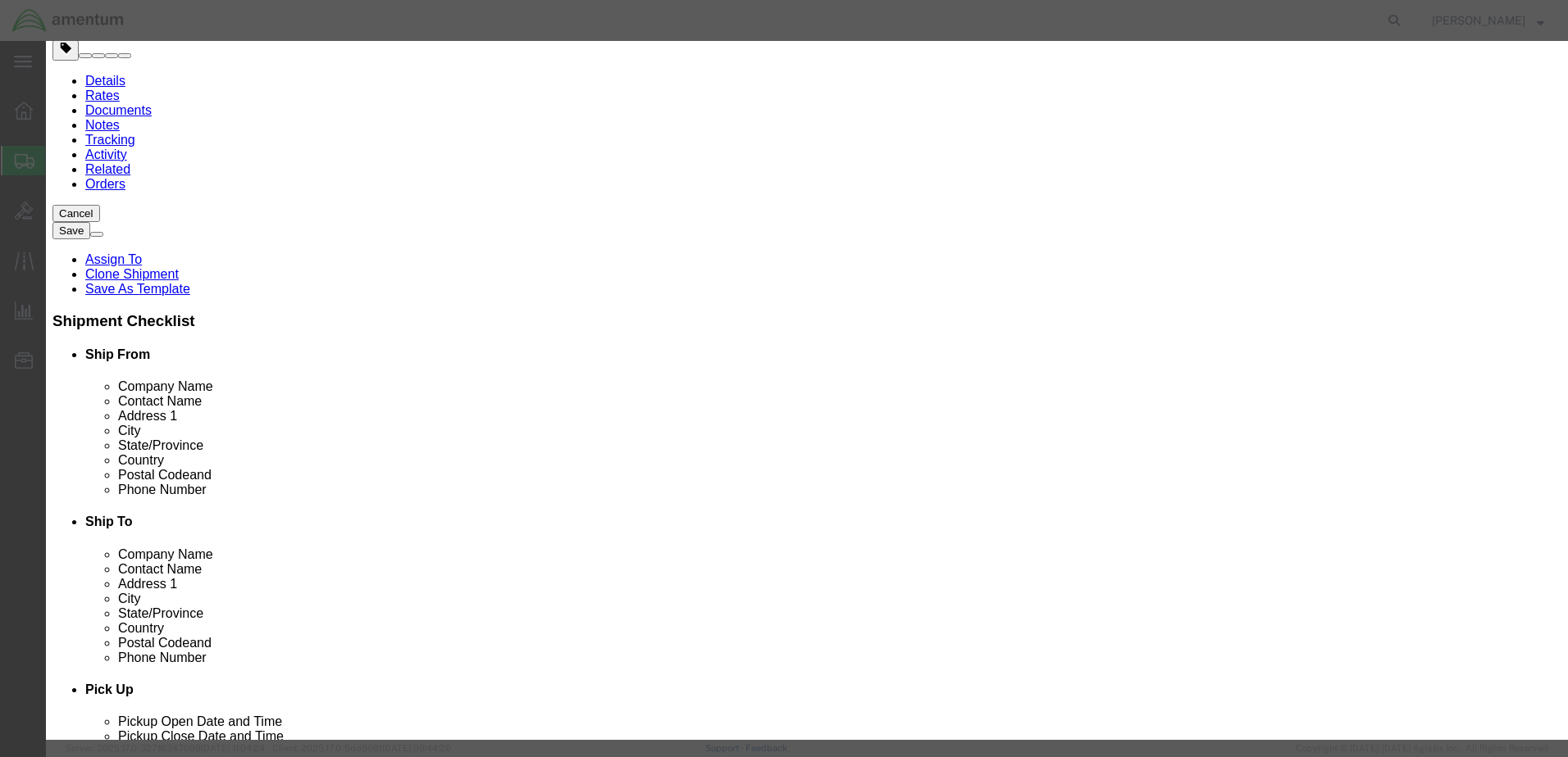
click button "Yes"
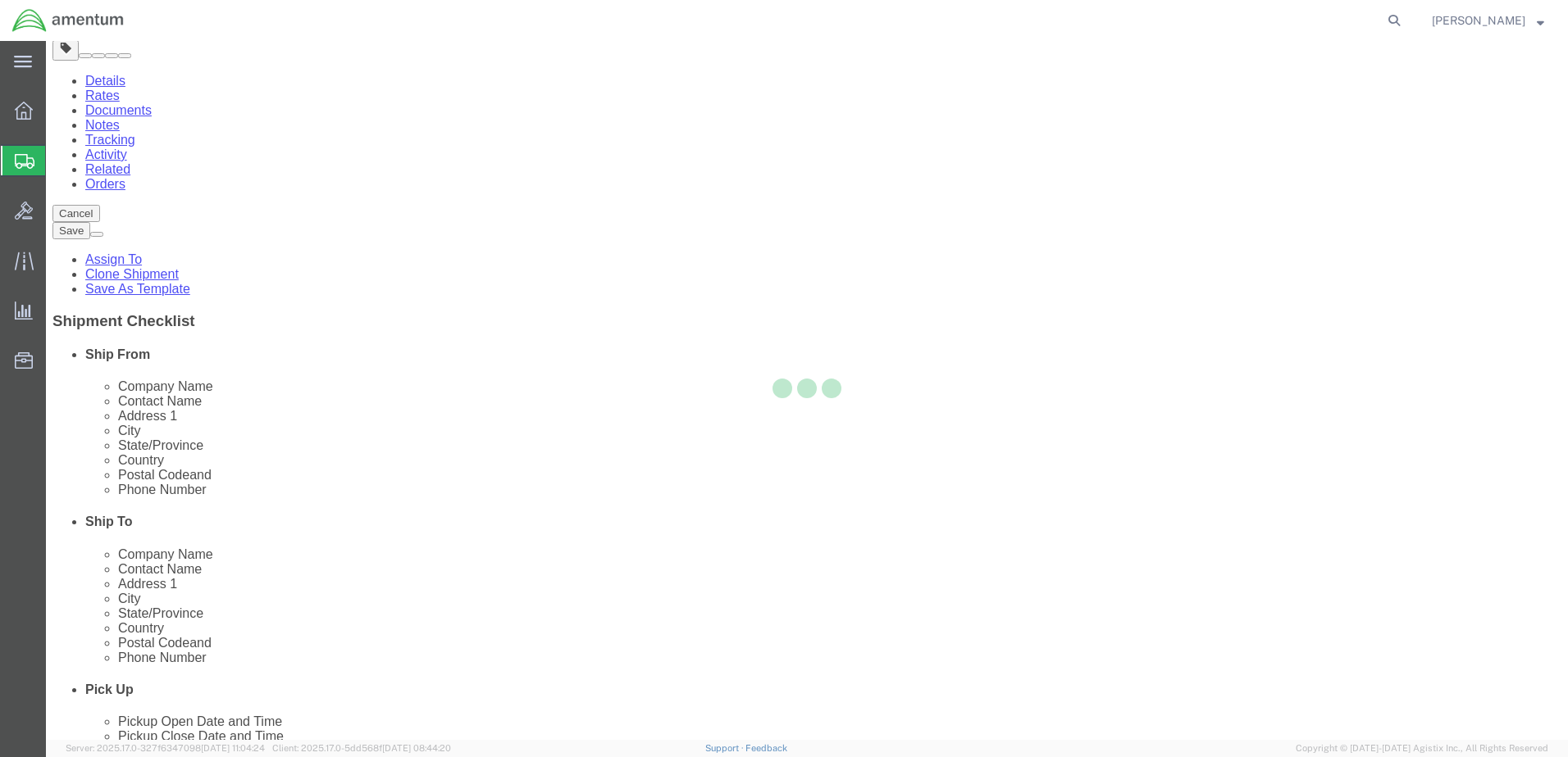
scroll to position [0, 0]
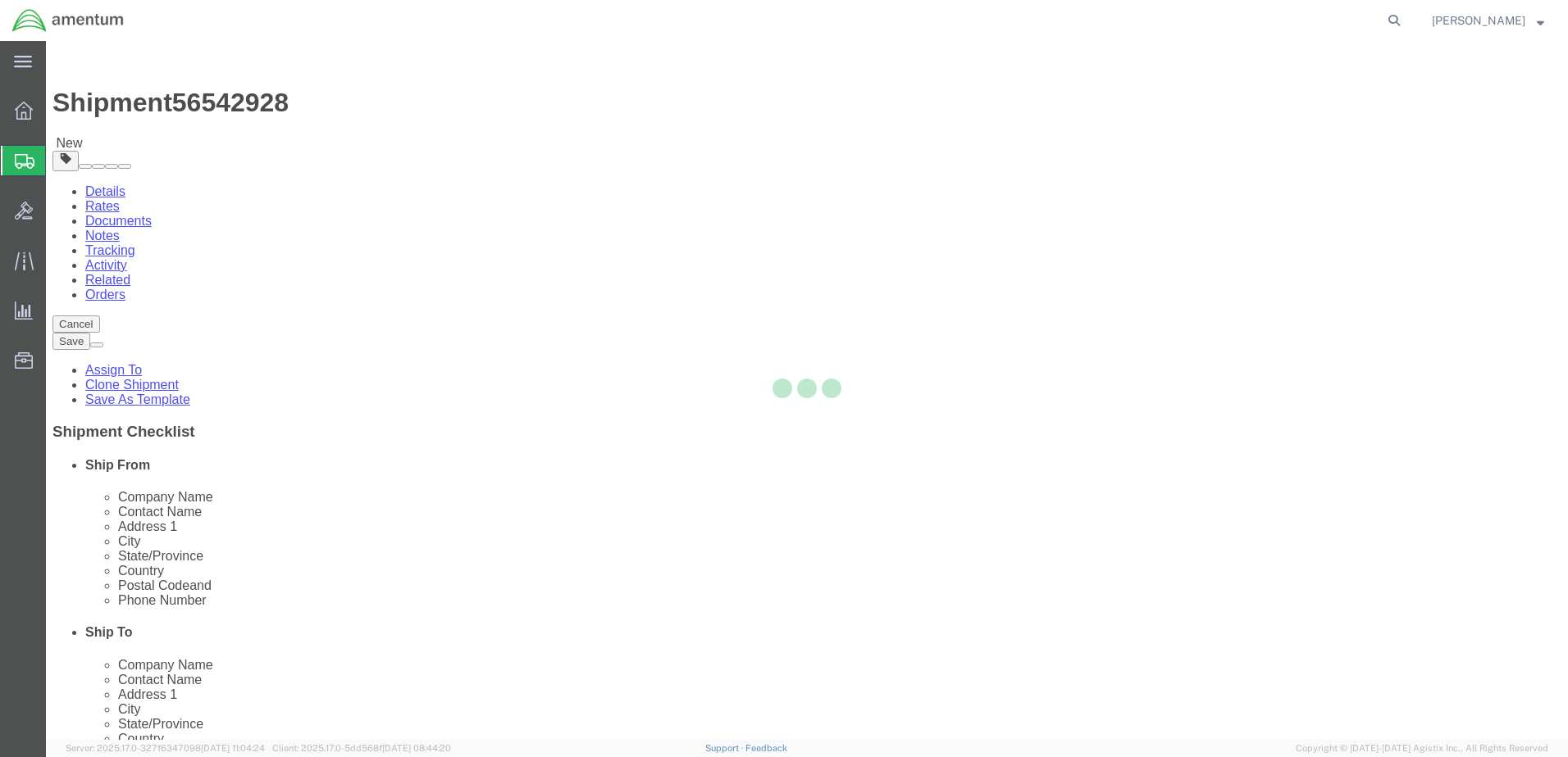
select select "SBX"
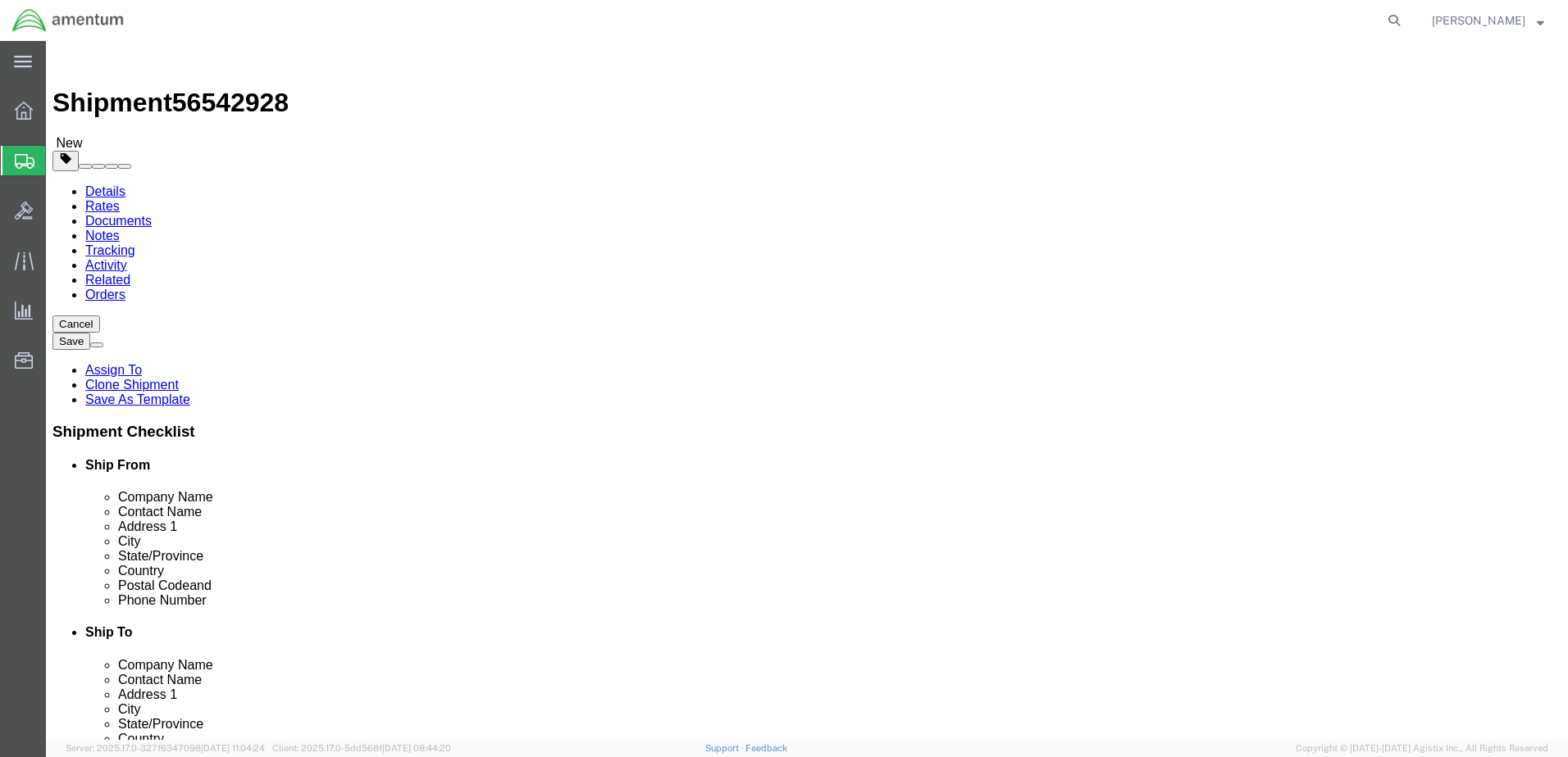
click button "Continue"
click button "Rate Shipment"
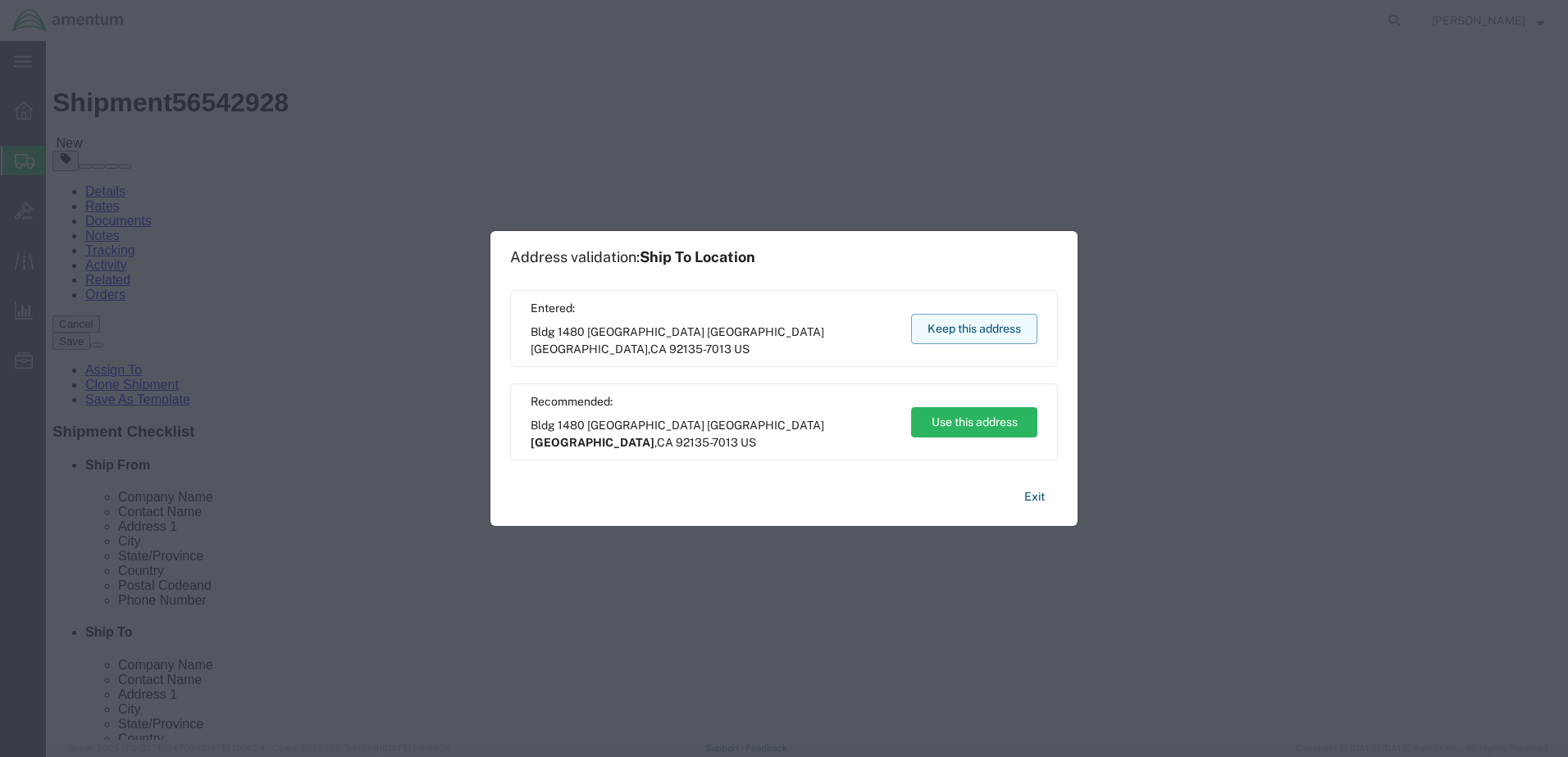
click at [966, 332] on button "Keep this address" at bounding box center [974, 329] width 127 height 31
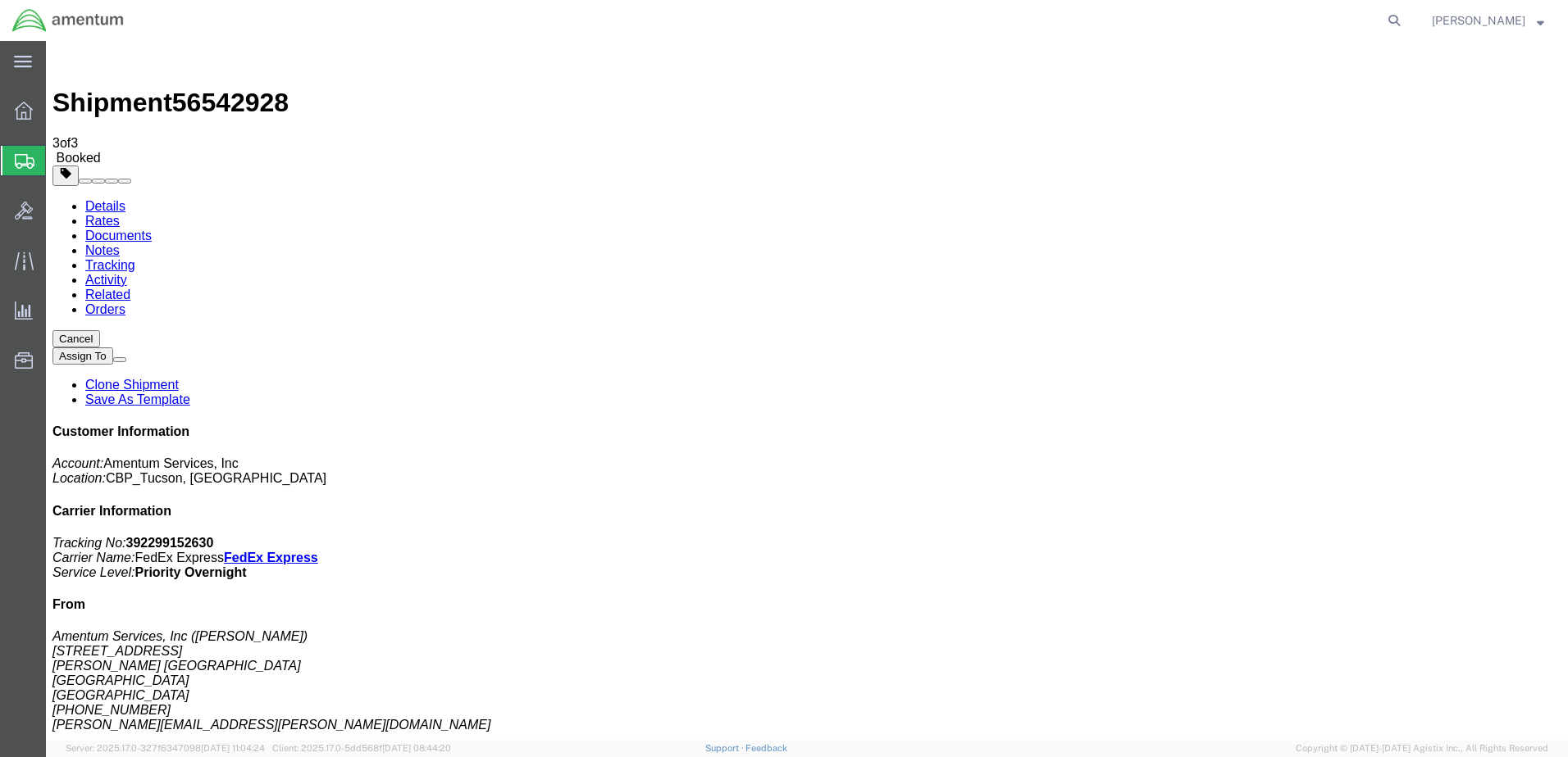
drag, startPoint x: 681, startPoint y: 256, endPoint x: 712, endPoint y: 572, distance: 317.5
